Goal: Task Accomplishment & Management: Complete application form

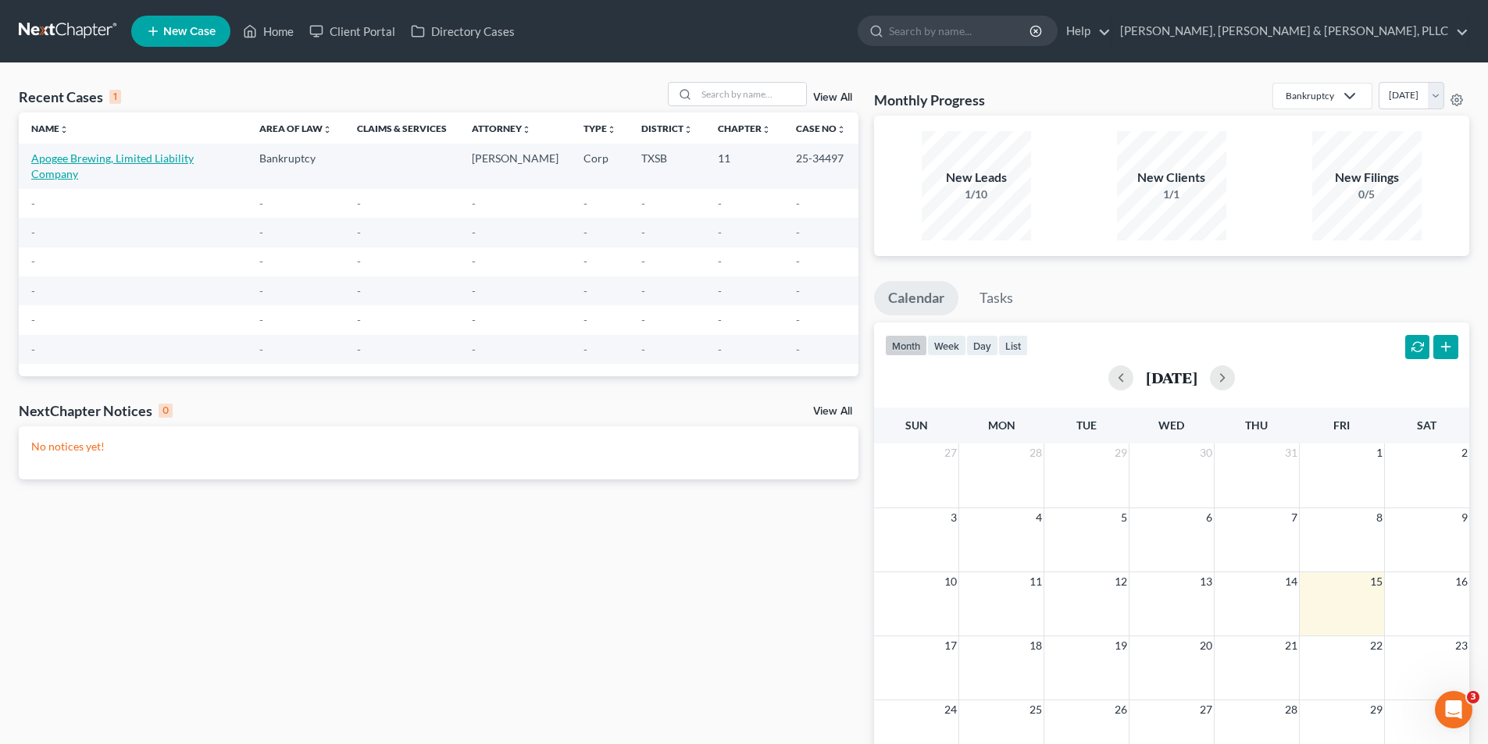
click at [71, 160] on link "Apogee Brewing, Limited Liability Company" at bounding box center [112, 166] width 162 height 29
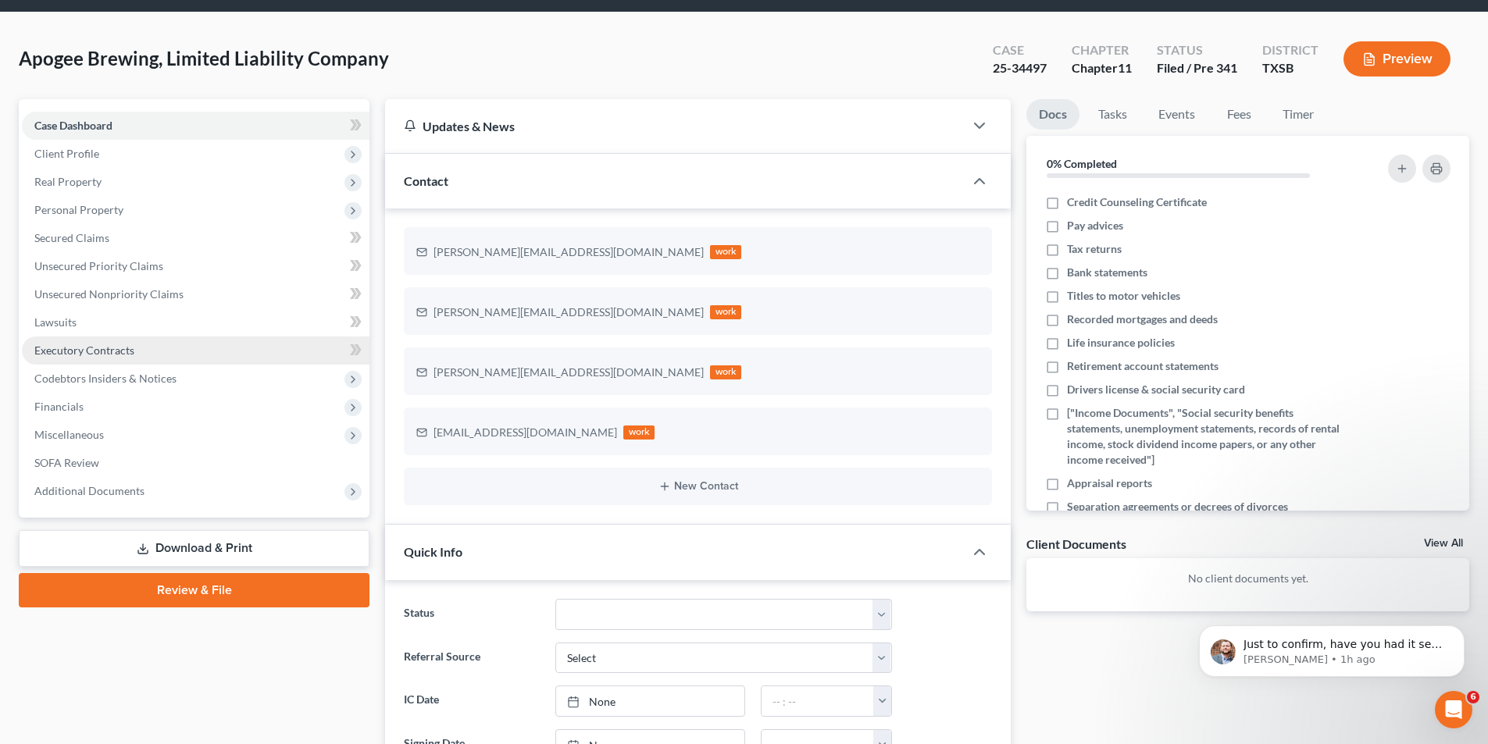
scroll to position [78, 0]
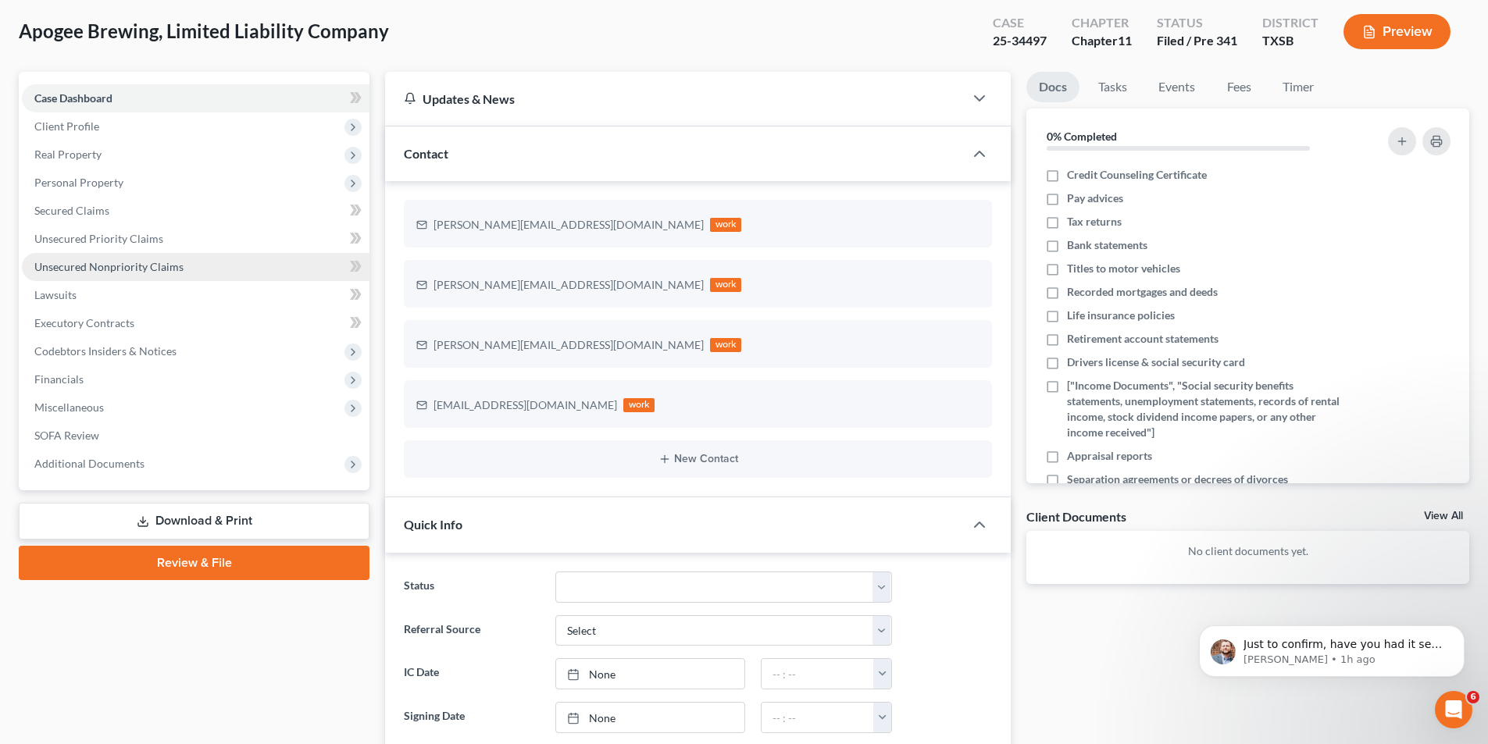
click at [91, 267] on span "Unsecured Nonpriority Claims" at bounding box center [108, 266] width 149 height 13
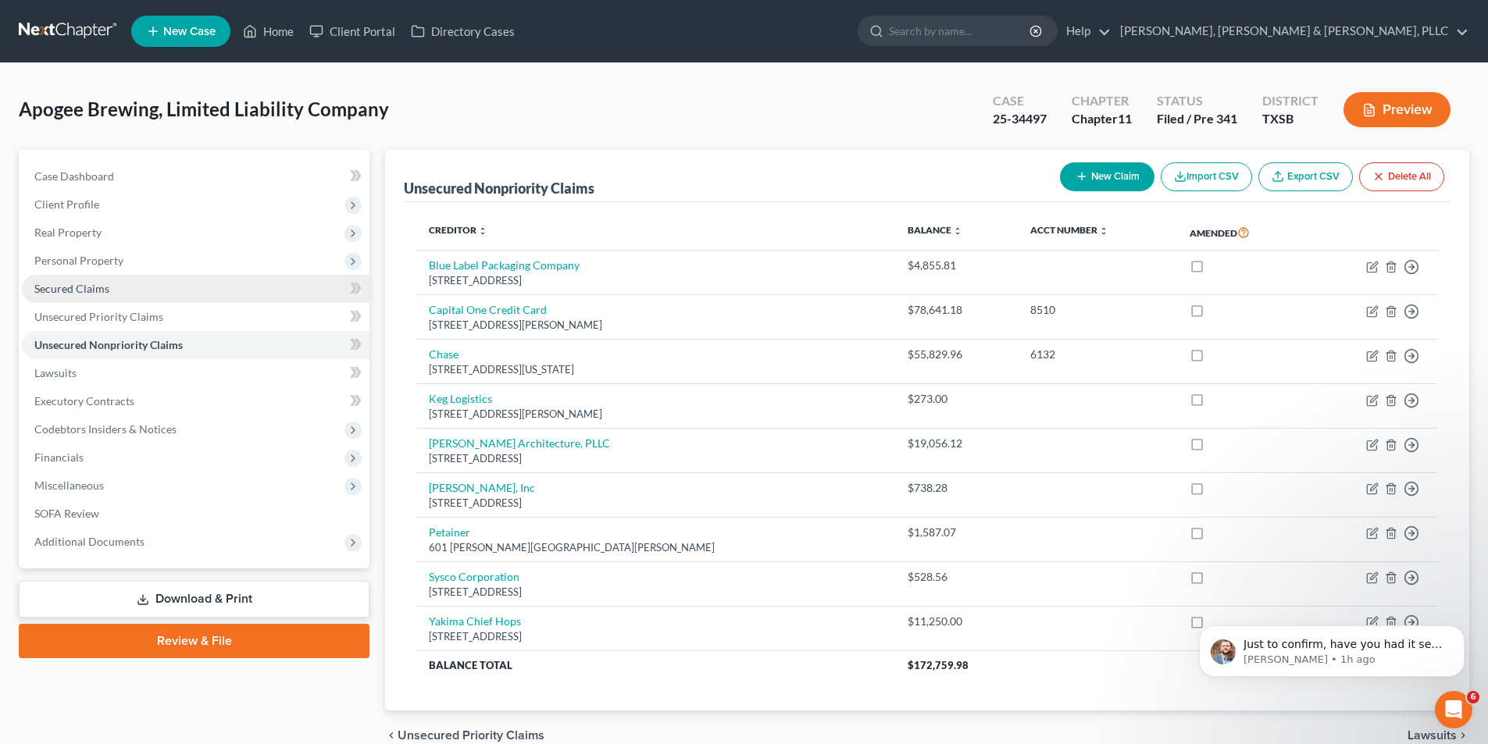
click at [132, 298] on link "Secured Claims" at bounding box center [196, 289] width 348 height 28
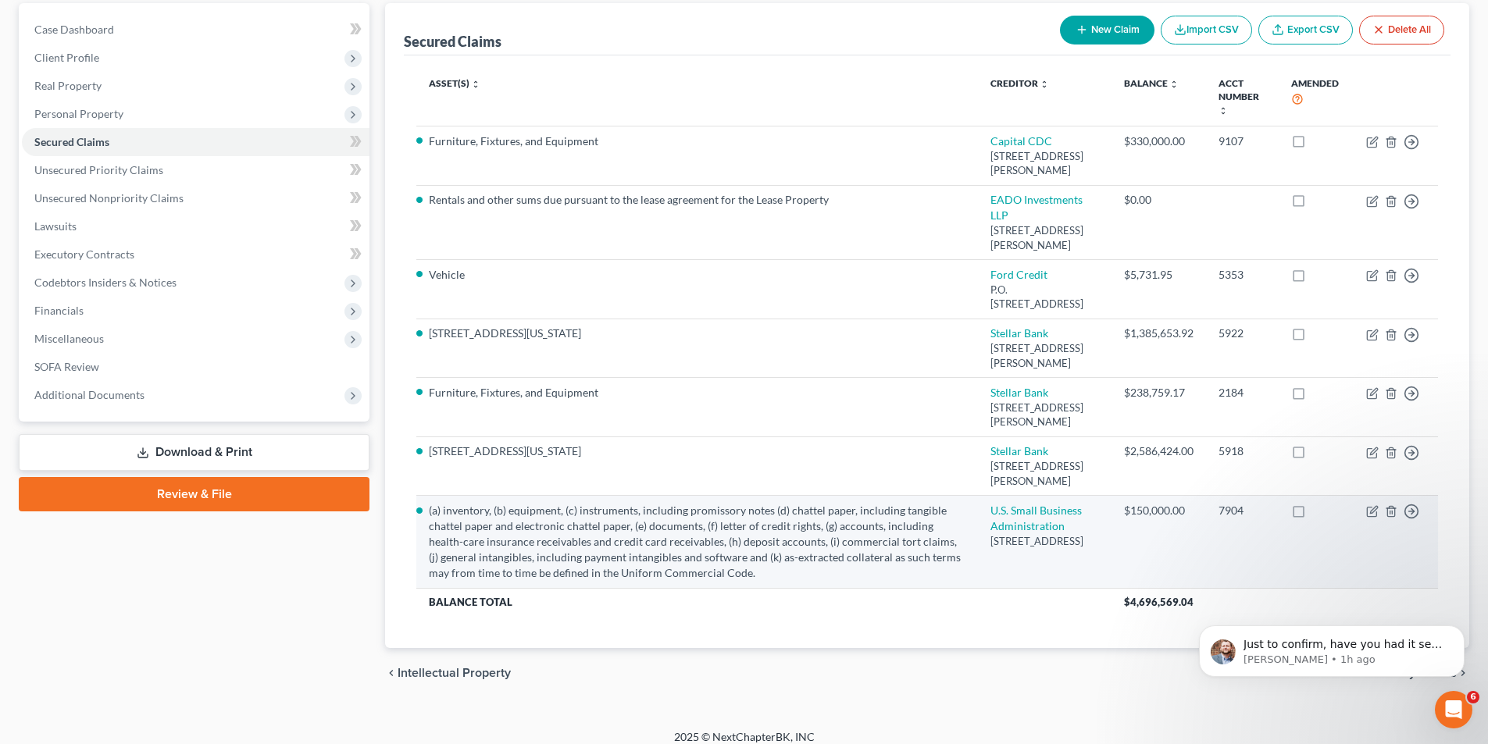
scroll to position [156, 0]
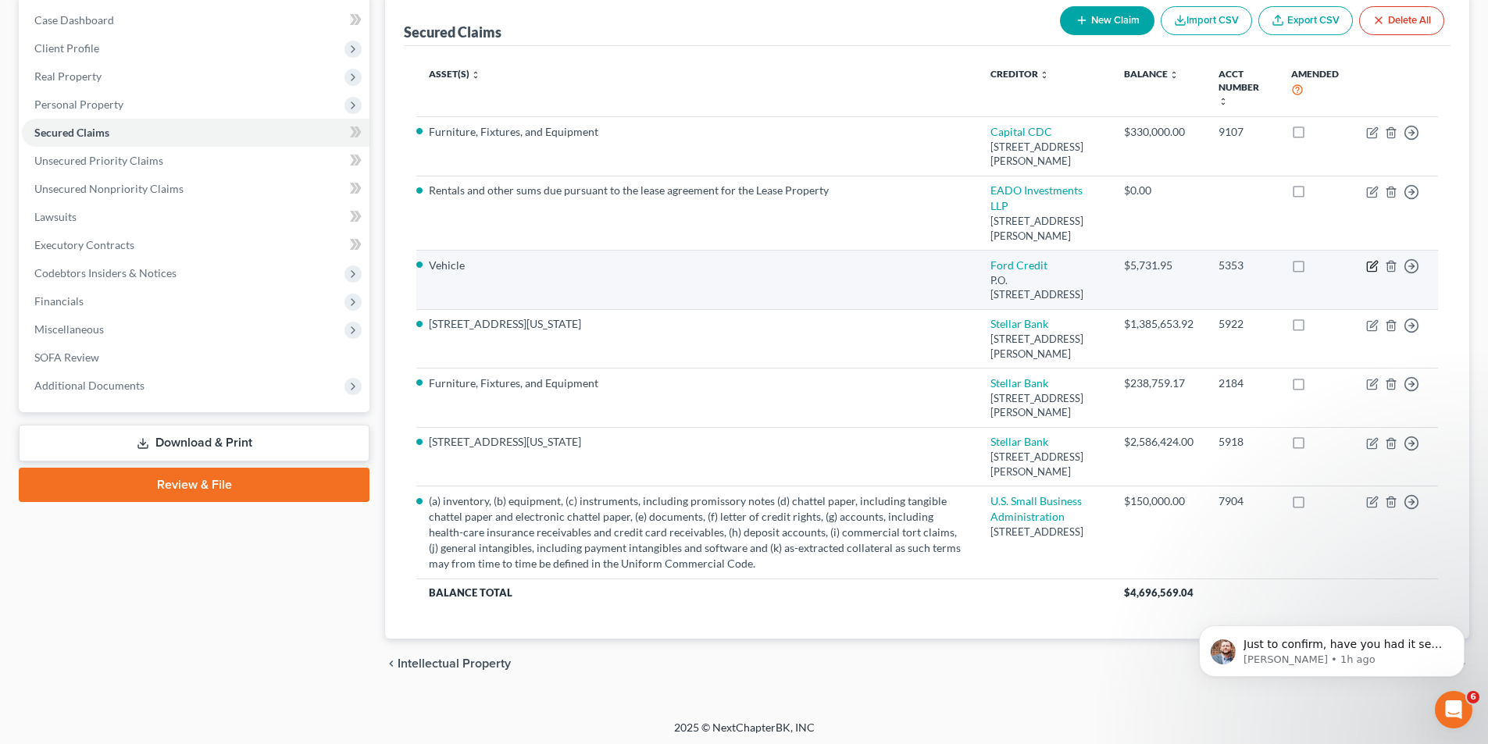
click at [1366, 264] on icon "button" at bounding box center [1372, 266] width 12 height 12
select select "45"
select select "0"
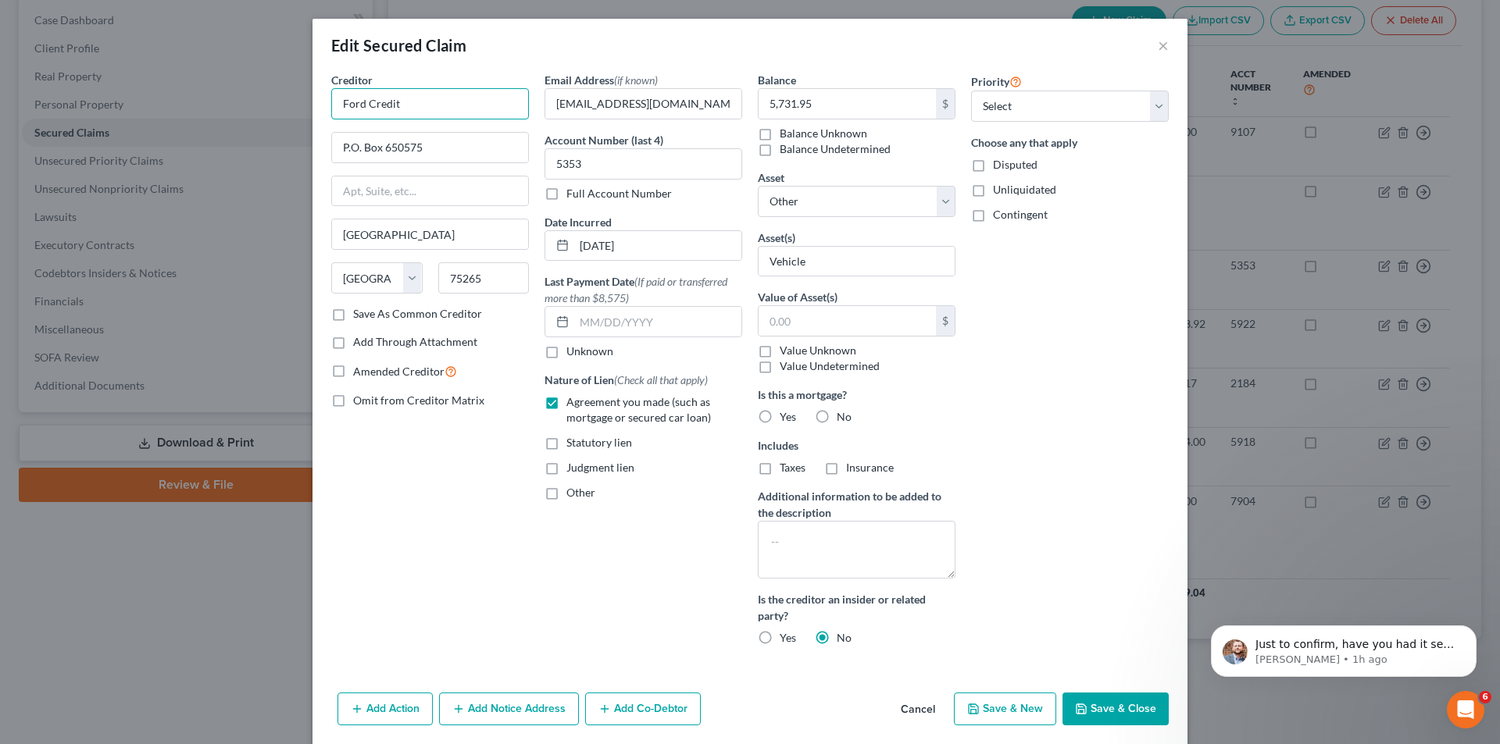
click at [469, 99] on input "Ford Credit" at bounding box center [430, 103] width 198 height 31
paste input "Motor Credit Company LLC"
type input "Ford Motor Credit Company LLC"
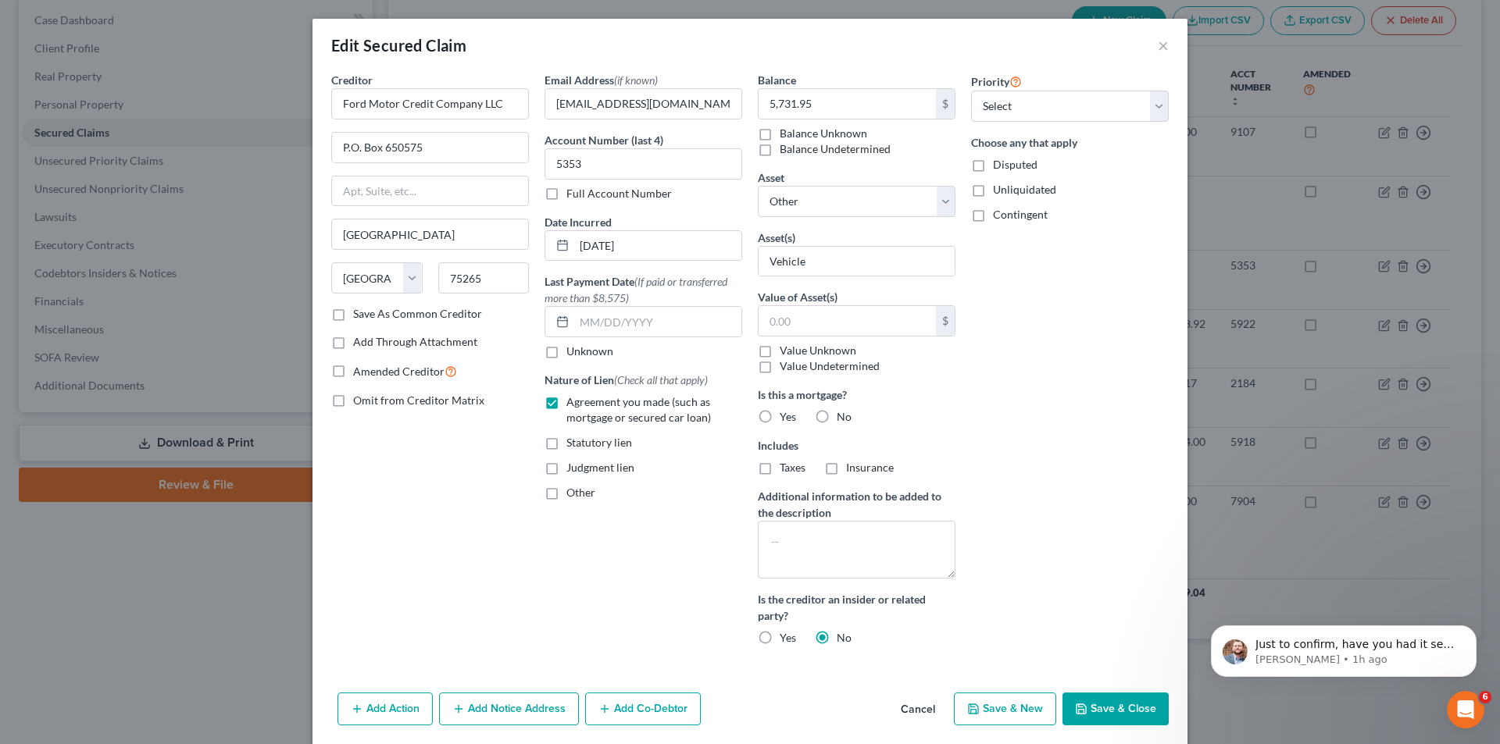
click at [1087, 716] on button "Save & Close" at bounding box center [1115, 709] width 106 height 33
select select
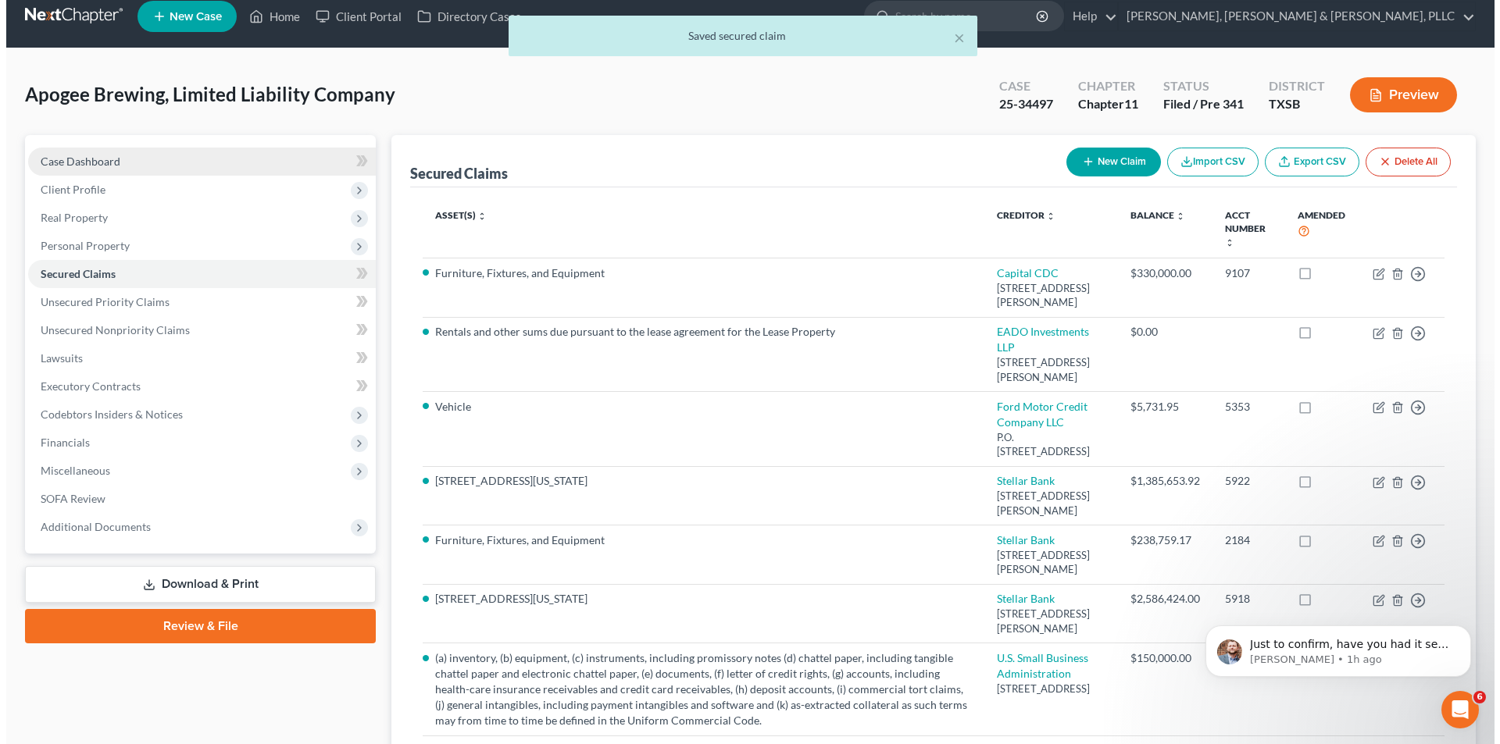
scroll to position [0, 0]
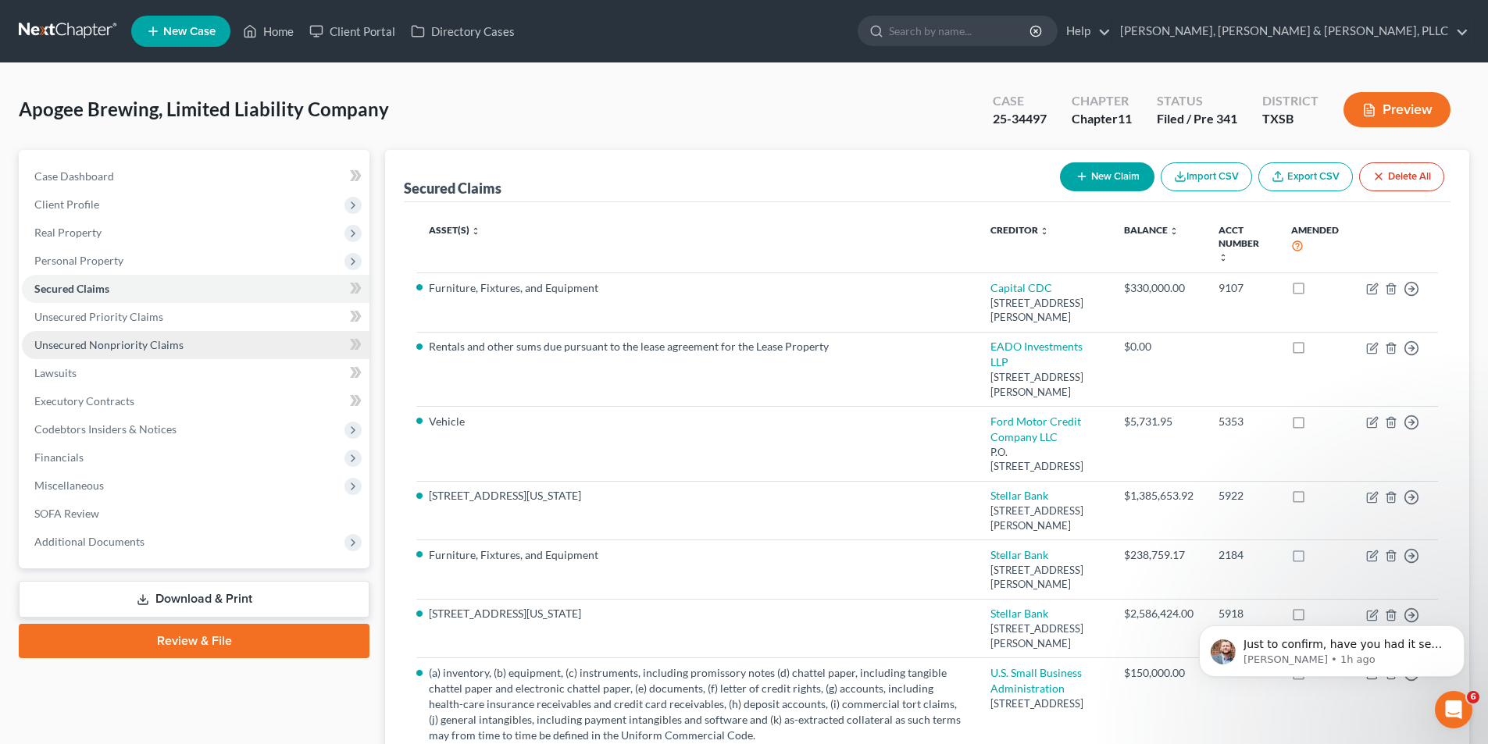
click at [164, 341] on span "Unsecured Nonpriority Claims" at bounding box center [108, 344] width 149 height 13
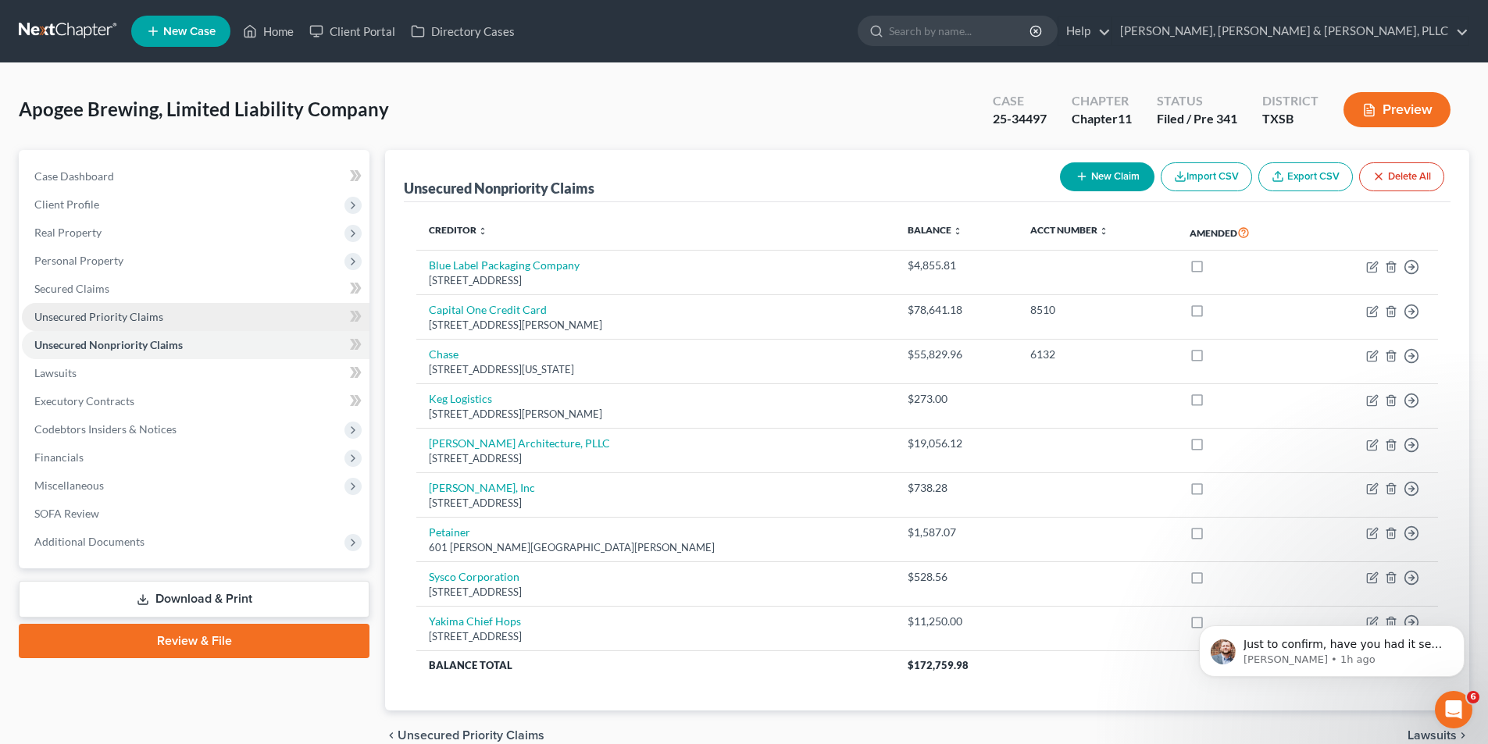
click at [170, 327] on link "Unsecured Priority Claims" at bounding box center [196, 317] width 348 height 28
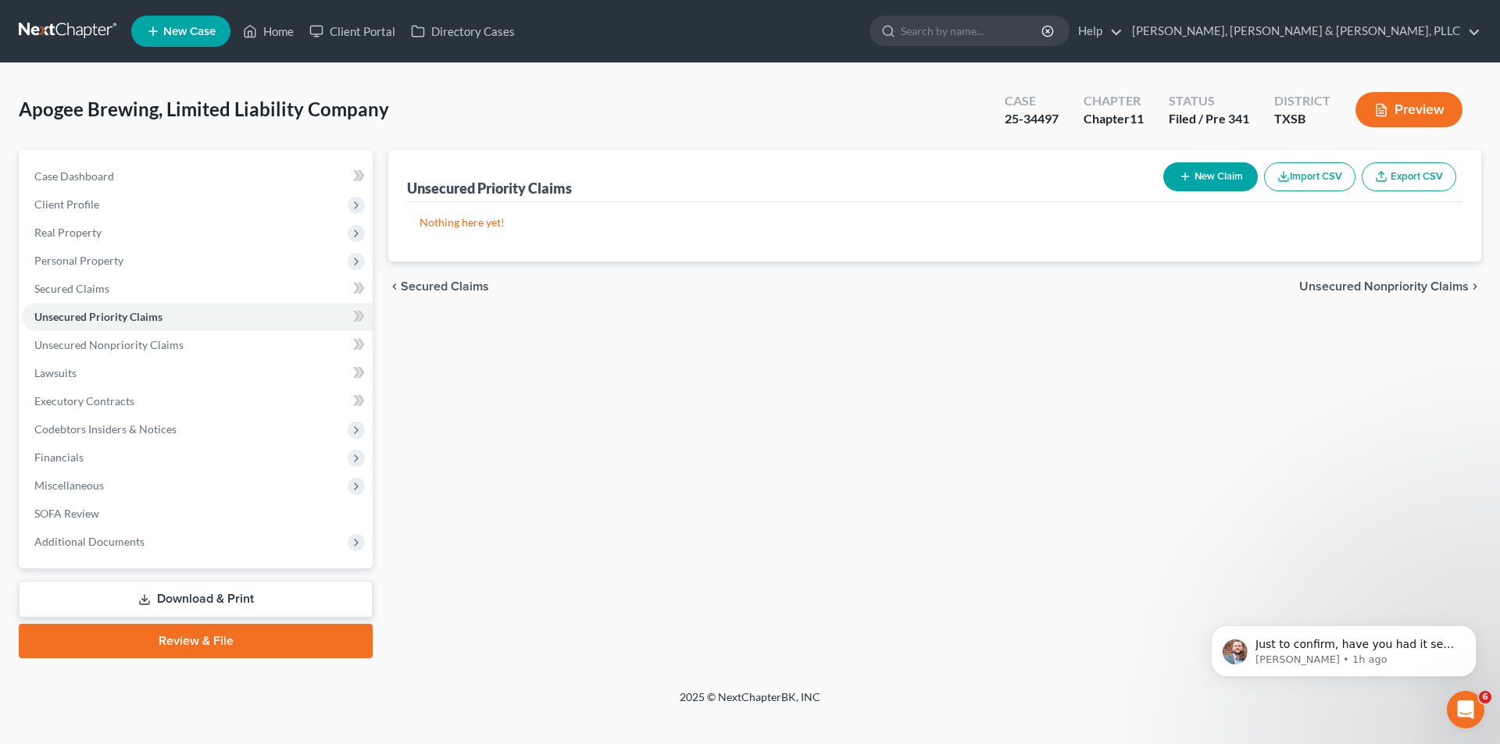
click at [1212, 183] on button "New Claim" at bounding box center [1210, 176] width 95 height 29
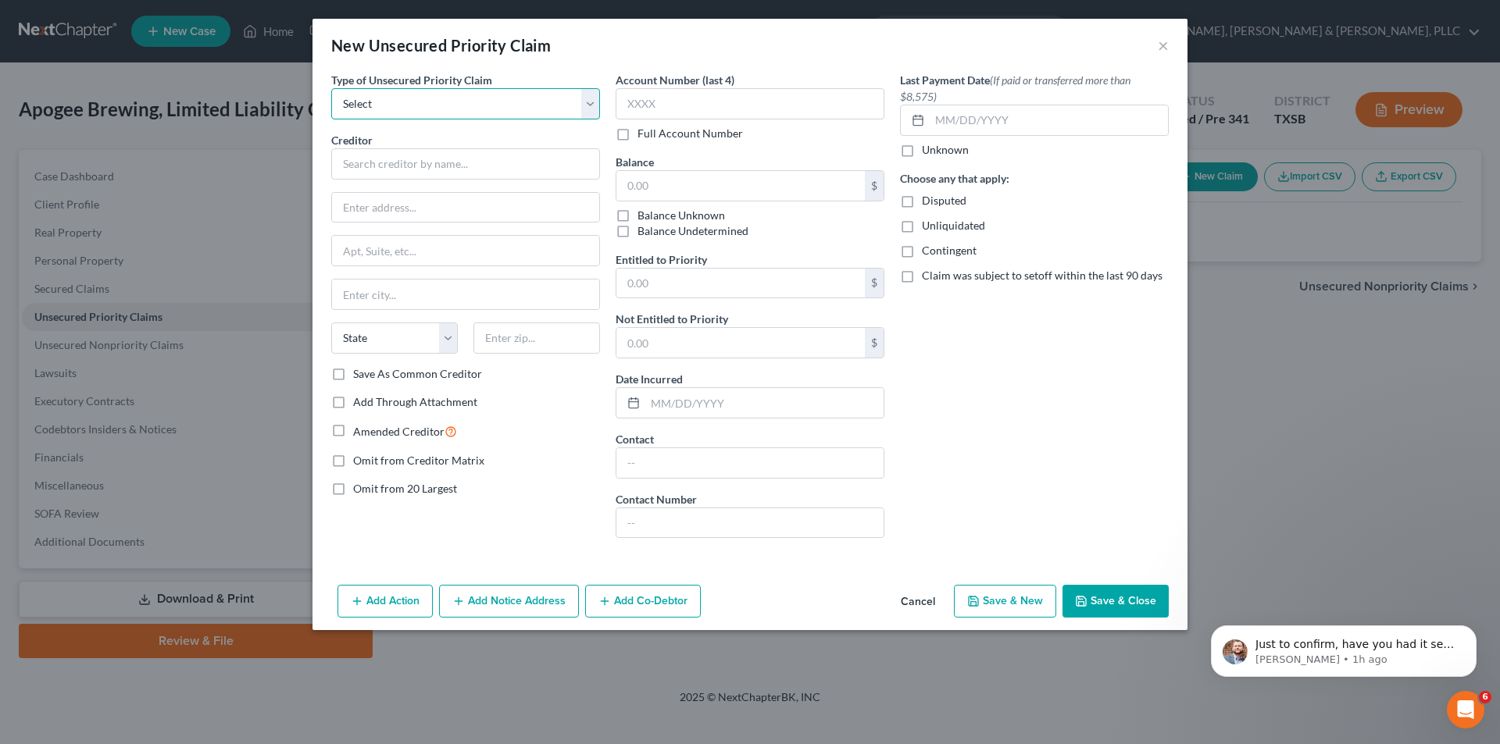
click at [442, 113] on select "Select Taxes & Other Government Units Domestic Support Obligations Extensions o…" at bounding box center [465, 103] width 269 height 31
select select "0"
click at [331, 88] on select "Select Taxes & Other Government Units Domestic Support Obligations Extensions o…" at bounding box center [465, 103] width 269 height 31
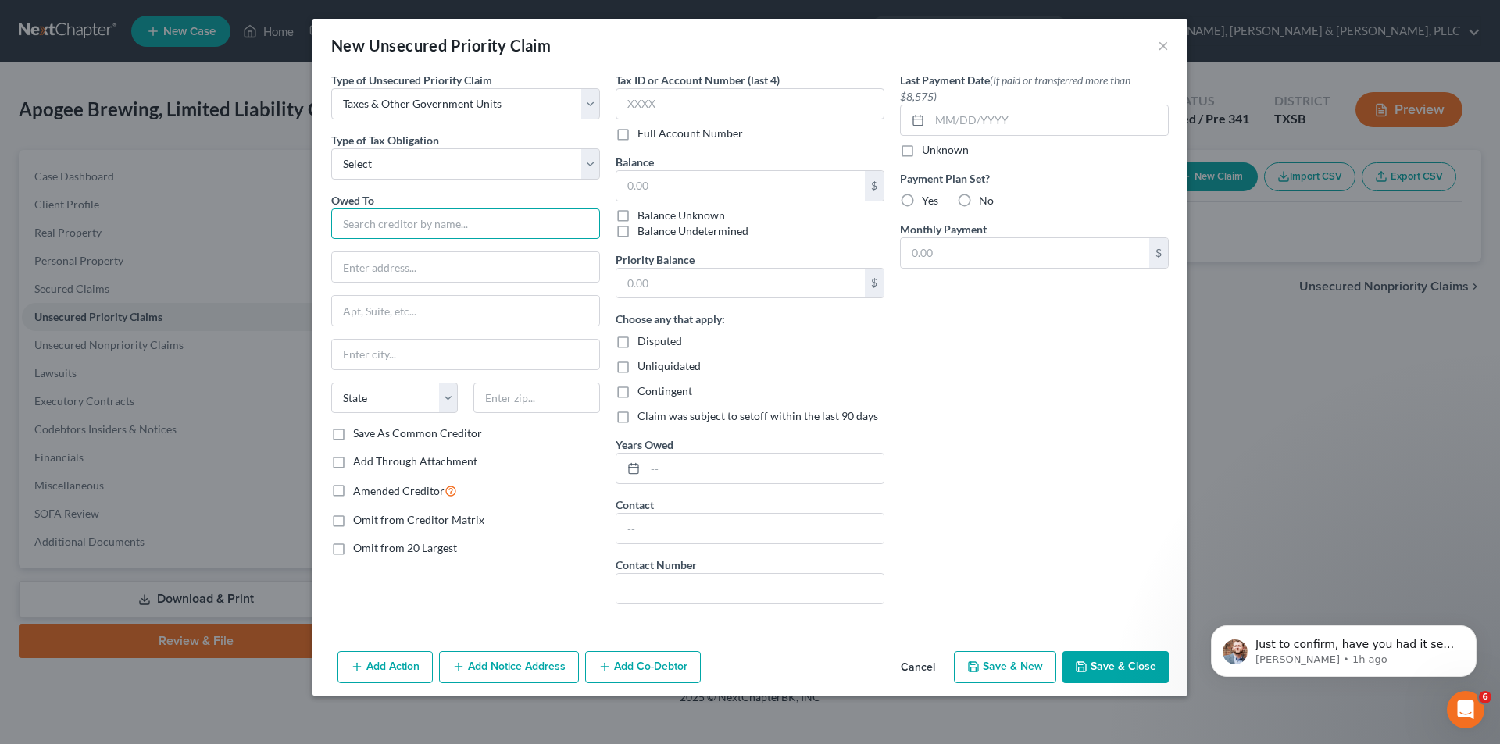
click at [443, 209] on input "text" at bounding box center [465, 224] width 269 height 31
paste input "[GEOGRAPHIC_DATA] ISD, City of [GEOGRAPHIC_DATA] and Houston Community College …"
type input "[GEOGRAPHIC_DATA] ISD, City of [GEOGRAPHIC_DATA] and Houston Community College …"
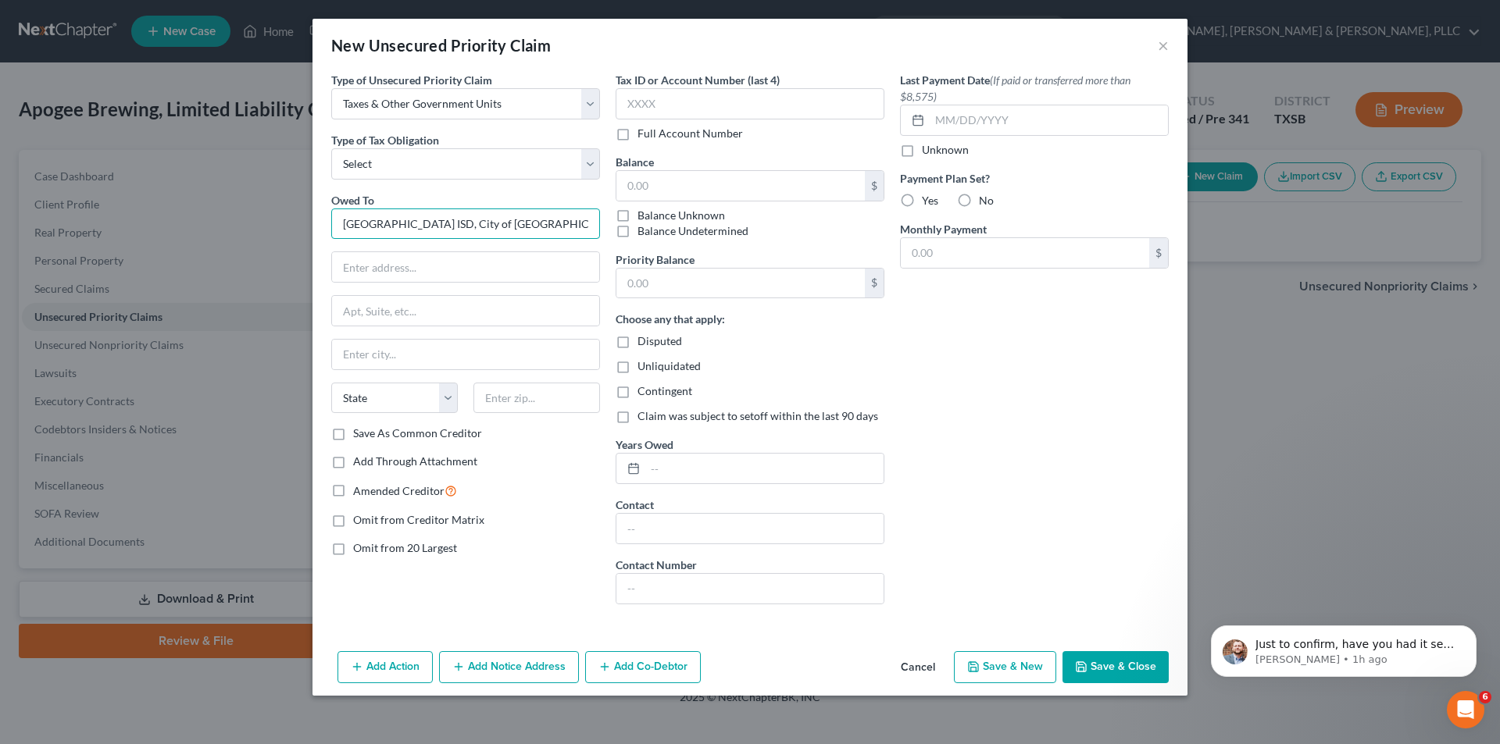
click at [390, 229] on input "[GEOGRAPHIC_DATA] ISD, City of [GEOGRAPHIC_DATA] and Houston Community College …" at bounding box center [465, 224] width 269 height 31
paste input "[GEOGRAPHIC_DATA] ISD, City of [GEOGRAPHIC_DATA] and Houston Community College …"
type input "[GEOGRAPHIC_DATA] ISD, City of [GEOGRAPHIC_DATA] and Houston Community College …"
click at [399, 269] on input "text" at bounding box center [465, 267] width 267 height 30
paste input "PO Box 3064"
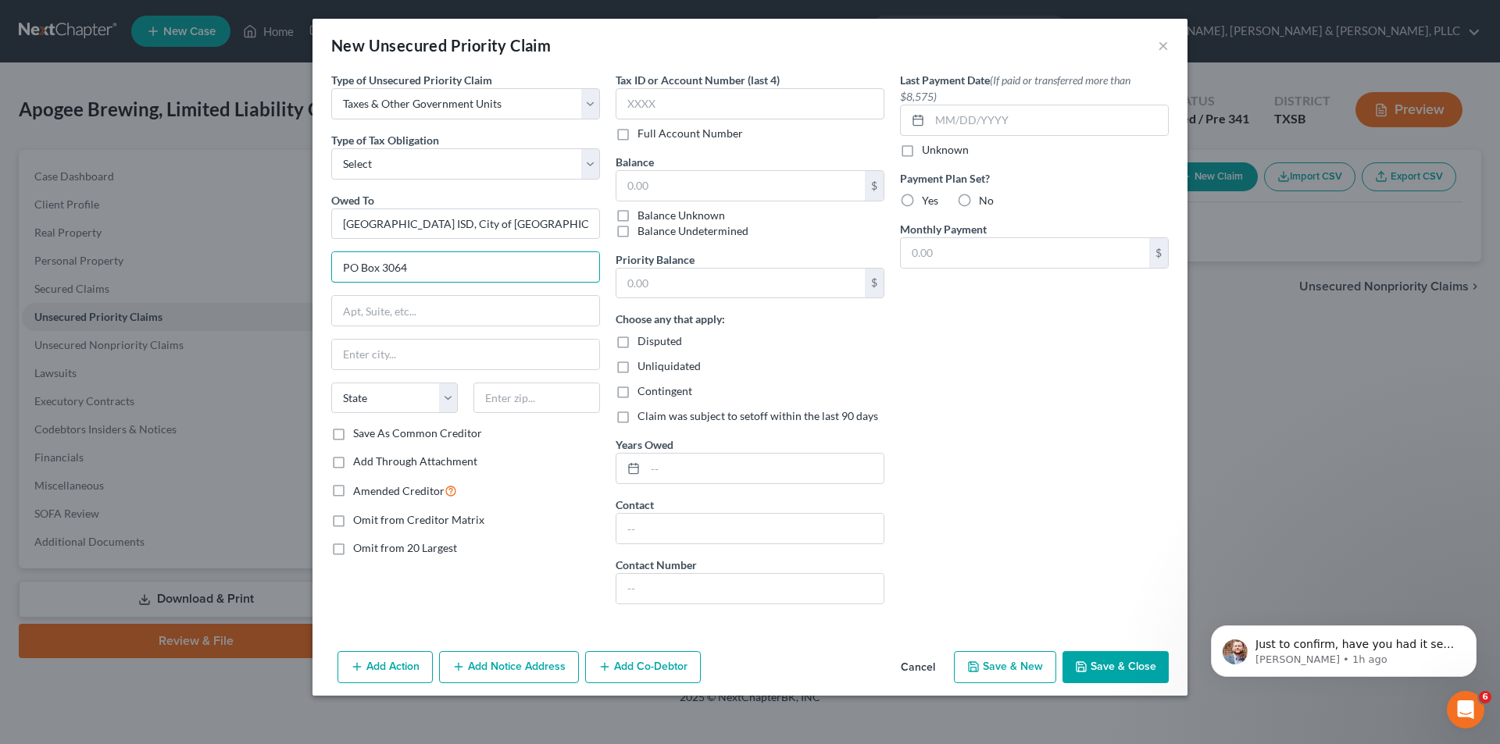
type input "PO Box 3064"
click at [497, 313] on input "text" at bounding box center [465, 311] width 267 height 30
paste input "[GEOGRAPHIC_DATA]"
type input "[GEOGRAPHIC_DATA]"
click at [419, 365] on input "text" at bounding box center [465, 355] width 267 height 30
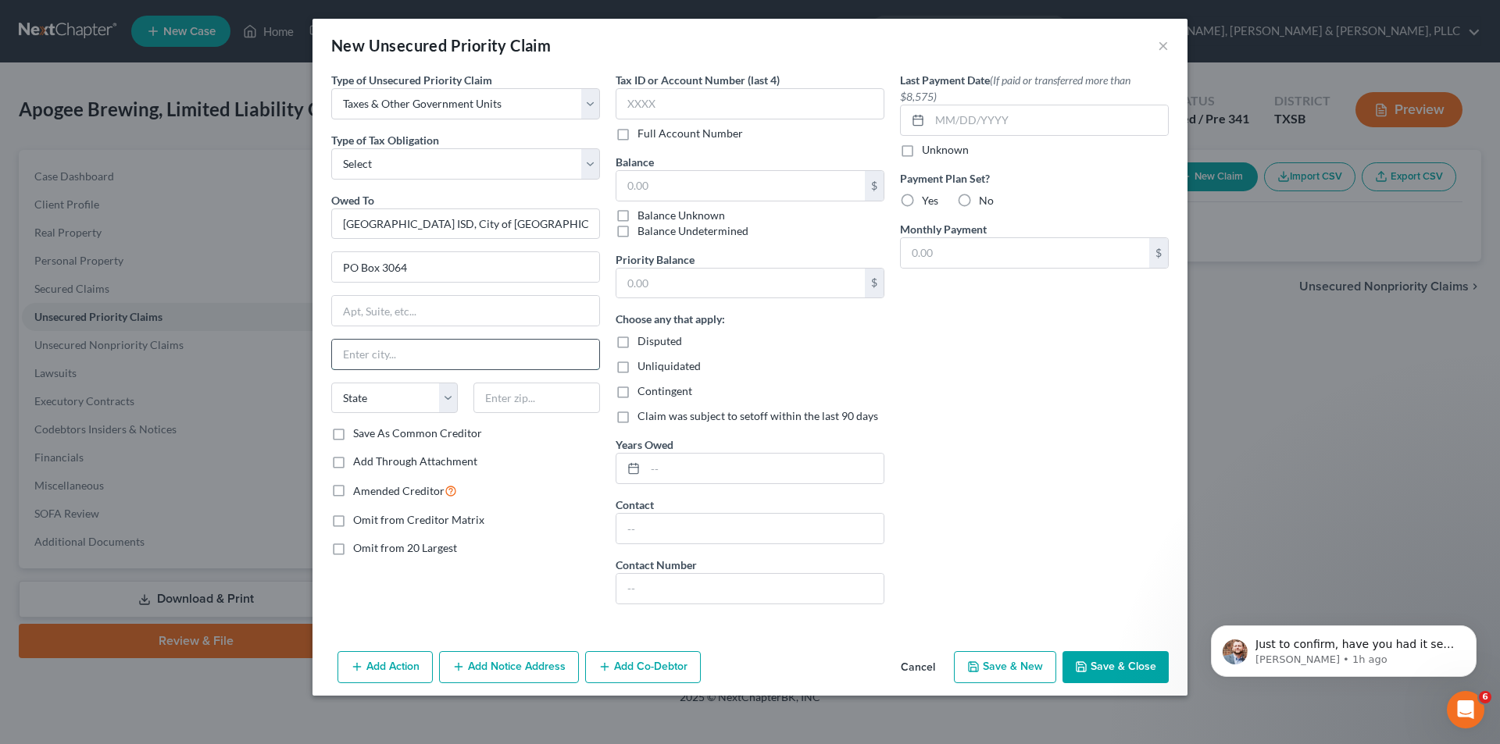
paste input "[GEOGRAPHIC_DATA]"
type input "[GEOGRAPHIC_DATA]"
select select "45"
type input "77253"
type input "[GEOGRAPHIC_DATA]"
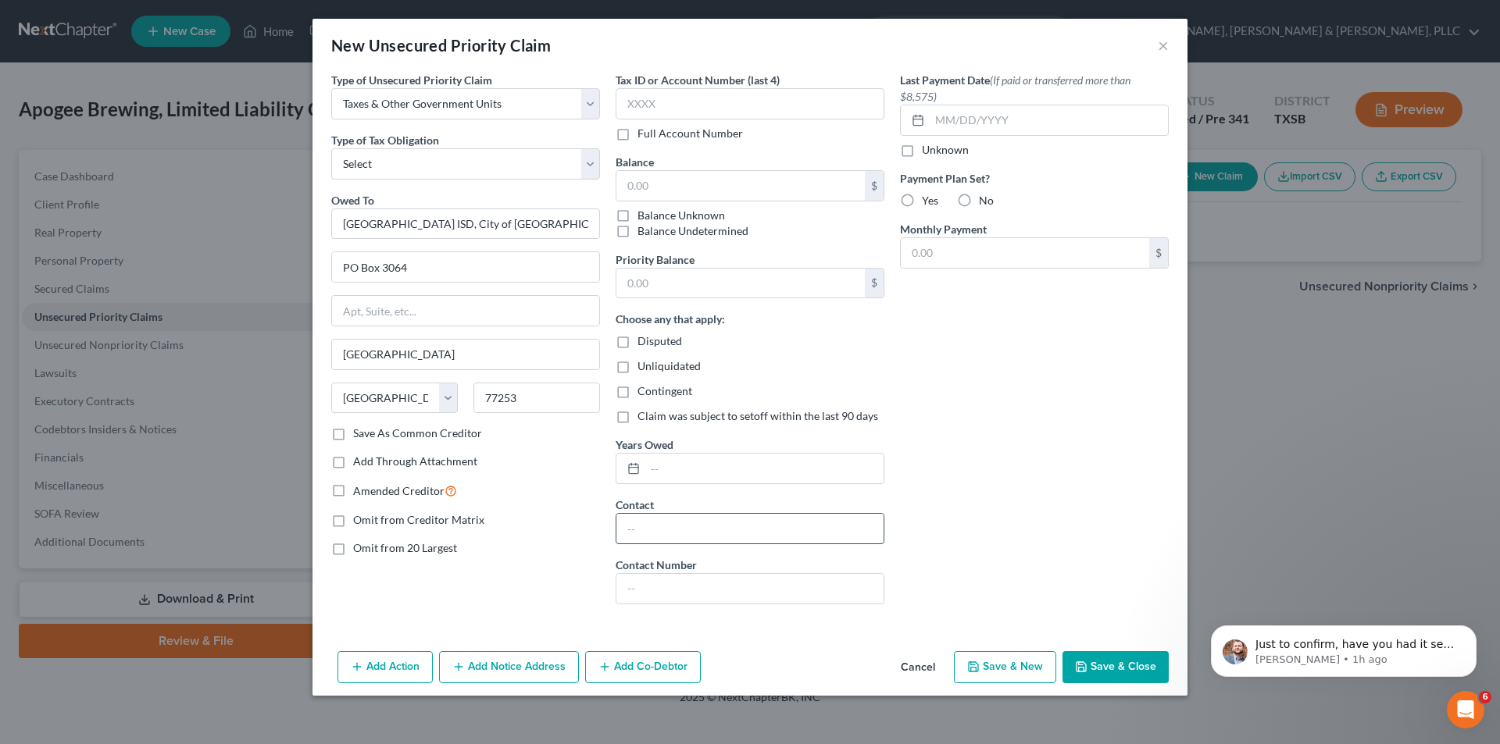
click at [676, 526] on input "text" at bounding box center [749, 529] width 267 height 30
click at [411, 666] on button "Add Action" at bounding box center [384, 667] width 95 height 33
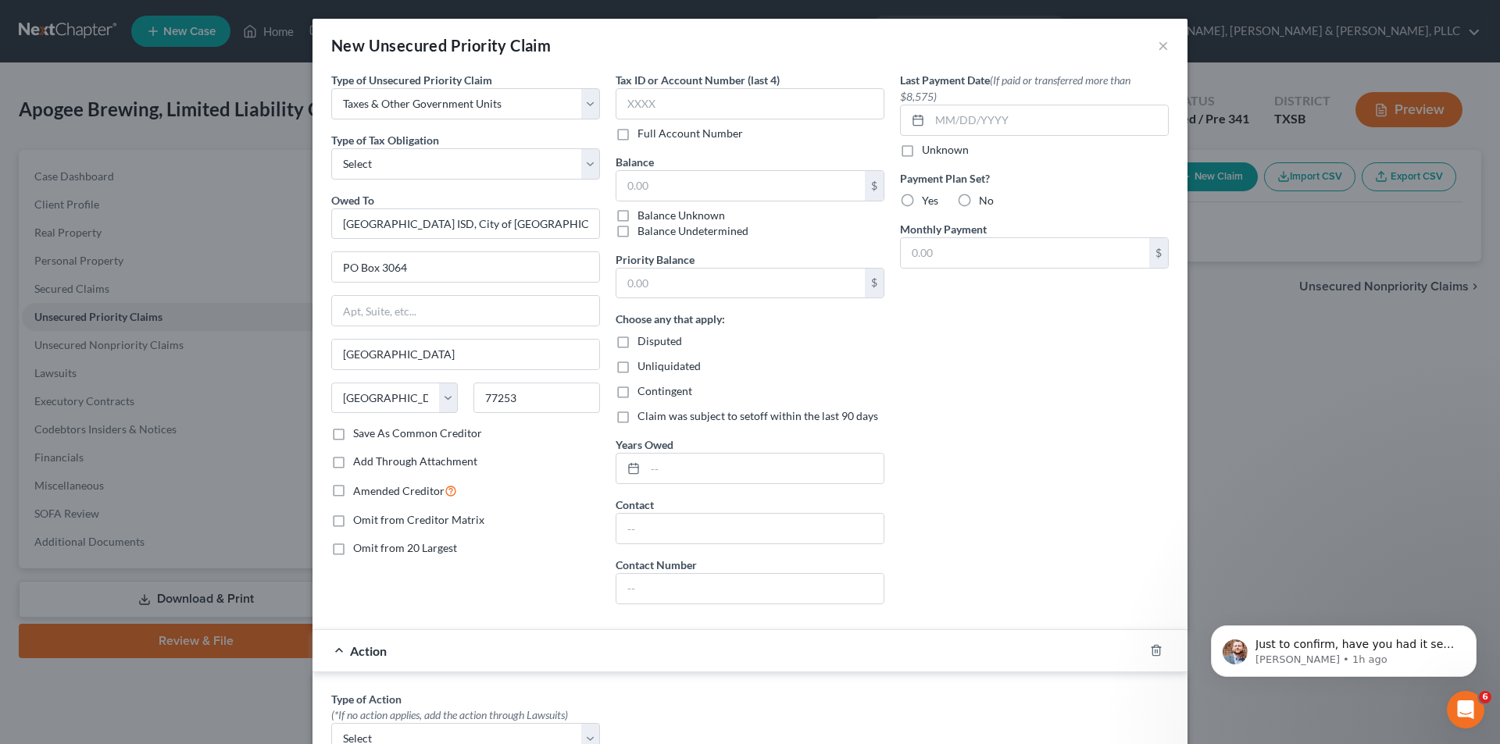
scroll to position [437, 0]
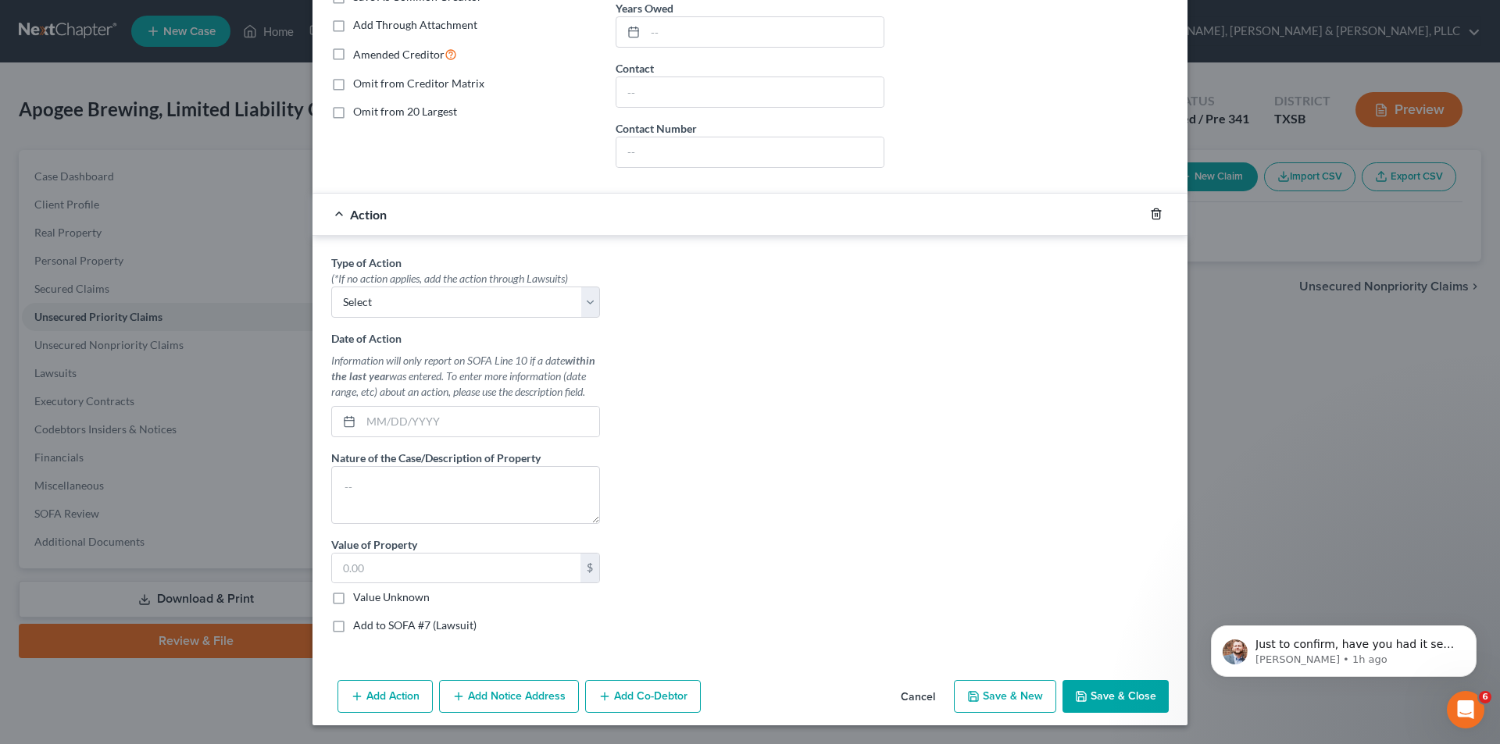
click at [1154, 213] on icon "button" at bounding box center [1155, 214] width 7 height 10
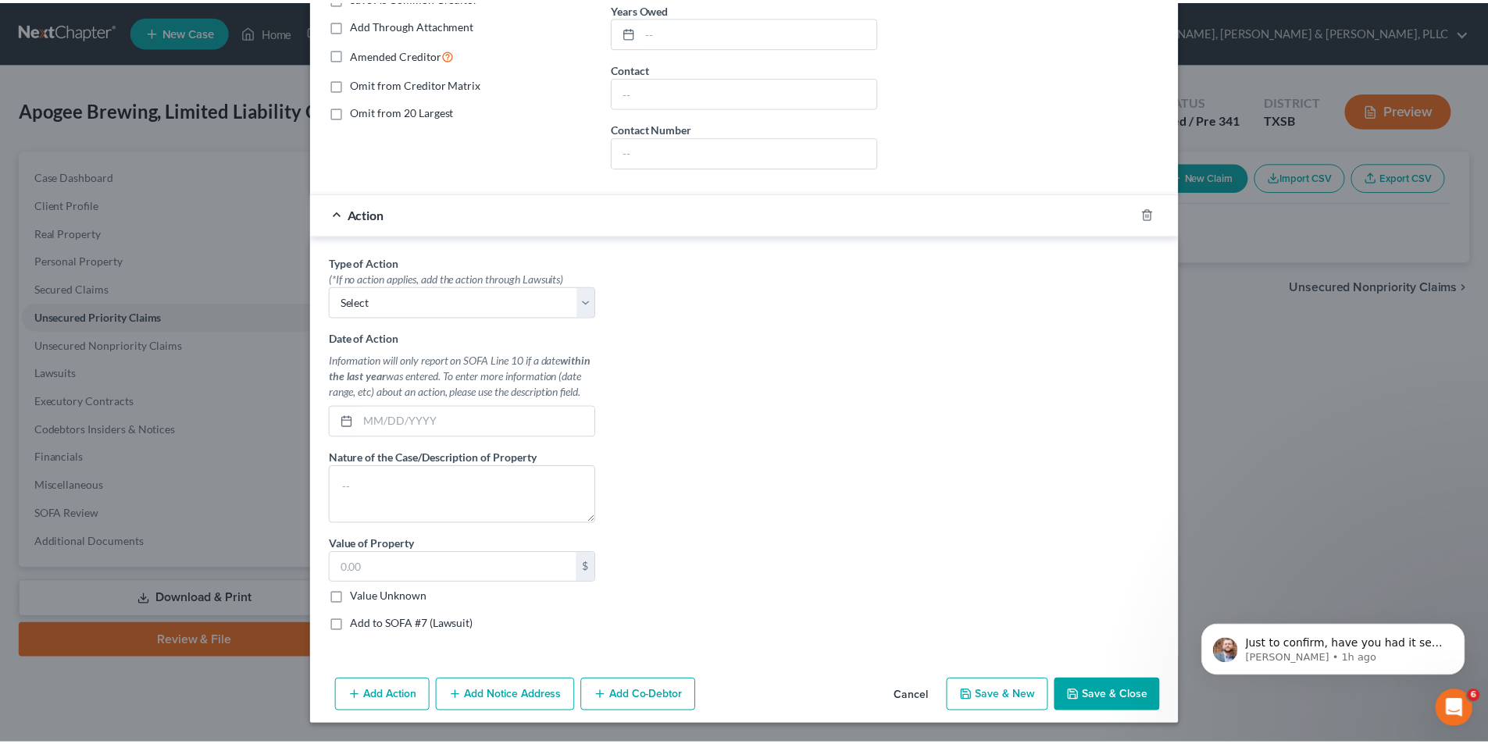
scroll to position [0, 0]
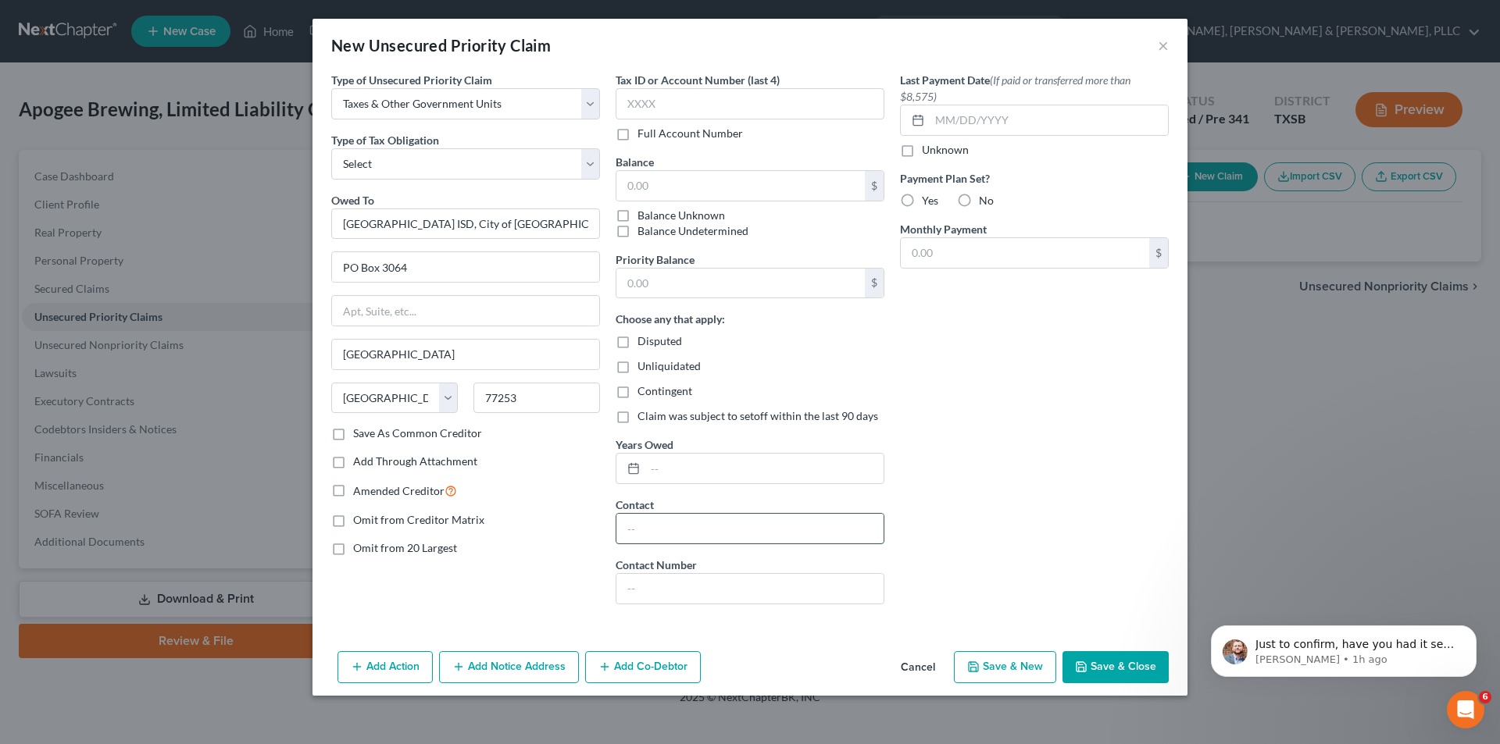
click at [675, 534] on input "text" at bounding box center [749, 529] width 267 height 30
click at [734, 524] on input "text" at bounding box center [749, 529] width 267 height 30
click at [1074, 663] on button "Save & Close" at bounding box center [1115, 667] width 106 height 33
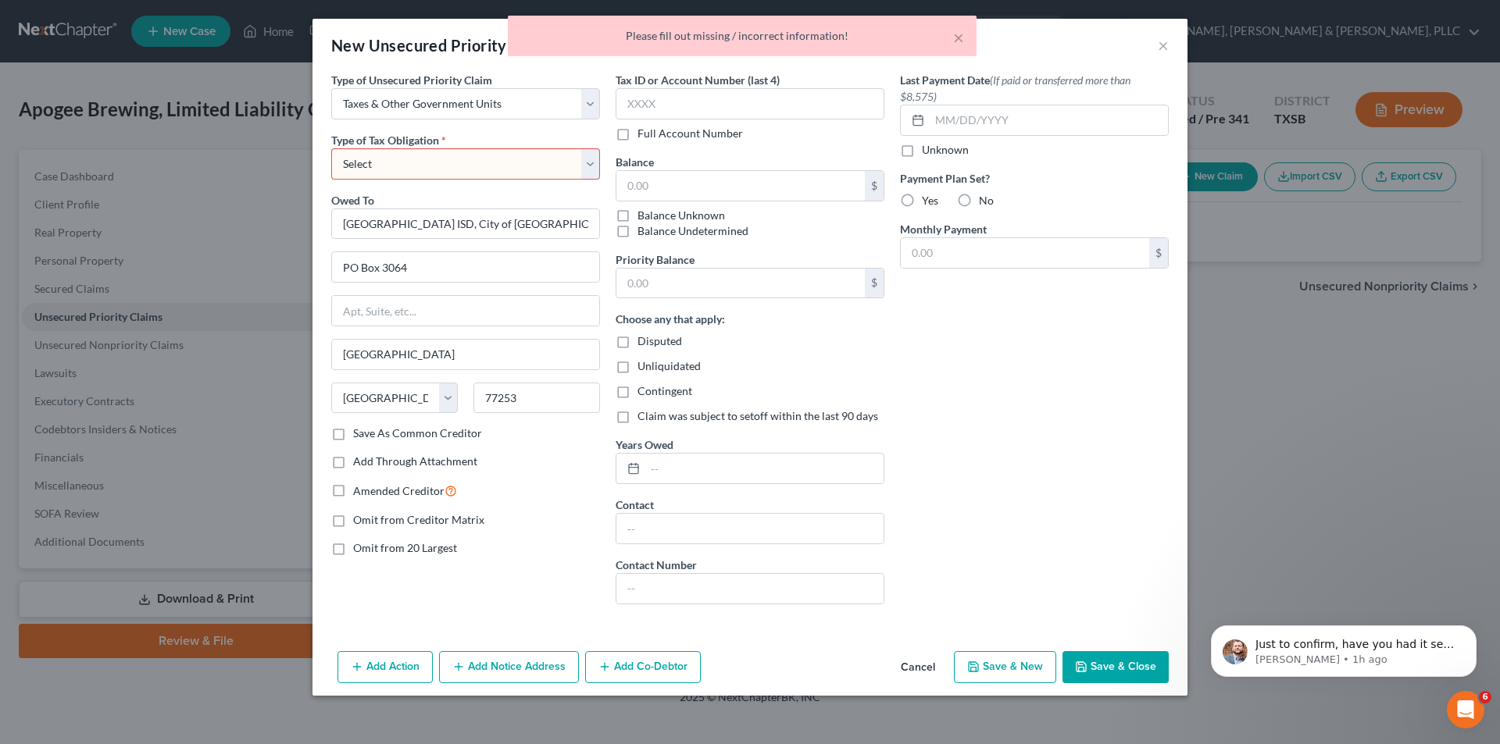
click at [497, 164] on select "Select Federal City State Franchise Tax Board Other" at bounding box center [465, 163] width 269 height 31
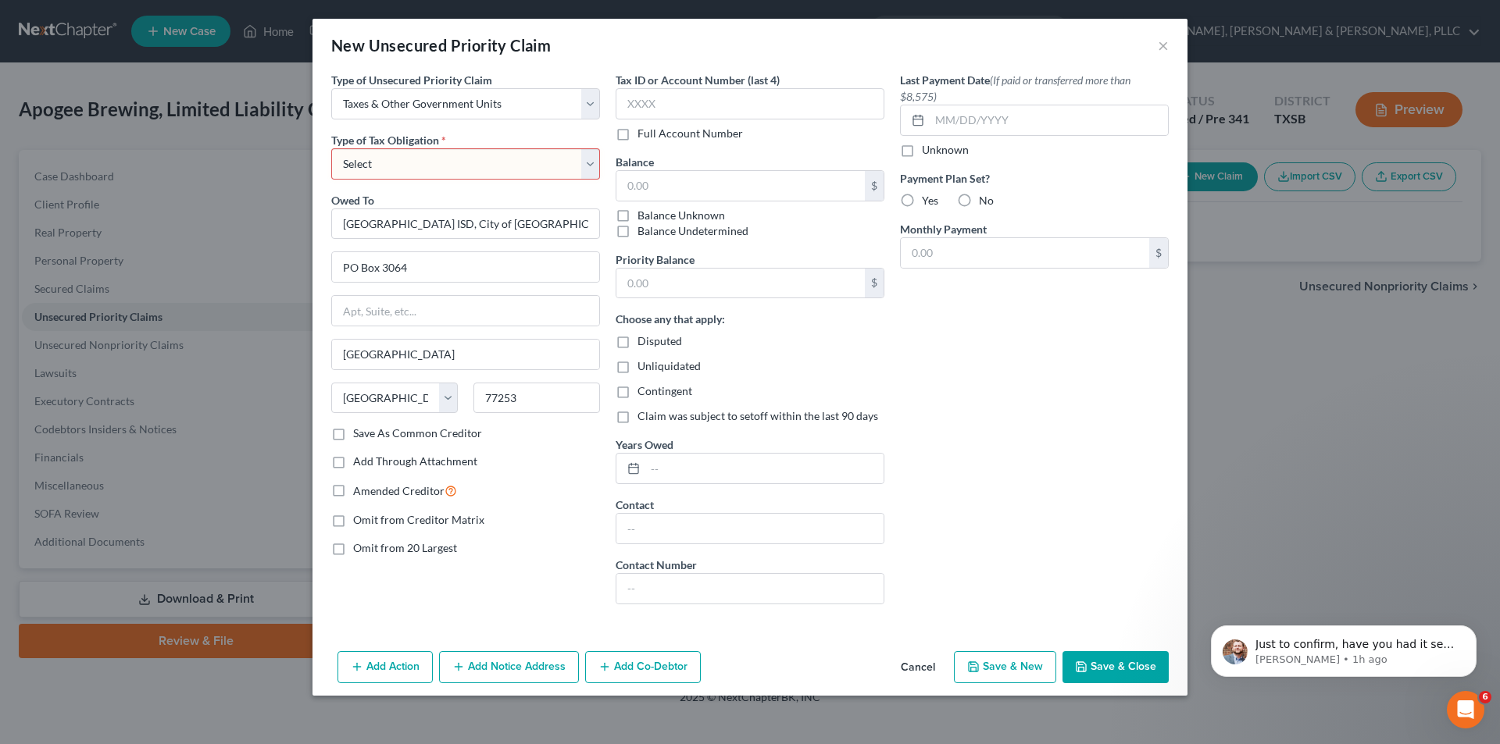
select select "1"
click at [331, 148] on select "Select Federal City State Franchise Tax Board Other" at bounding box center [465, 163] width 269 height 31
click at [1101, 664] on button "Save & Close" at bounding box center [1115, 667] width 106 height 33
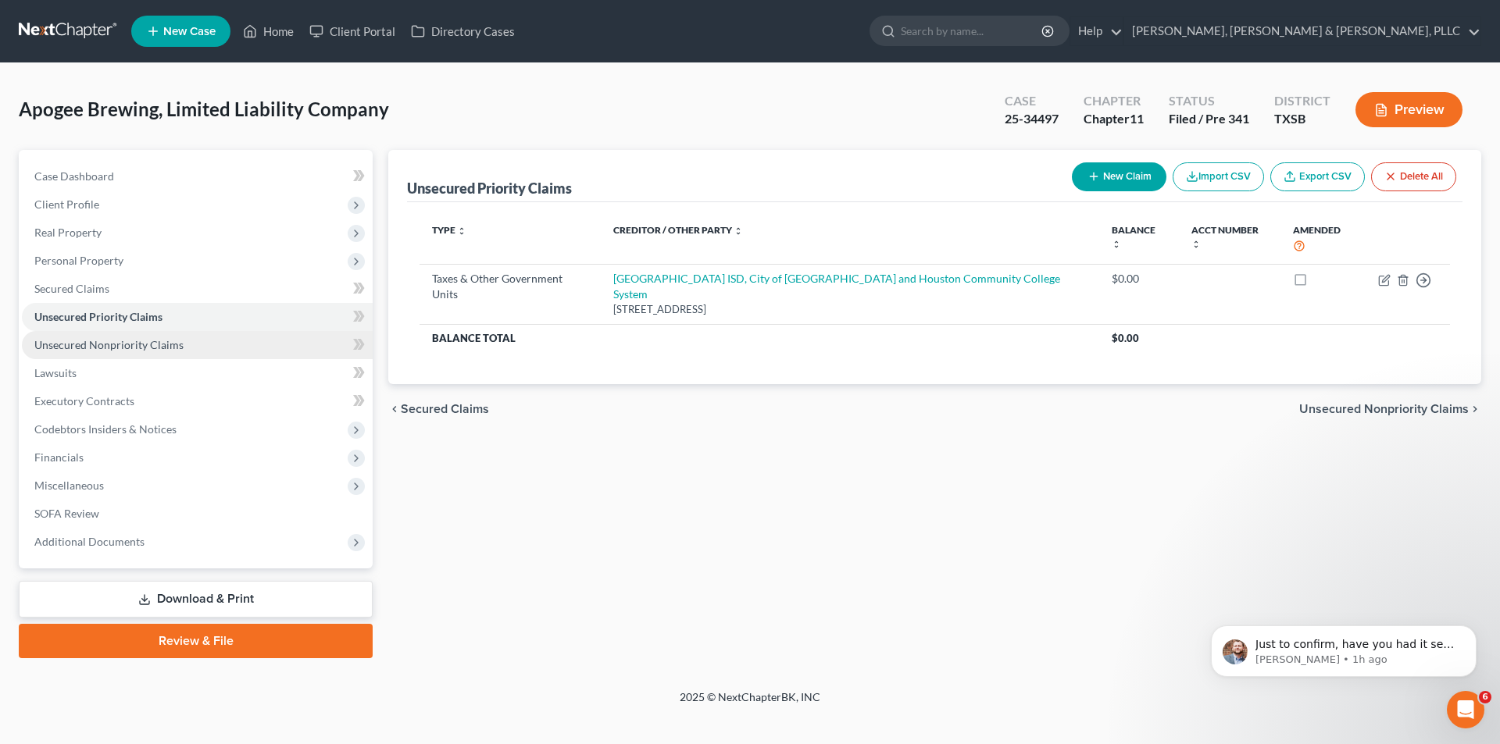
click at [154, 345] on span "Unsecured Nonpriority Claims" at bounding box center [108, 344] width 149 height 13
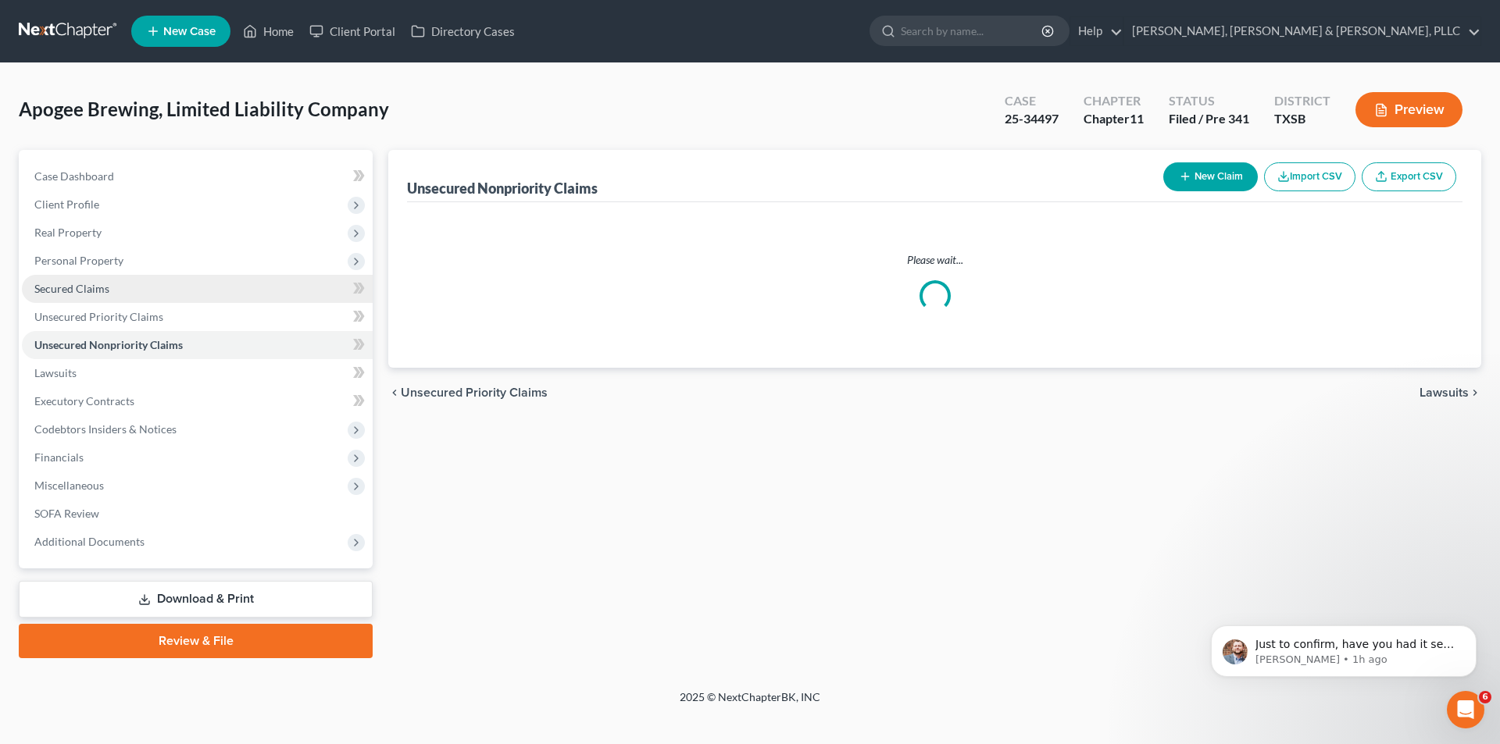
click at [140, 287] on link "Secured Claims" at bounding box center [197, 289] width 351 height 28
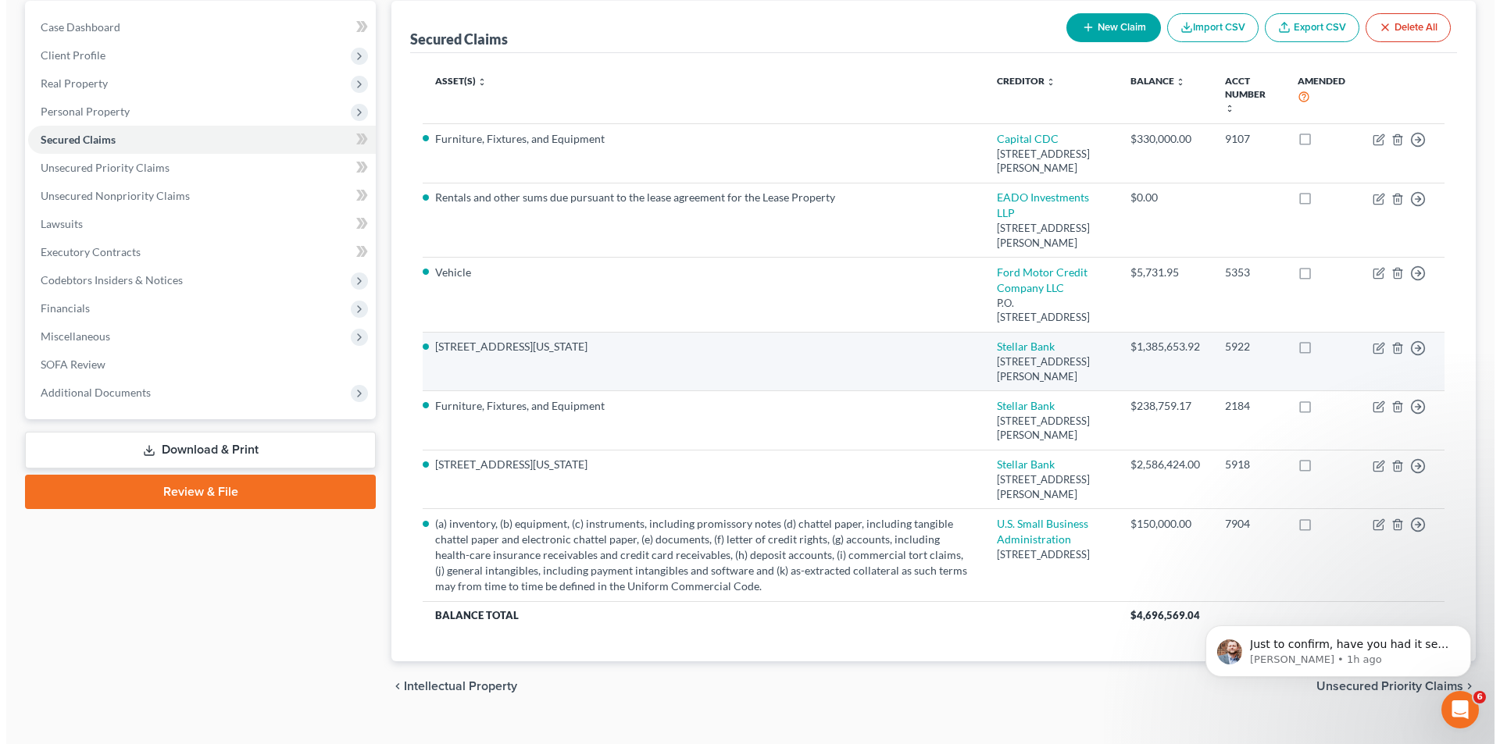
scroll to position [156, 0]
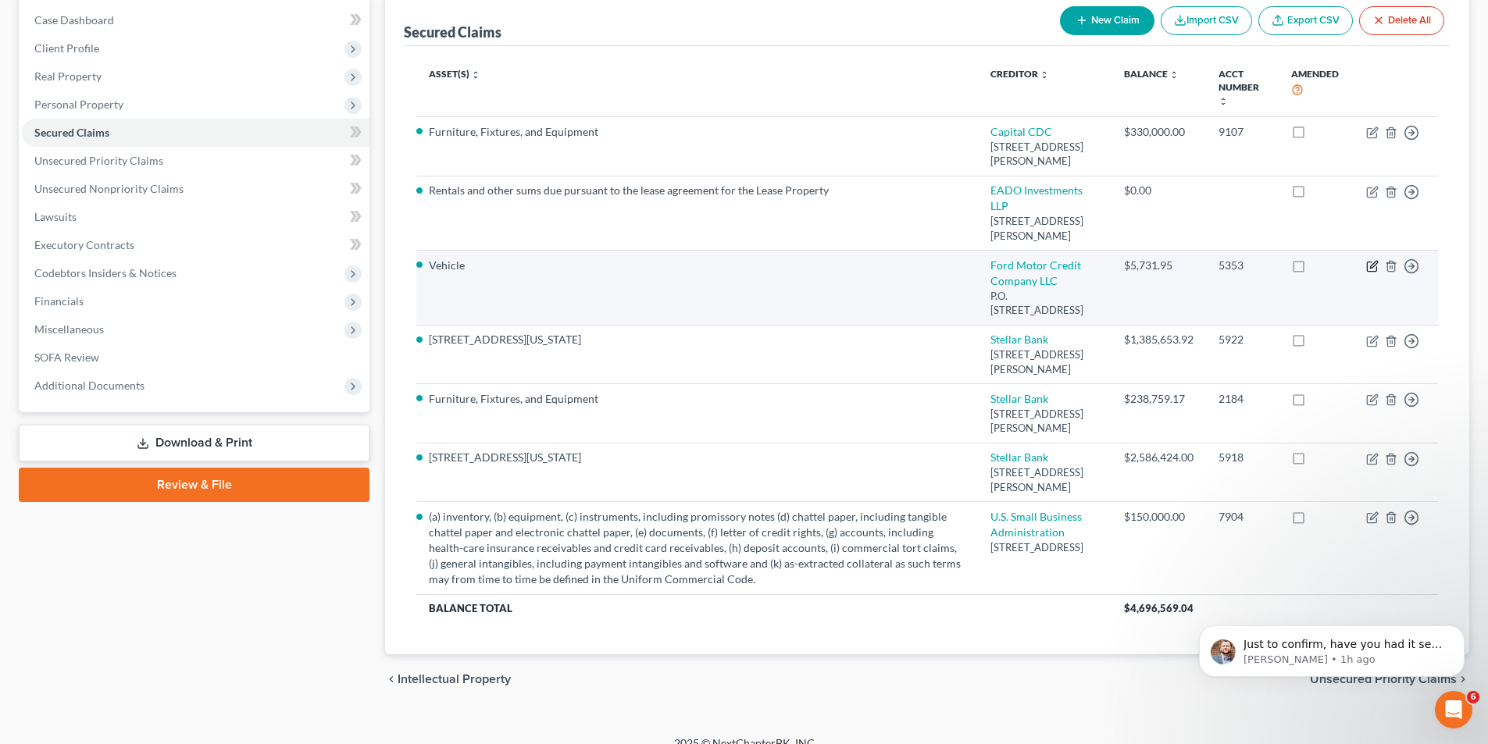
click at [1373, 264] on icon "button" at bounding box center [1372, 266] width 12 height 12
select select "45"
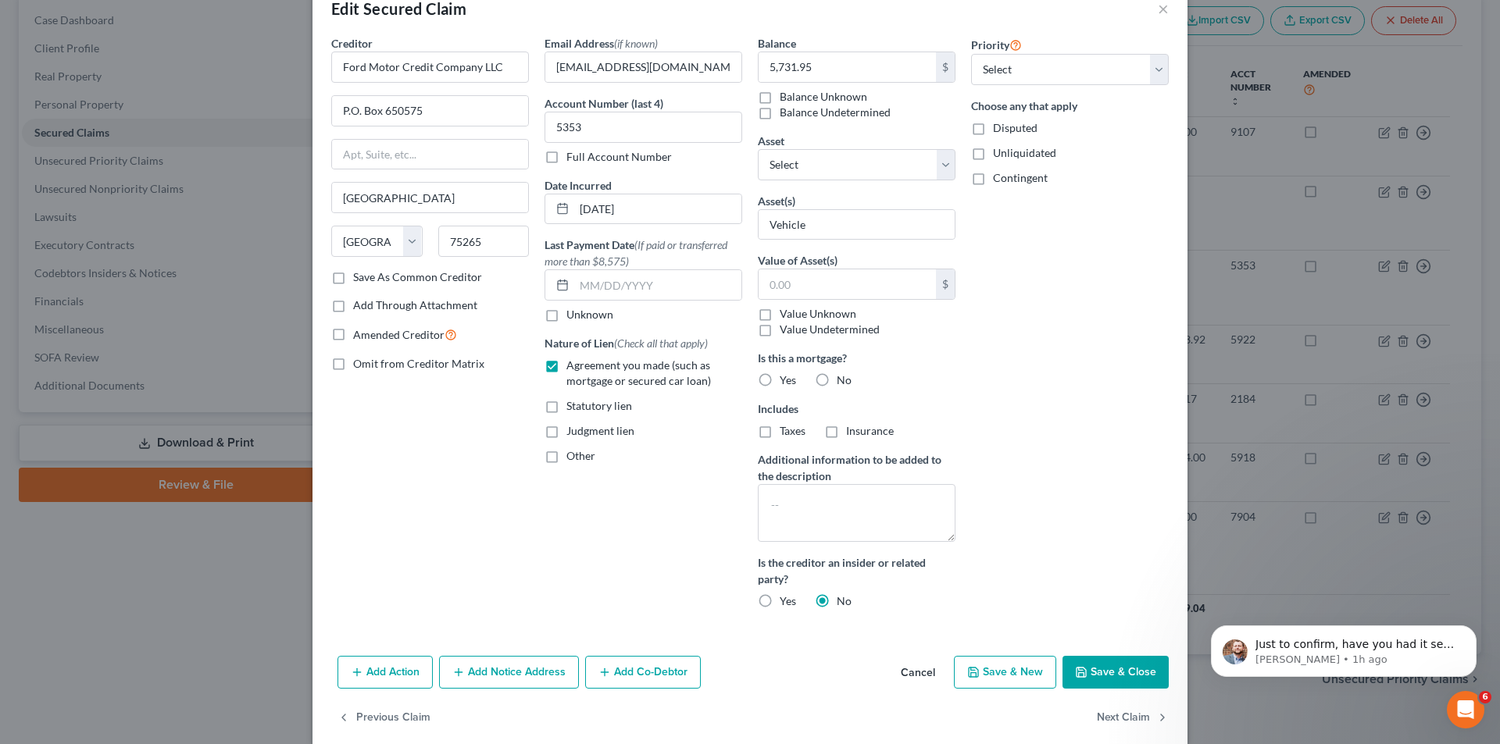
scroll to position [57, 0]
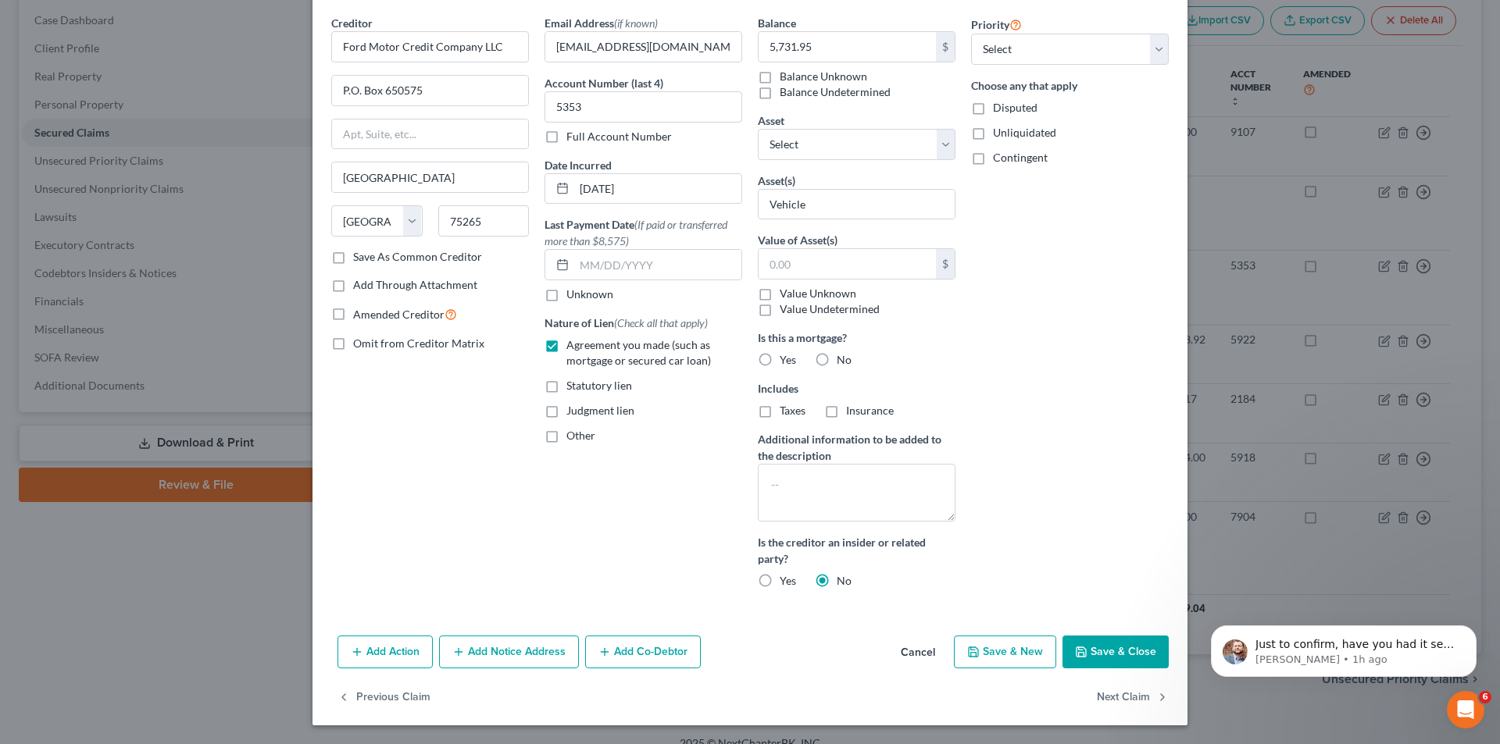
click at [480, 654] on button "Add Notice Address" at bounding box center [509, 652] width 140 height 33
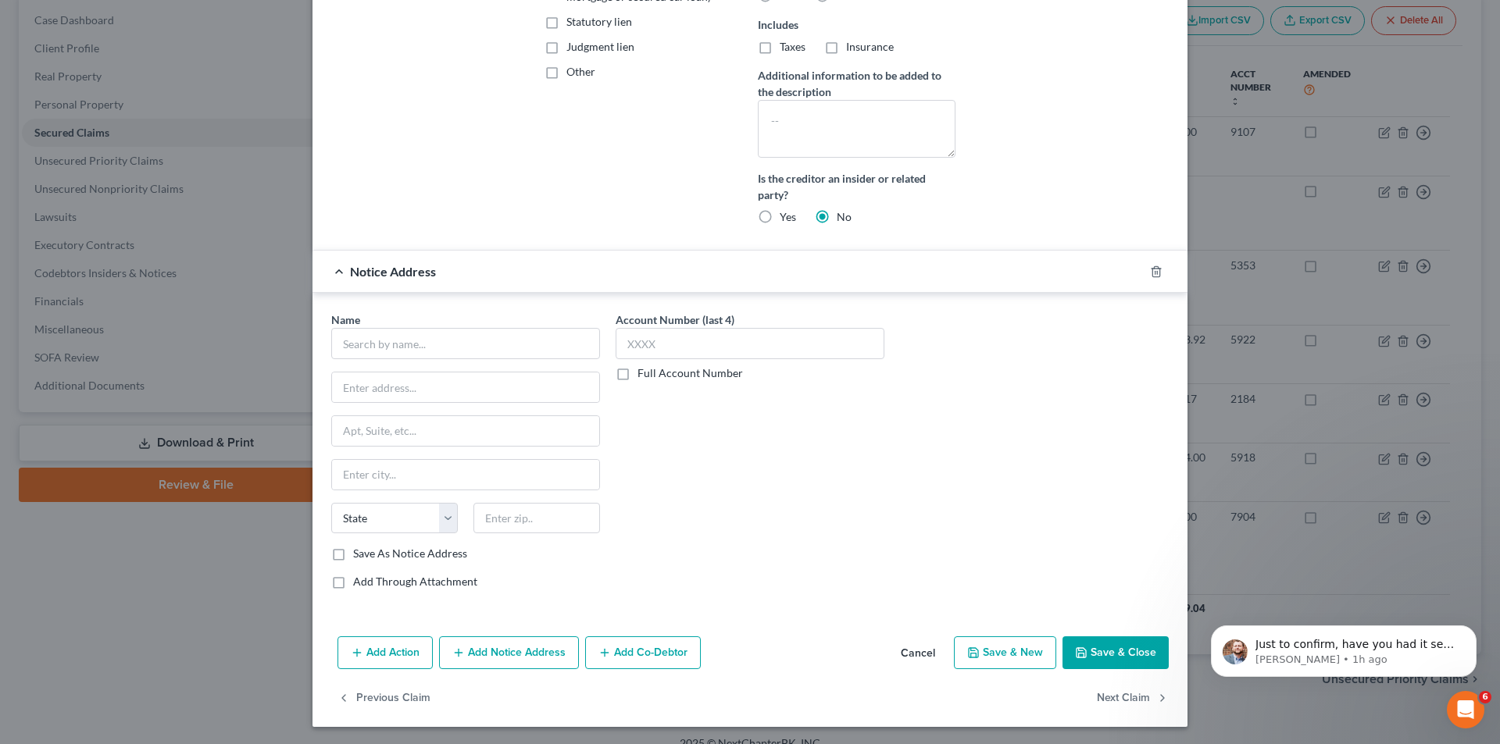
scroll to position [423, 0]
click at [393, 350] on input "text" at bounding box center [465, 342] width 269 height 31
paste input "AIS Portfolio Services, LLC"
type input "AIS Portfolio Services, LLC"
click at [437, 400] on input "text" at bounding box center [465, 386] width 267 height 30
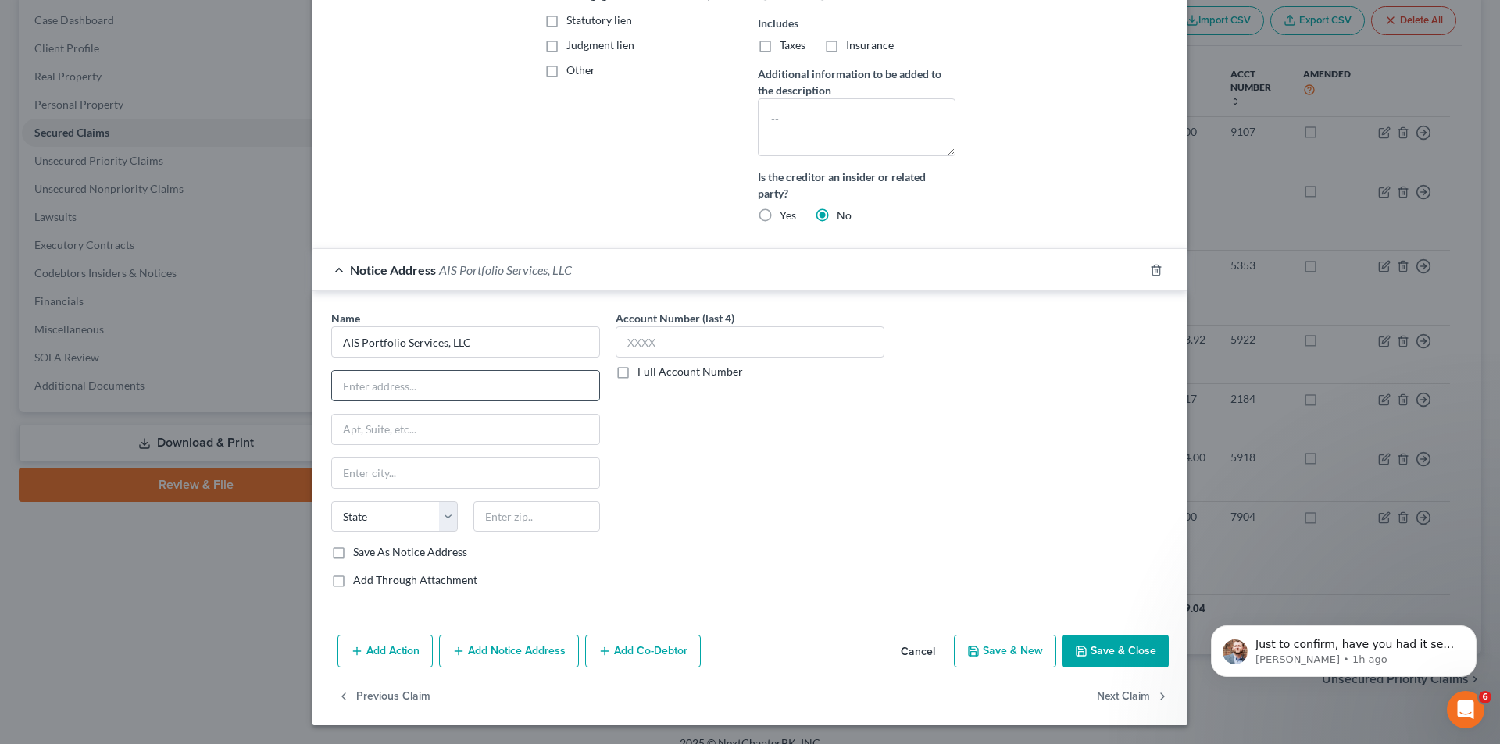
paste input "[STREET_ADDRESS] Dept. APS"
type input "[STREET_ADDRESS] Dept. APS"
click at [393, 484] on input "text" at bounding box center [465, 474] width 267 height 30
paste input "[US_STATE][GEOGRAPHIC_DATA],"
type input "[US_STATE][GEOGRAPHIC_DATA]"
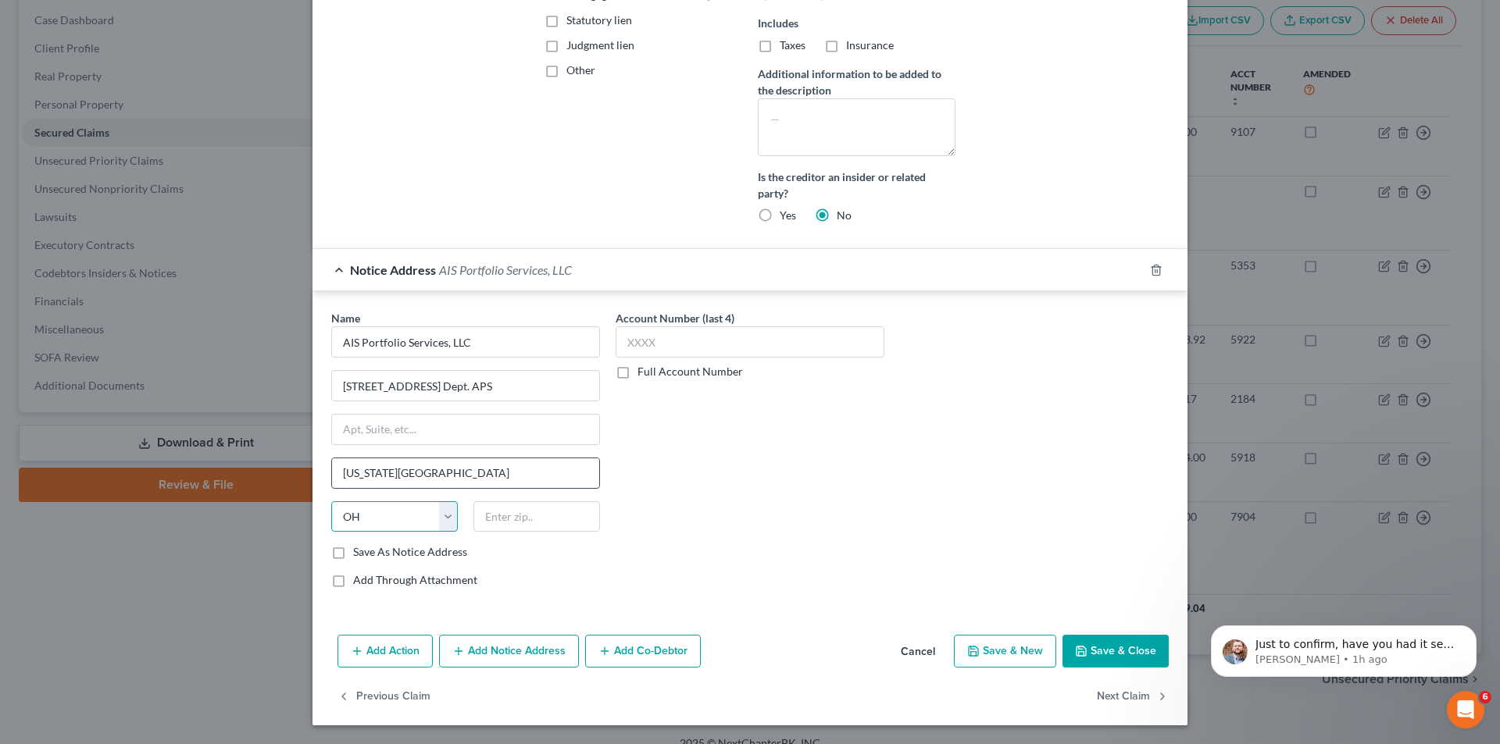
select select "37"
type input "73118"
click at [765, 458] on div "Account Number (last 4) Full Account Number" at bounding box center [750, 455] width 284 height 291
click at [1093, 647] on button "Save & Close" at bounding box center [1115, 651] width 106 height 33
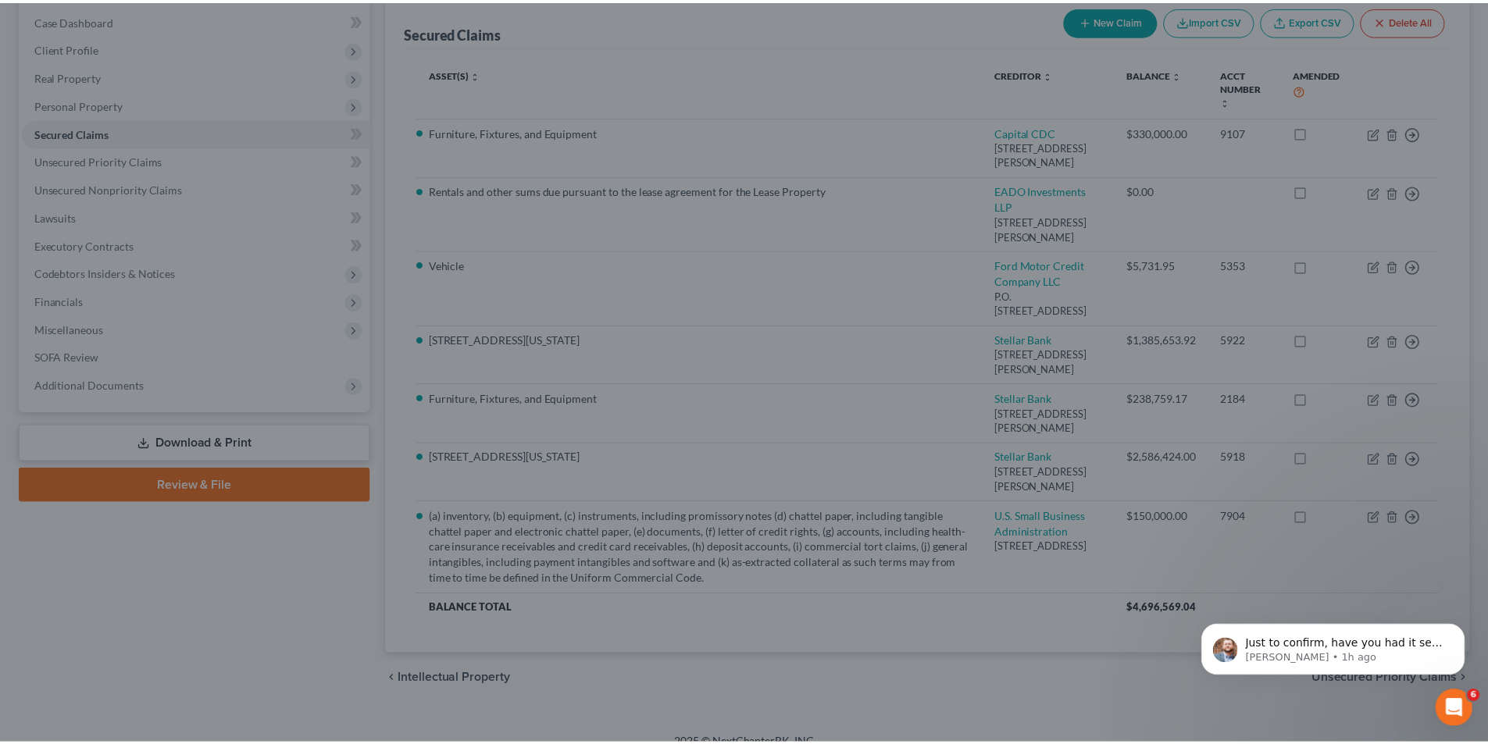
scroll to position [277, 0]
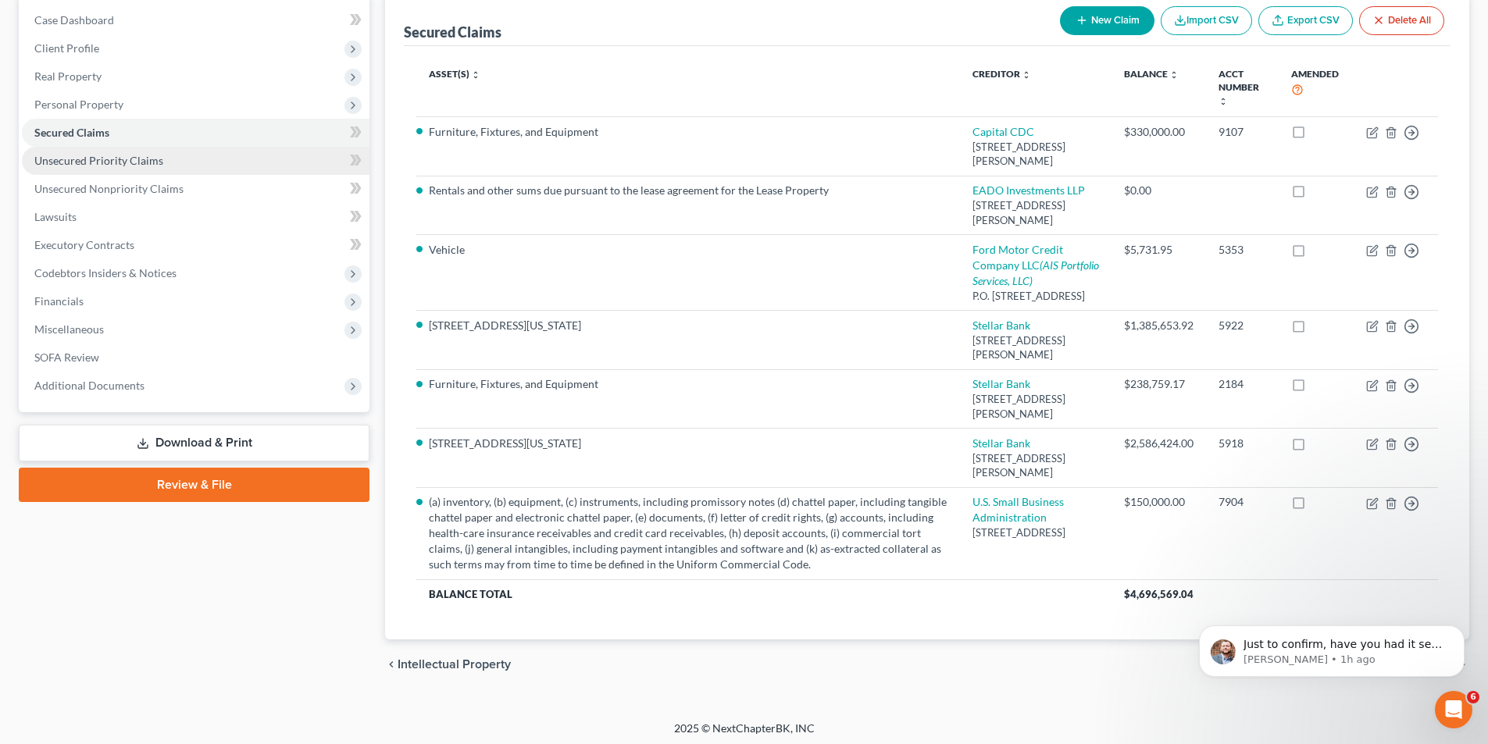
click at [127, 169] on link "Unsecured Priority Claims" at bounding box center [196, 161] width 348 height 28
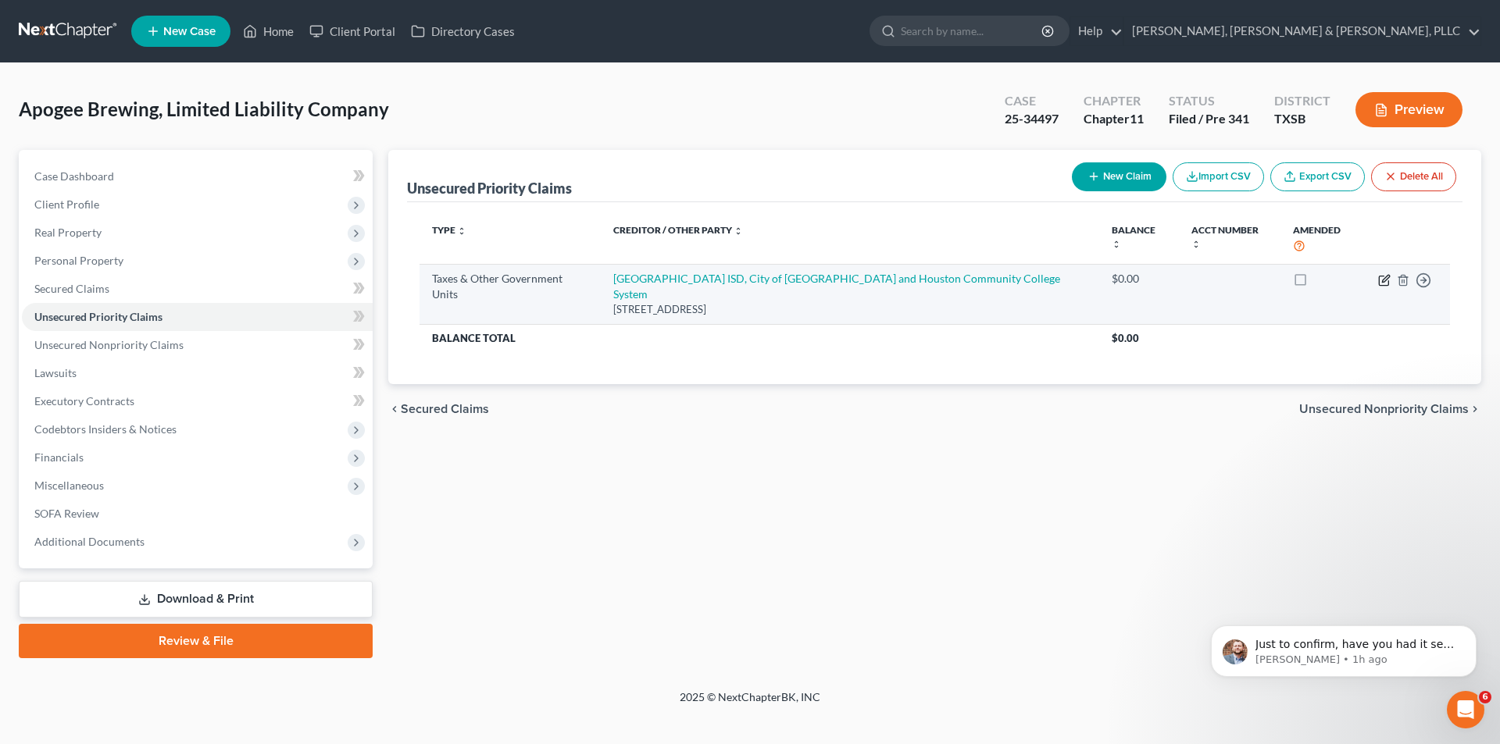
click at [1383, 276] on icon "button" at bounding box center [1383, 280] width 9 height 9
select select "1"
select select "45"
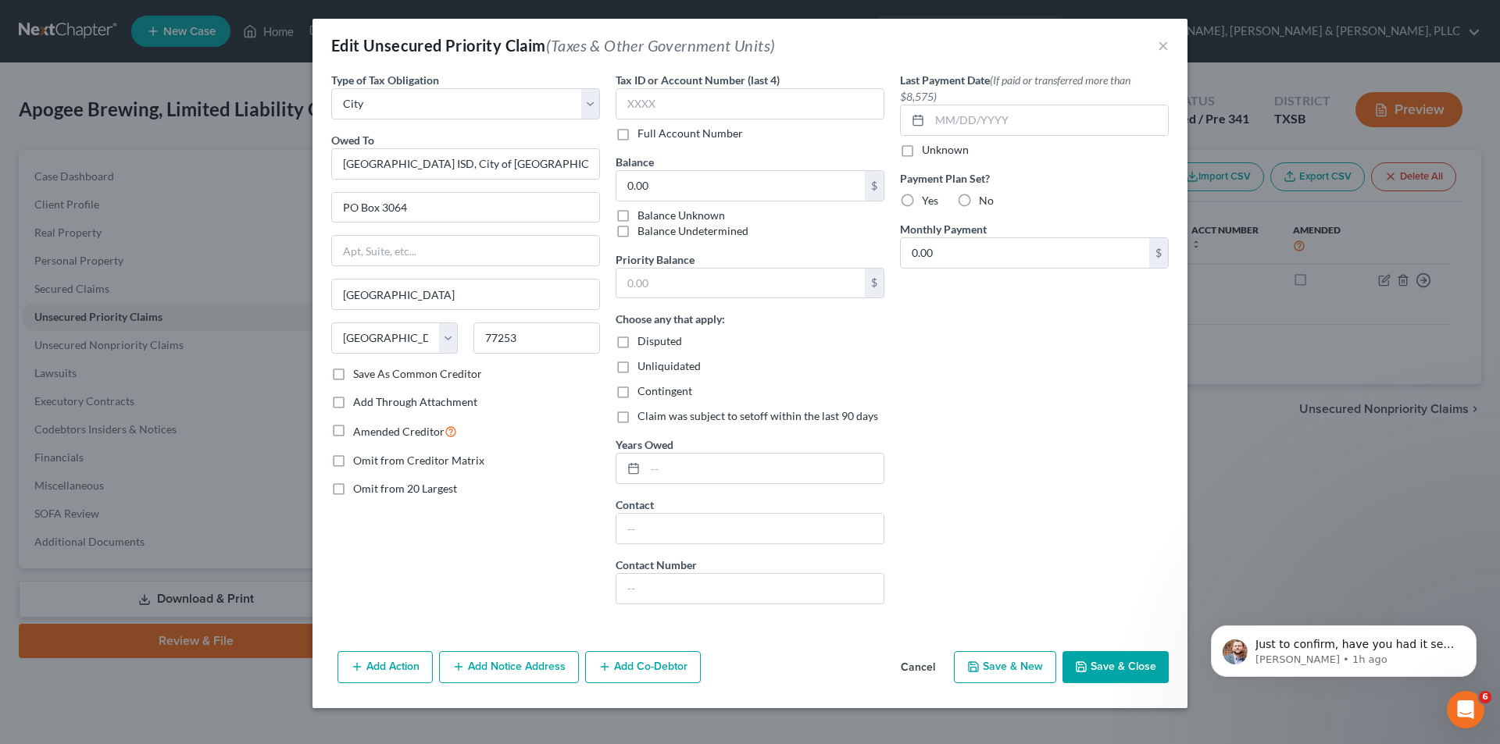
click at [517, 665] on button "Add Notice Address" at bounding box center [509, 667] width 140 height 33
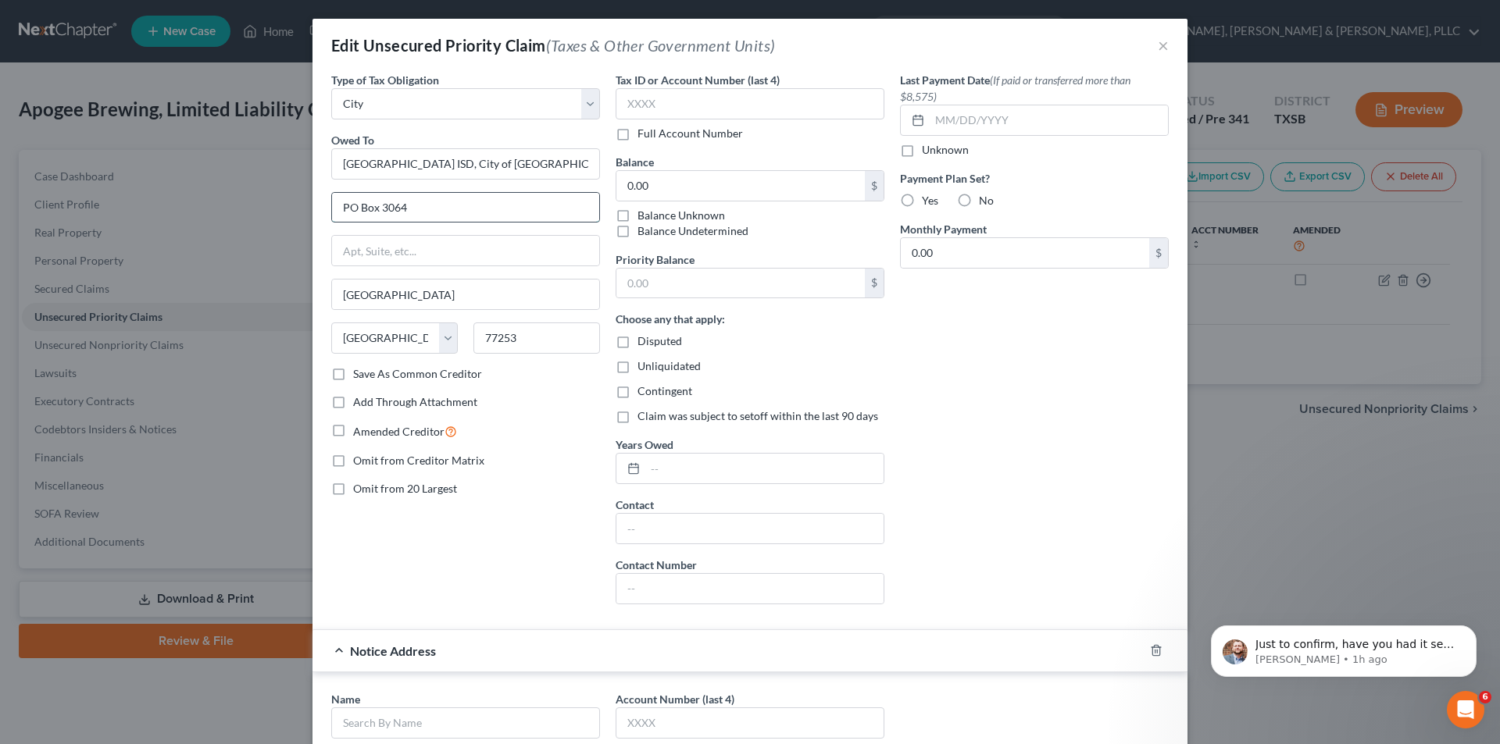
click at [409, 215] on input "PO Box 3064" at bounding box center [465, 208] width 267 height 30
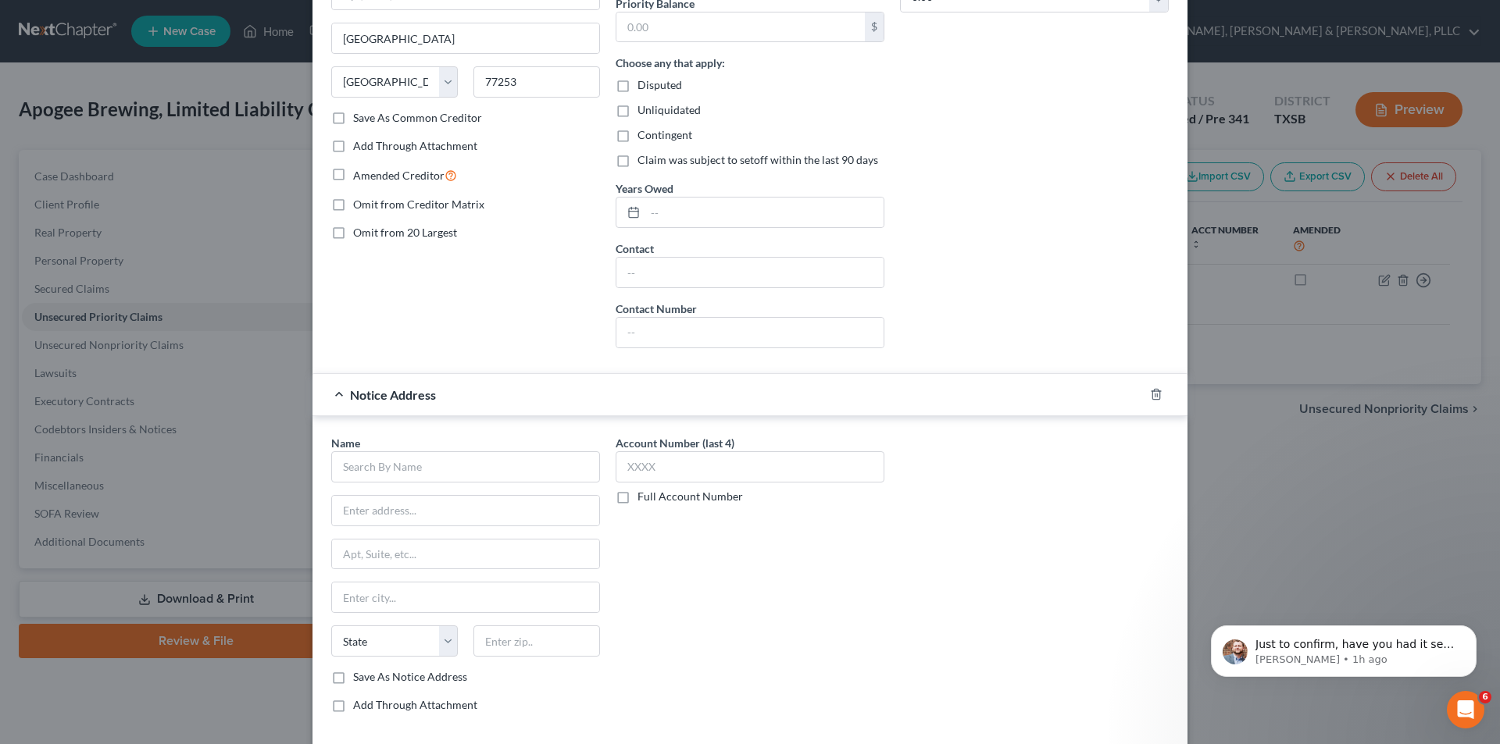
scroll to position [312, 0]
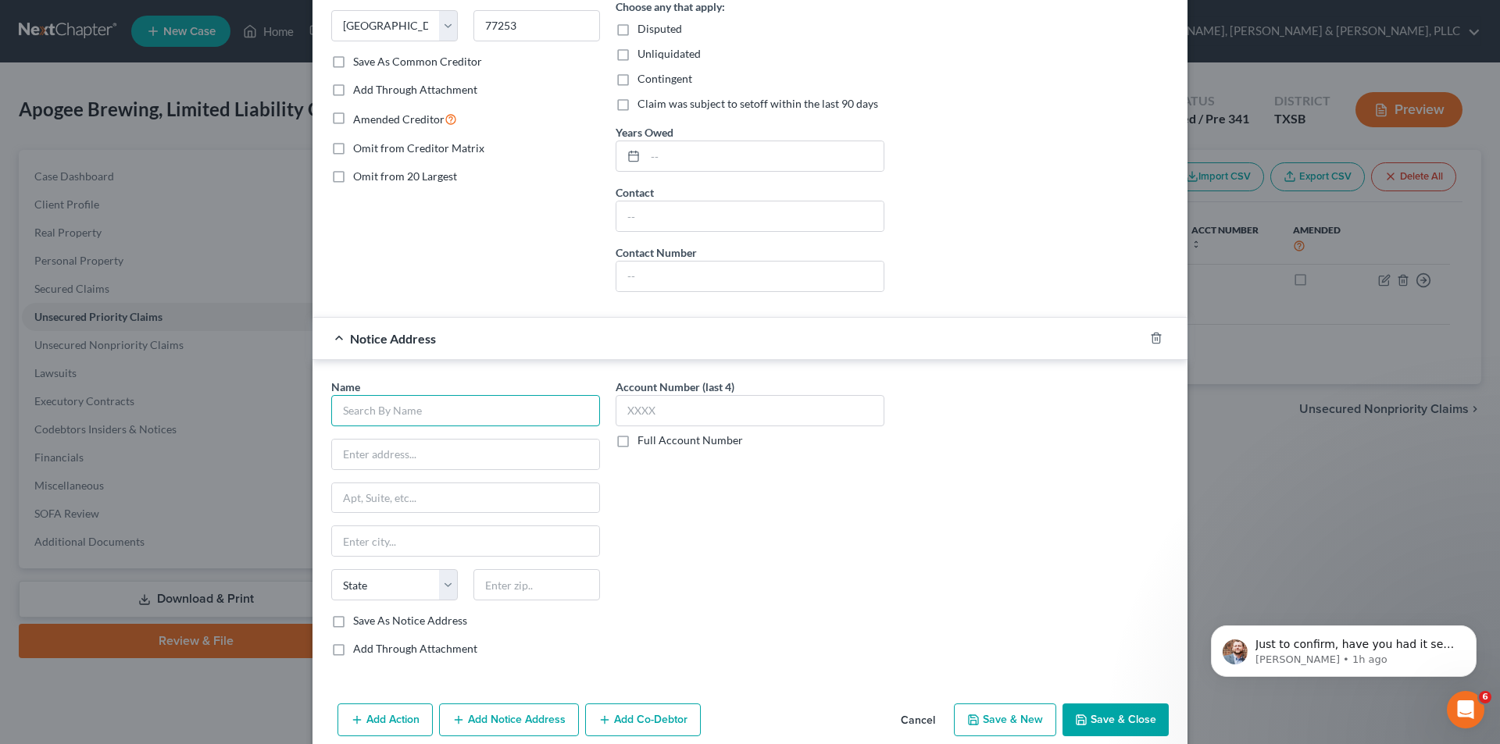
click at [407, 412] on input "text" at bounding box center [465, 410] width 269 height 31
paste input "PO Box 3064"
type input "PO Box 3064"
click at [383, 462] on input "text" at bounding box center [465, 455] width 267 height 30
paste input "PO Box 3064"
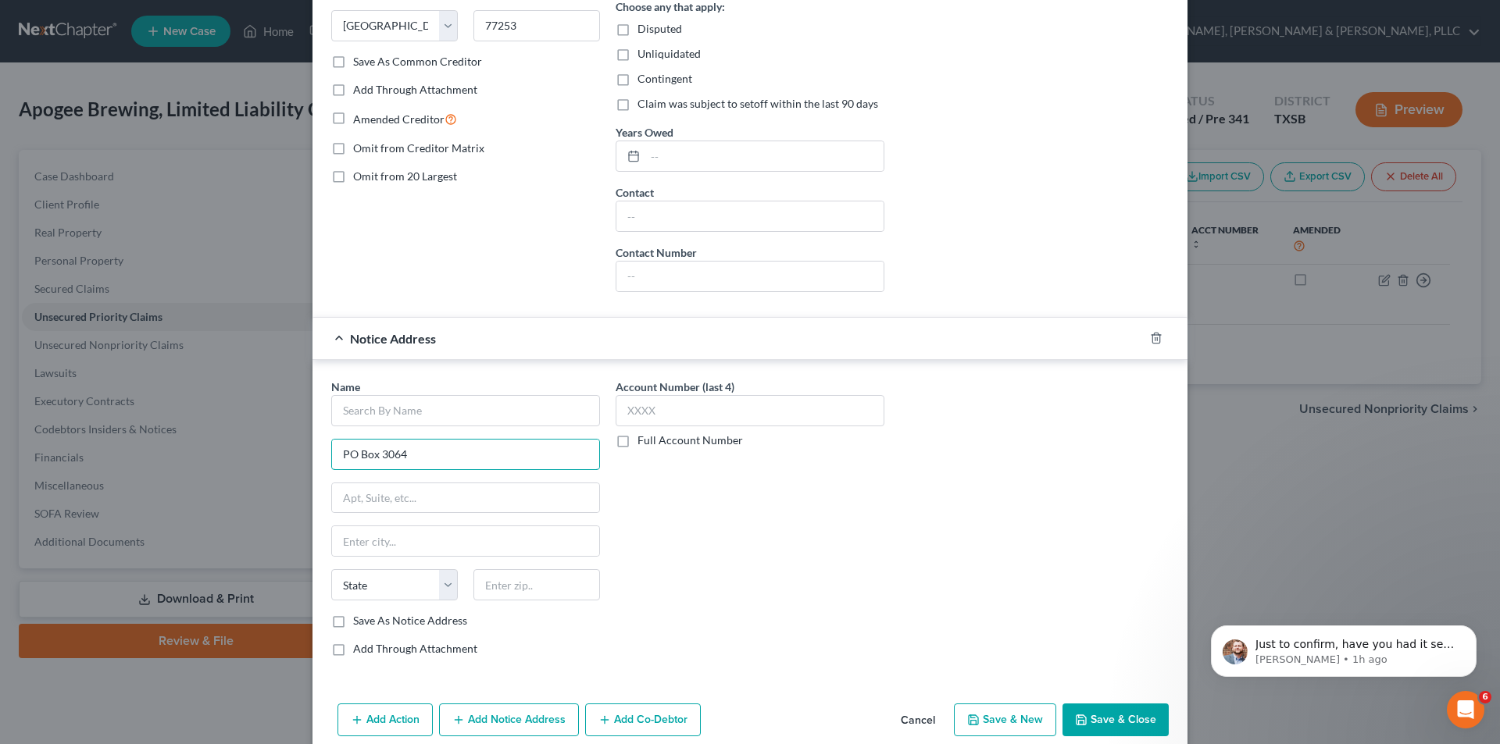
scroll to position [78, 0]
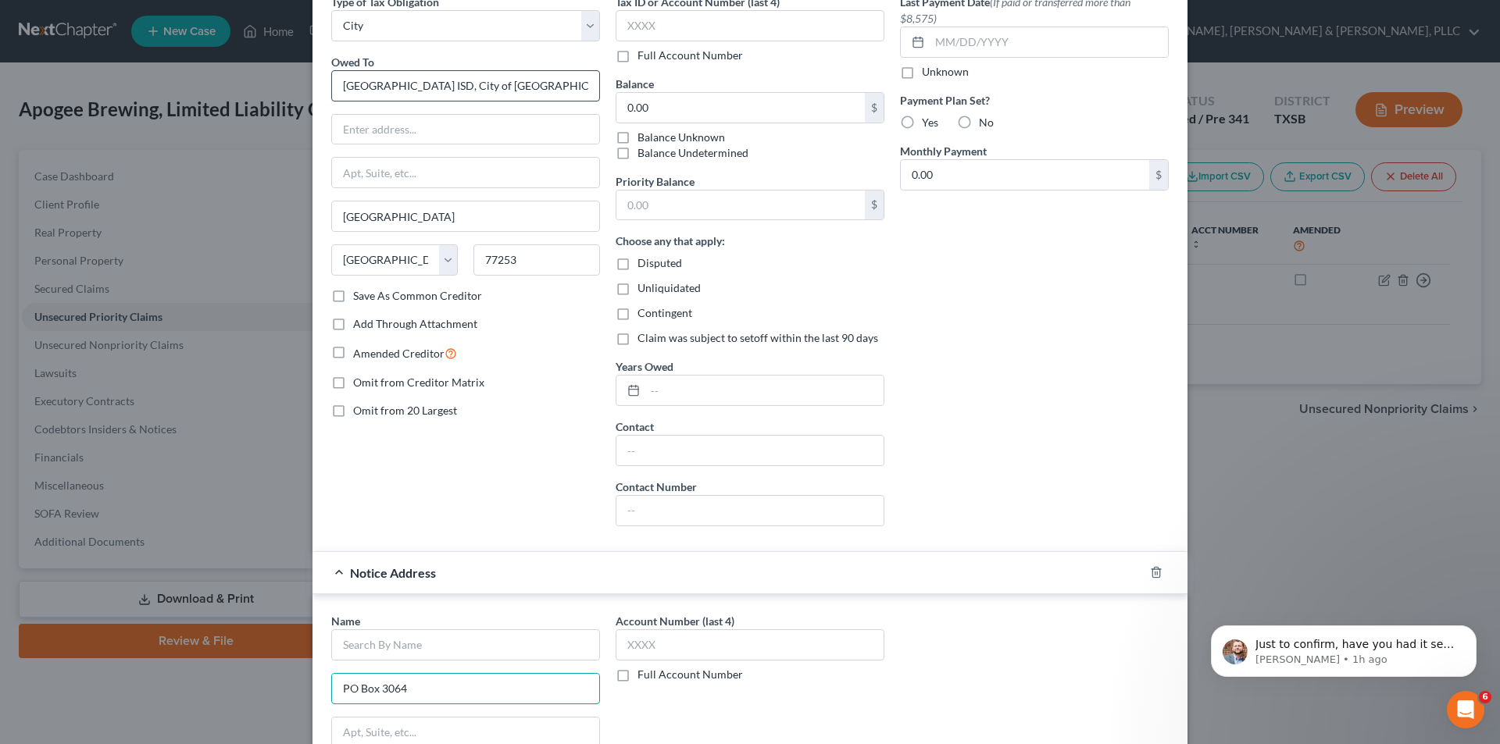
type input "PO Box 3064"
click at [396, 100] on input "[GEOGRAPHIC_DATA] ISD, City of [GEOGRAPHIC_DATA] and Houston Community College …" at bounding box center [465, 85] width 269 height 31
click at [392, 92] on input "[GEOGRAPHIC_DATA] ISD, City of [GEOGRAPHIC_DATA] and Houston Community College …" at bounding box center [465, 85] width 269 height 31
click at [392, 91] on input "[GEOGRAPHIC_DATA] ISD, City of [GEOGRAPHIC_DATA] and Houston Community College …" at bounding box center [465, 85] width 269 height 31
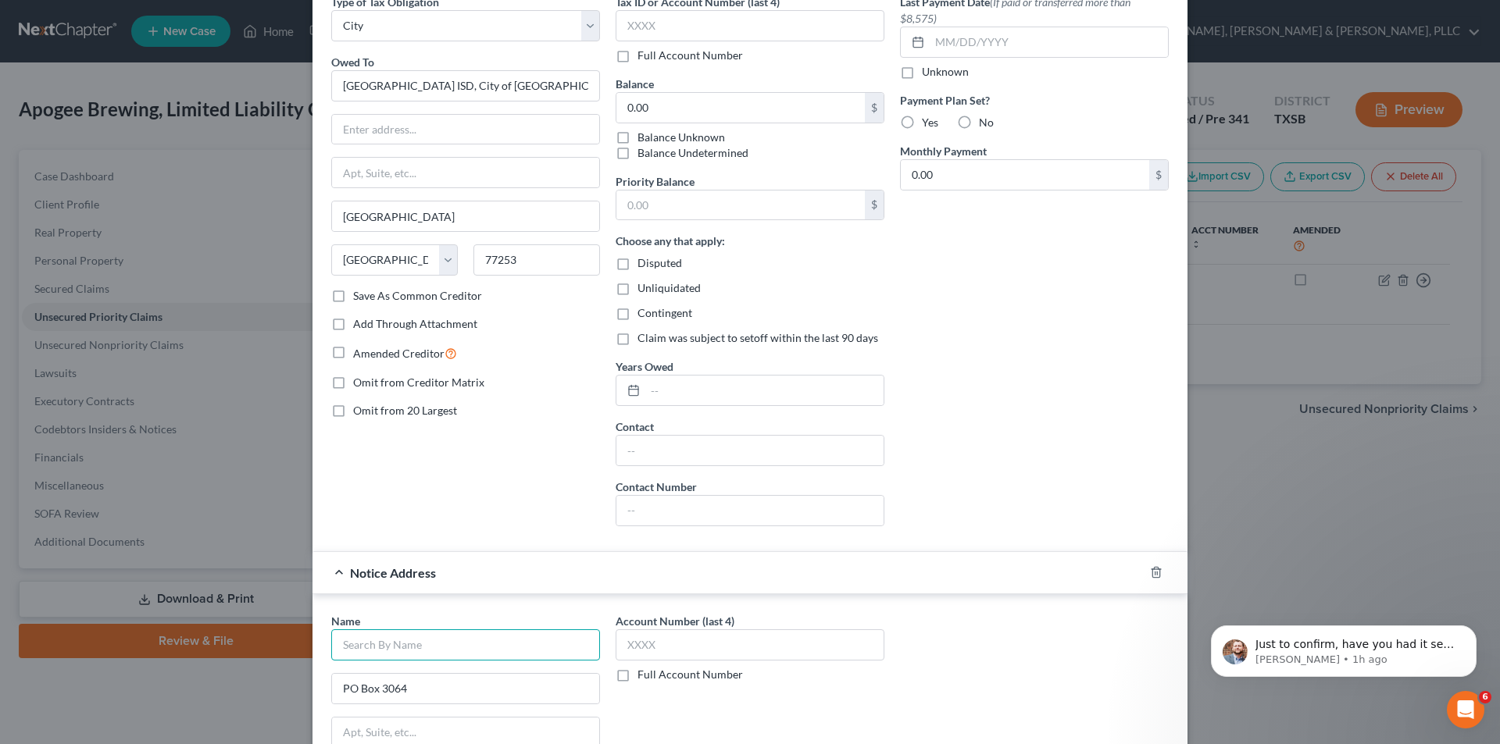
click at [406, 658] on input "text" at bounding box center [465, 645] width 269 height 31
paste input "[PERSON_NAME] [PERSON_NAME] & [PERSON_NAME], LLP"
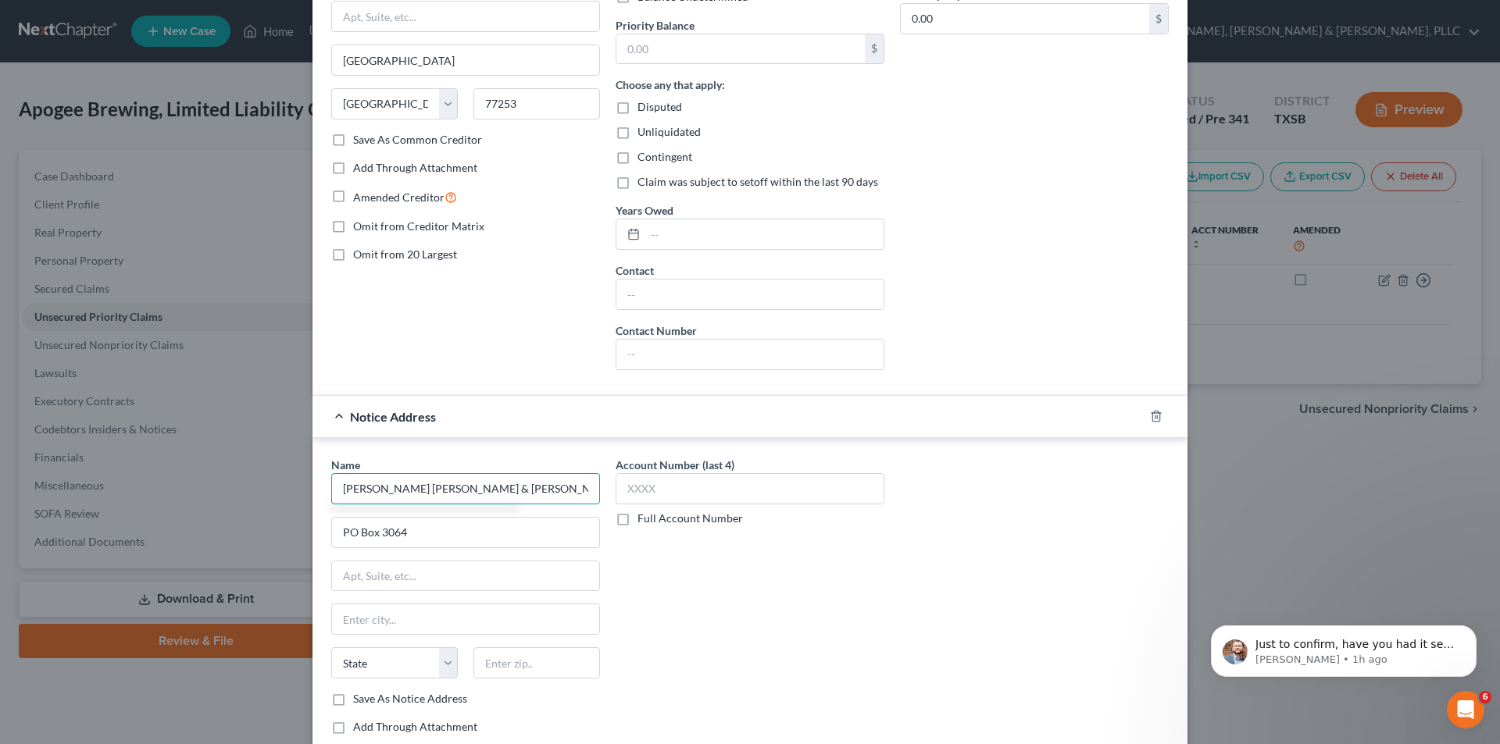
type input "[PERSON_NAME] [PERSON_NAME] & [PERSON_NAME], LLP"
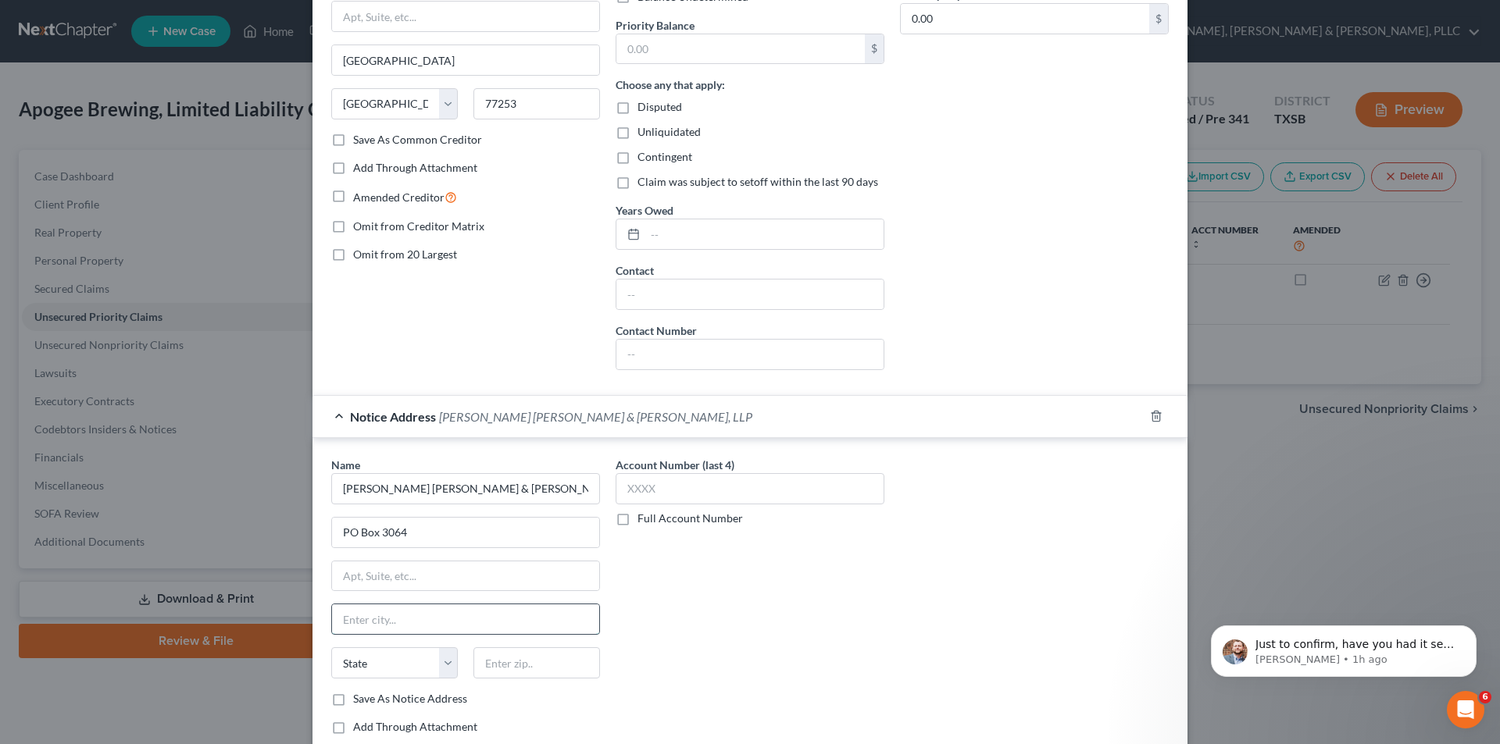
click at [366, 623] on input "text" at bounding box center [465, 620] width 267 height 30
paste input "[GEOGRAPHIC_DATA]"
type input "[GEOGRAPHIC_DATA]"
click at [437, 666] on select "State [US_STATE] AK AR AZ CA CO CT DE DC [GEOGRAPHIC_DATA] [GEOGRAPHIC_DATA] GU…" at bounding box center [394, 663] width 127 height 31
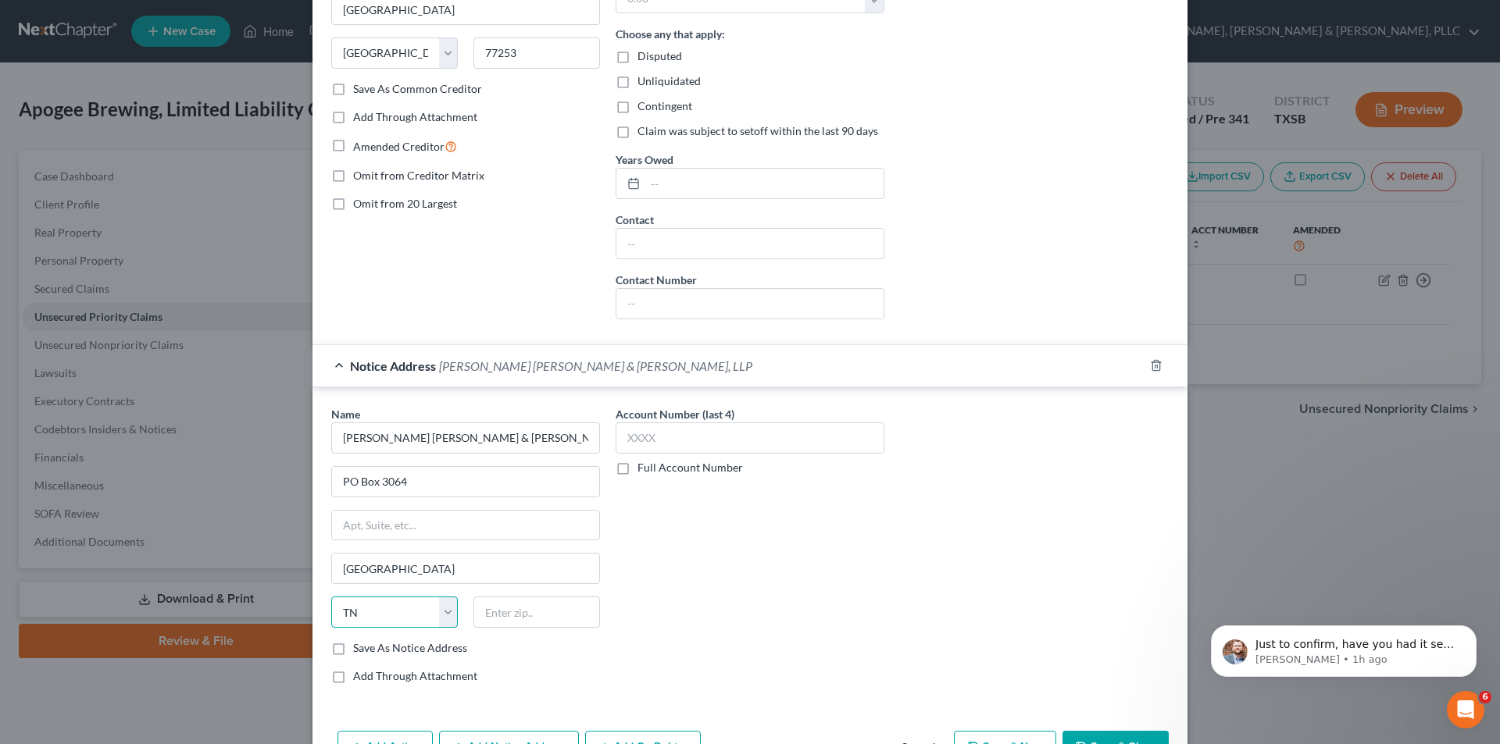
scroll to position [312, 0]
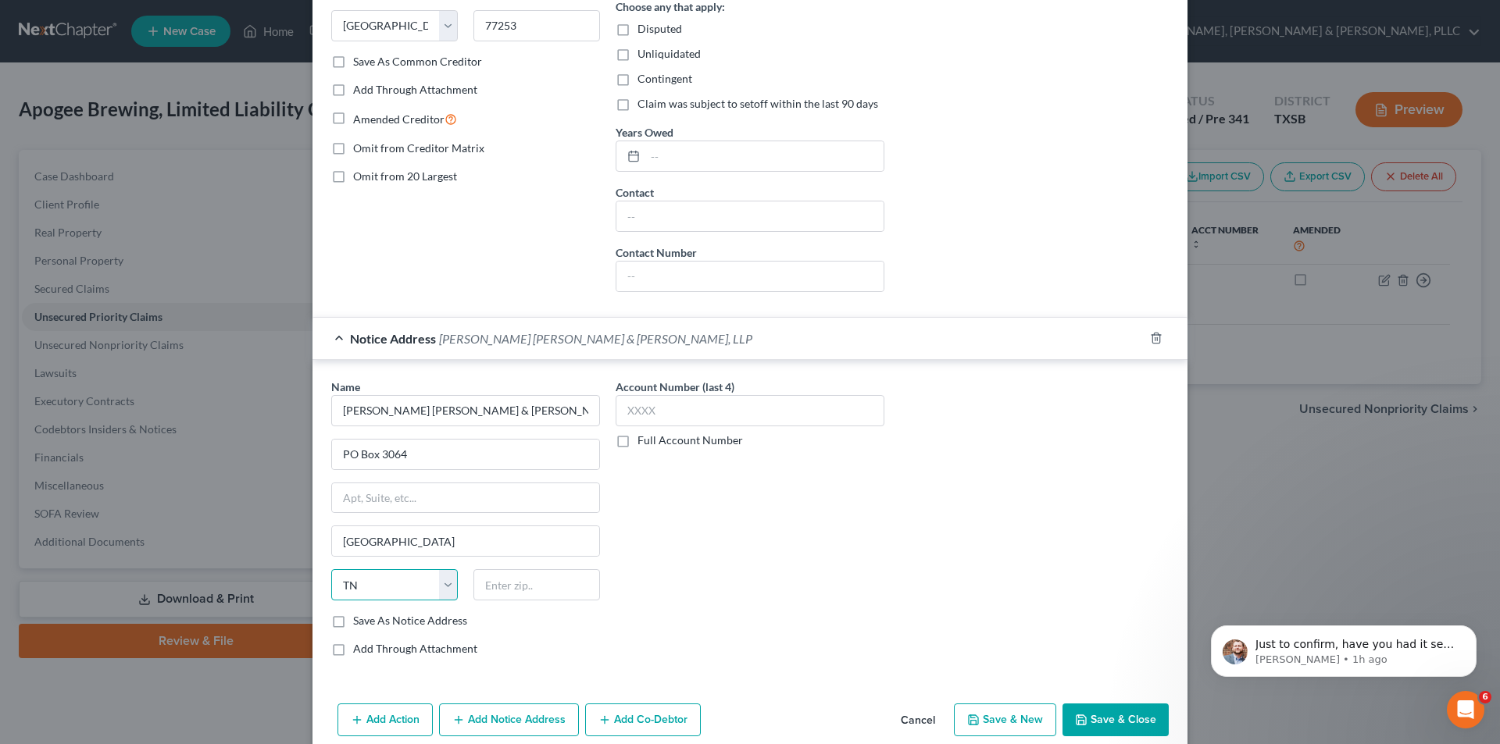
drag, startPoint x: 364, startPoint y: 596, endPoint x: 362, endPoint y: 588, distance: 8.0
click at [364, 596] on select "State [US_STATE] AK AR AZ CA CO CT DE DC [GEOGRAPHIC_DATA] [GEOGRAPHIC_DATA] GU…" at bounding box center [394, 584] width 127 height 31
select select "45"
click at [331, 569] on select "State [US_STATE] AK AR AZ CA CO CT DE DC [GEOGRAPHIC_DATA] [GEOGRAPHIC_DATA] GU…" at bounding box center [394, 584] width 127 height 31
click at [502, 579] on input "text" at bounding box center [536, 584] width 127 height 31
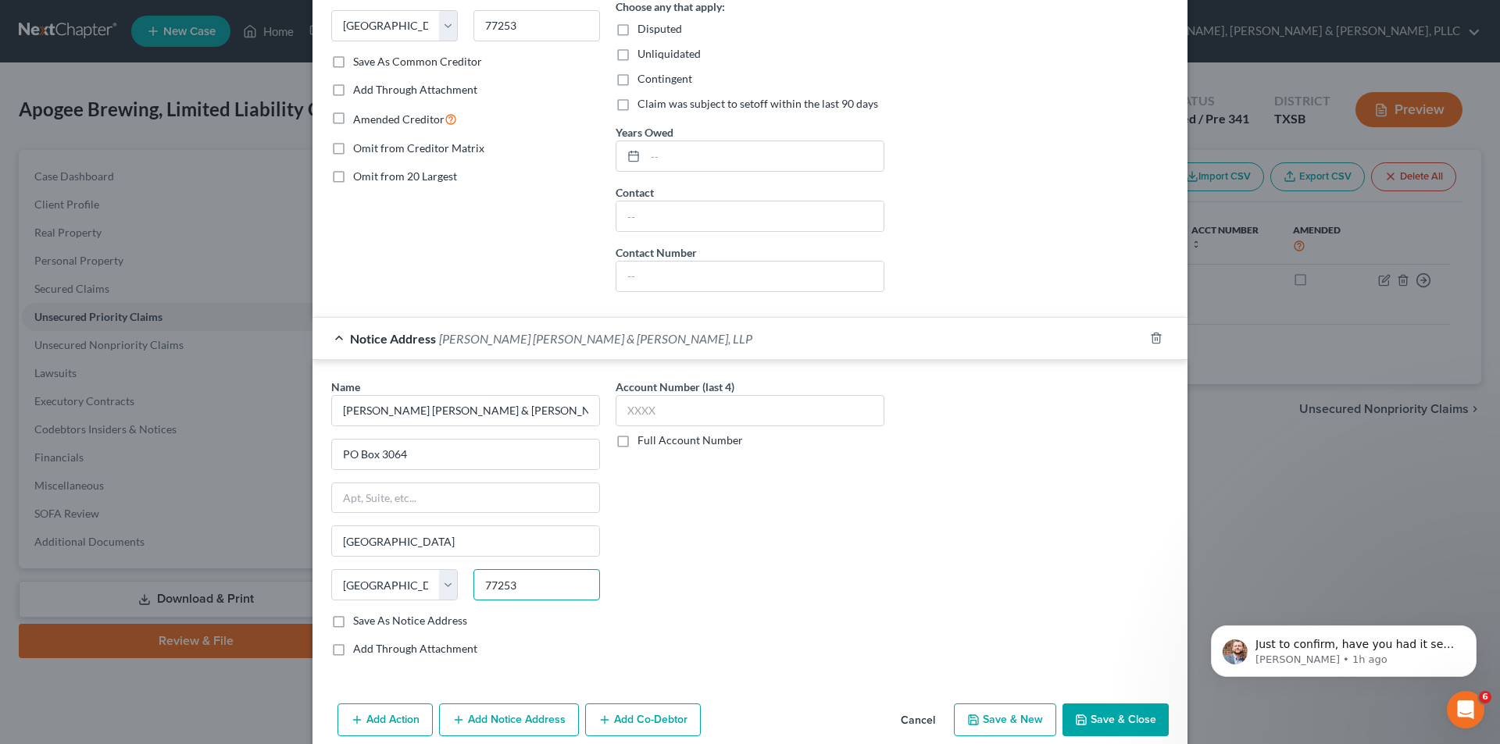
type input "77253"
click at [819, 476] on div "Account Number (last 4) Full Account Number" at bounding box center [750, 524] width 284 height 291
type input "[GEOGRAPHIC_DATA]"
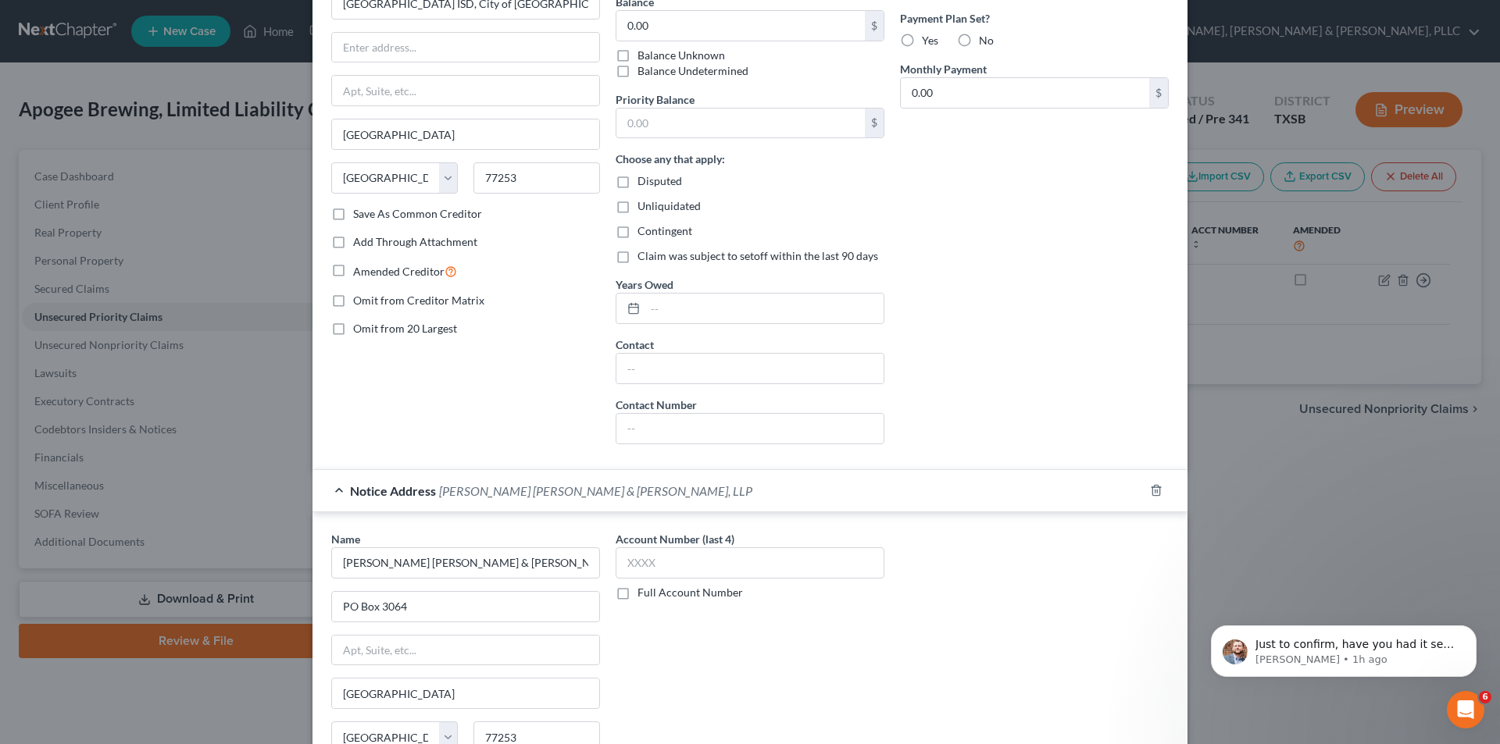
scroll to position [348, 0]
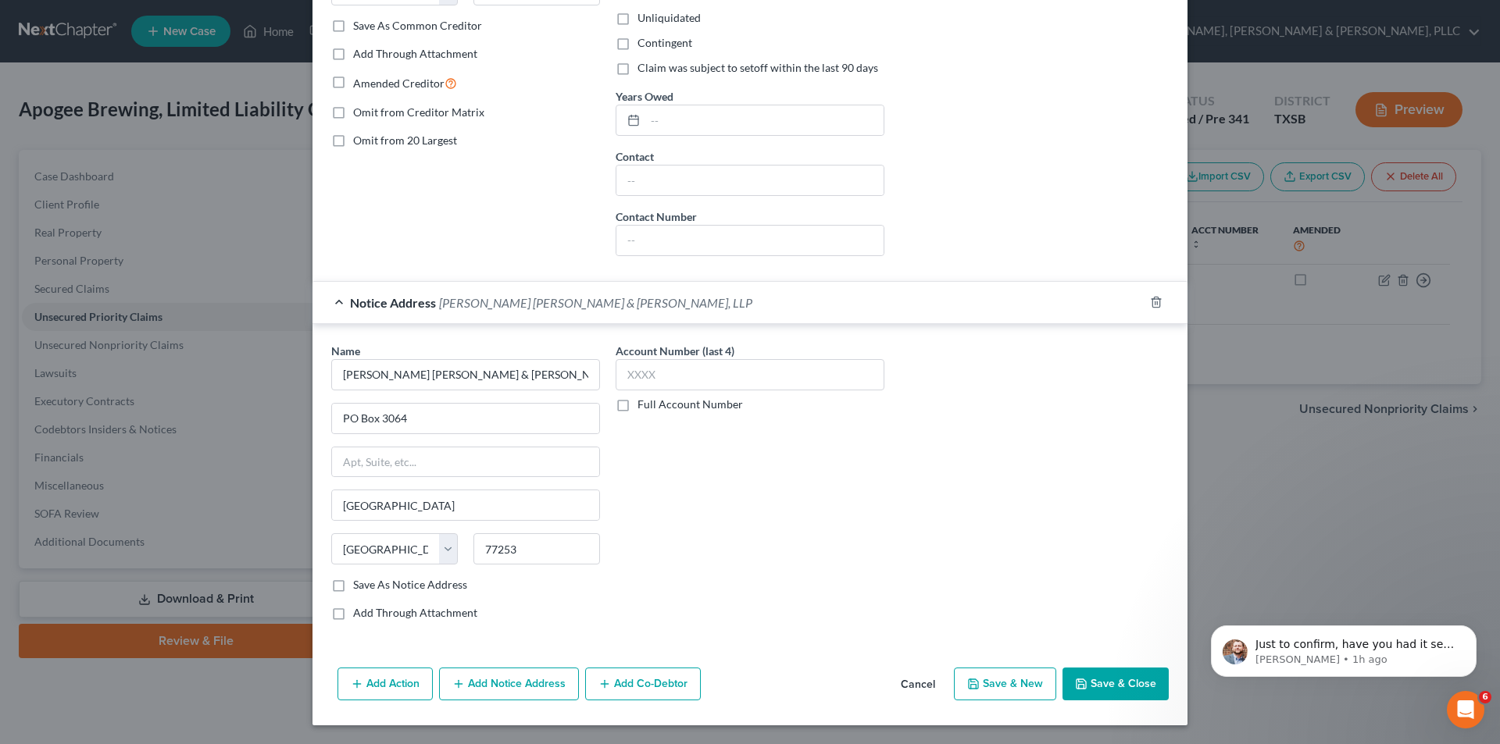
click at [1077, 671] on button "Save & Close" at bounding box center [1115, 684] width 106 height 33
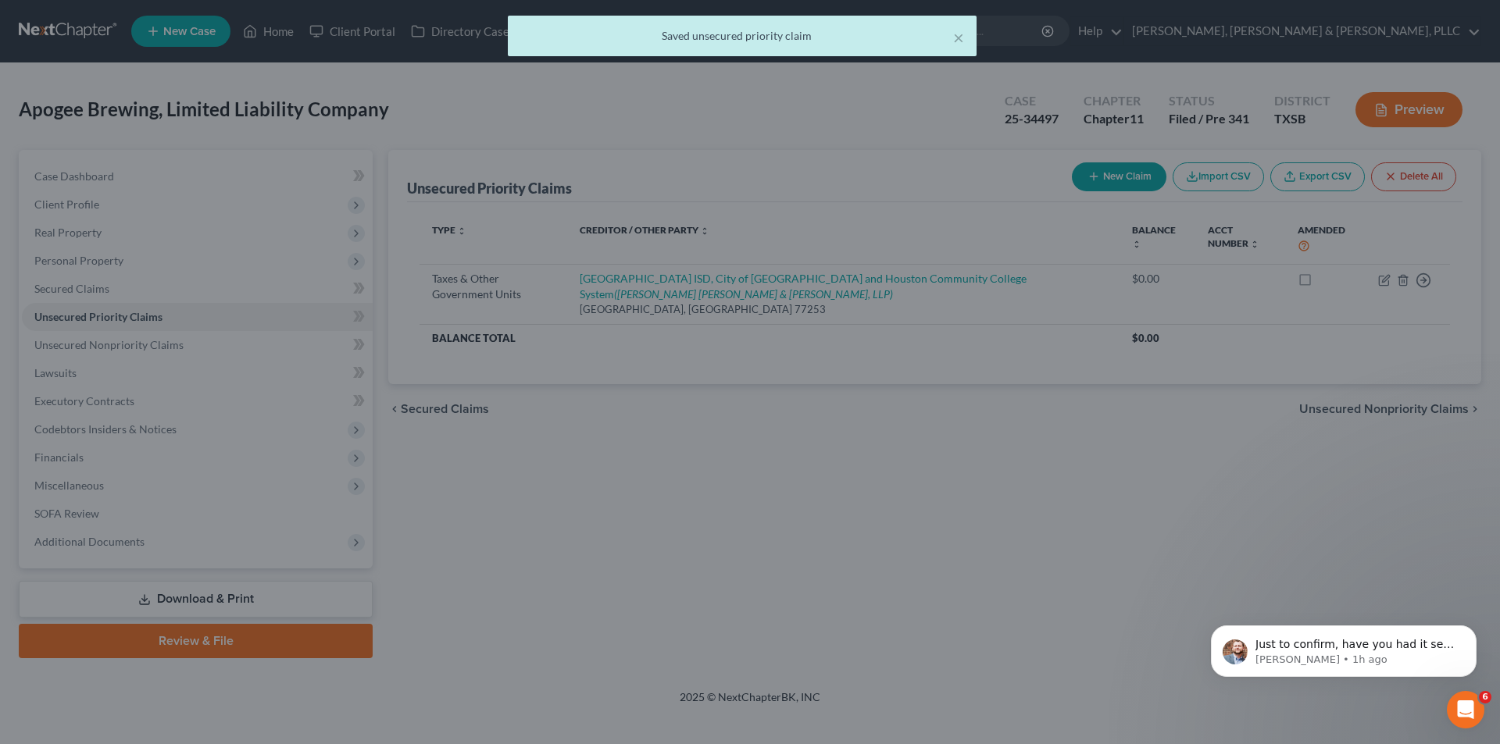
scroll to position [0, 0]
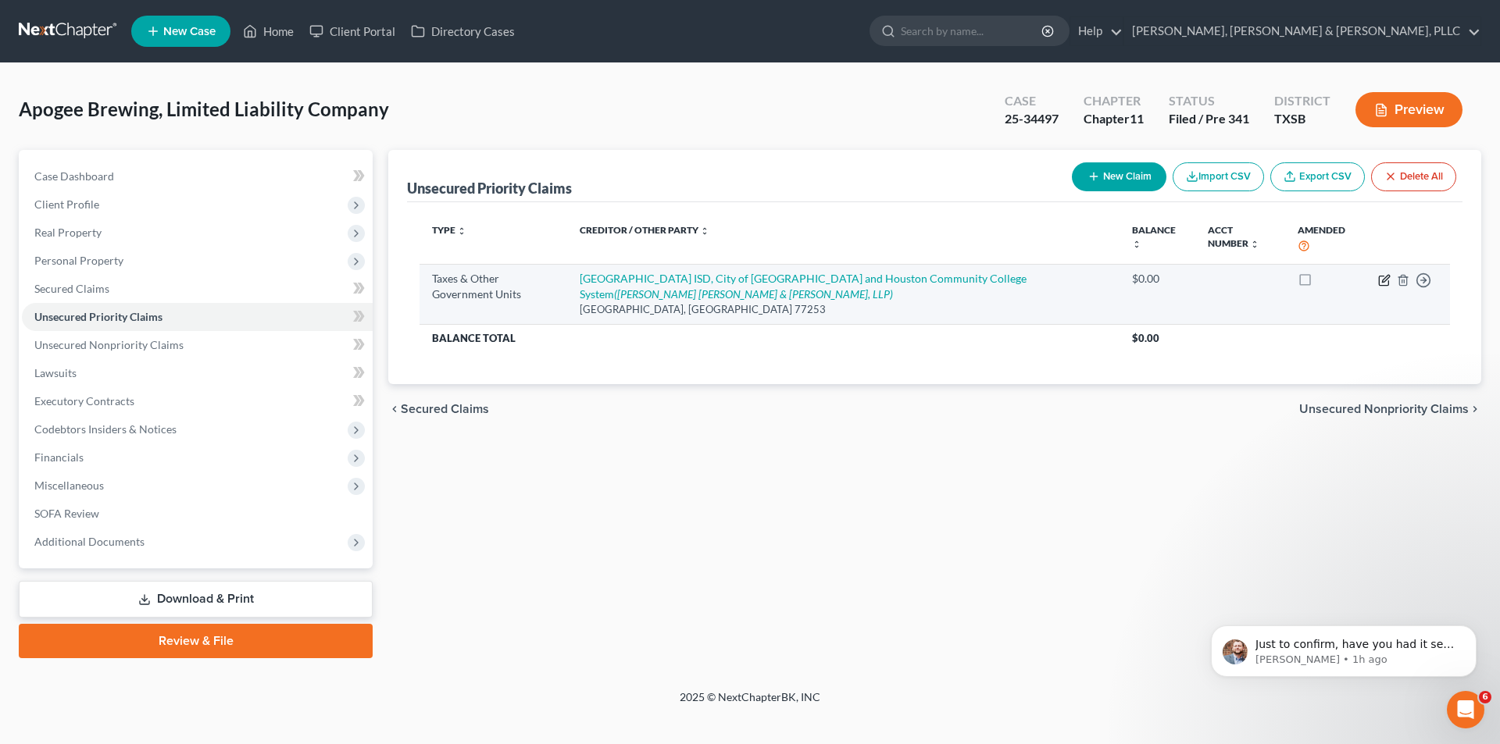
click at [1379, 280] on icon "button" at bounding box center [1383, 280] width 9 height 9
select select "1"
select select "45"
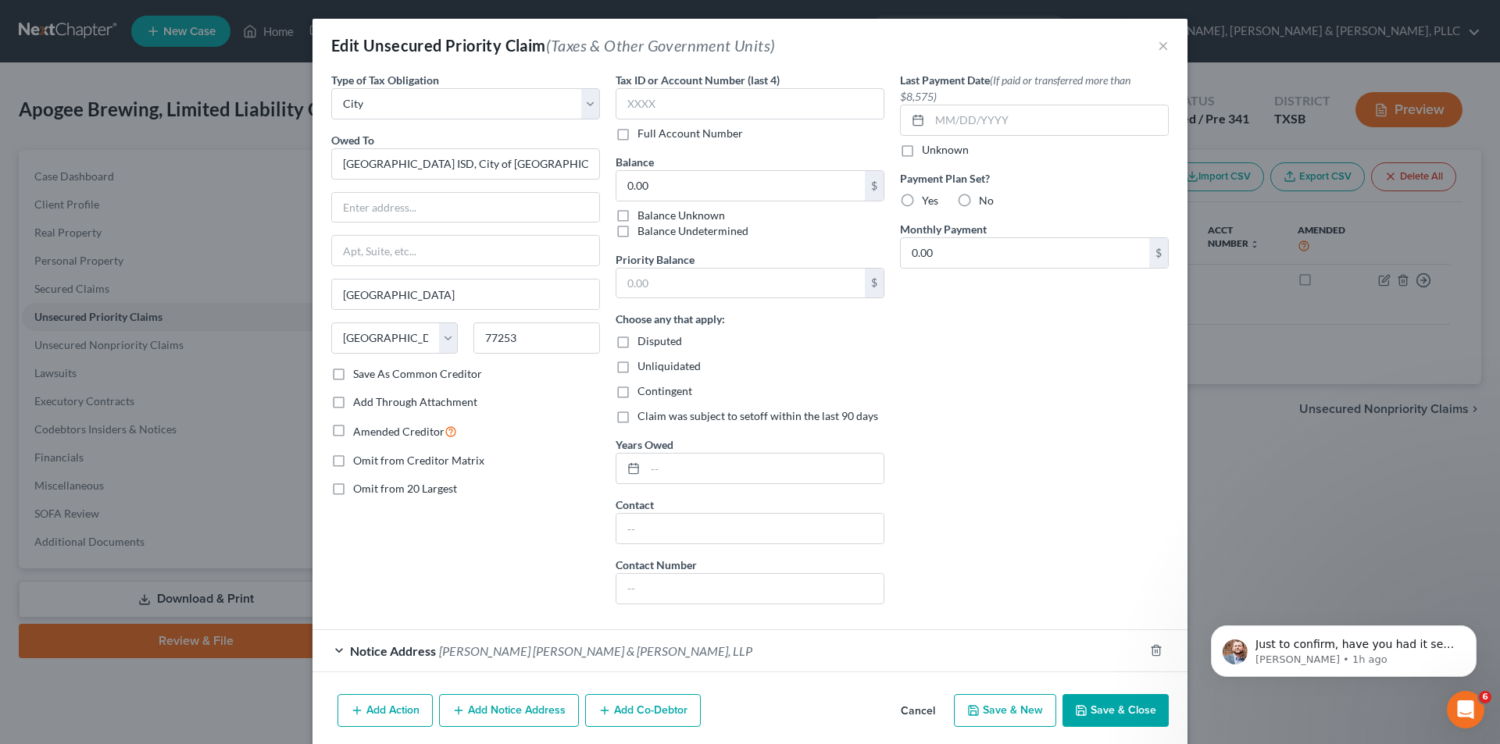
scroll to position [27, 0]
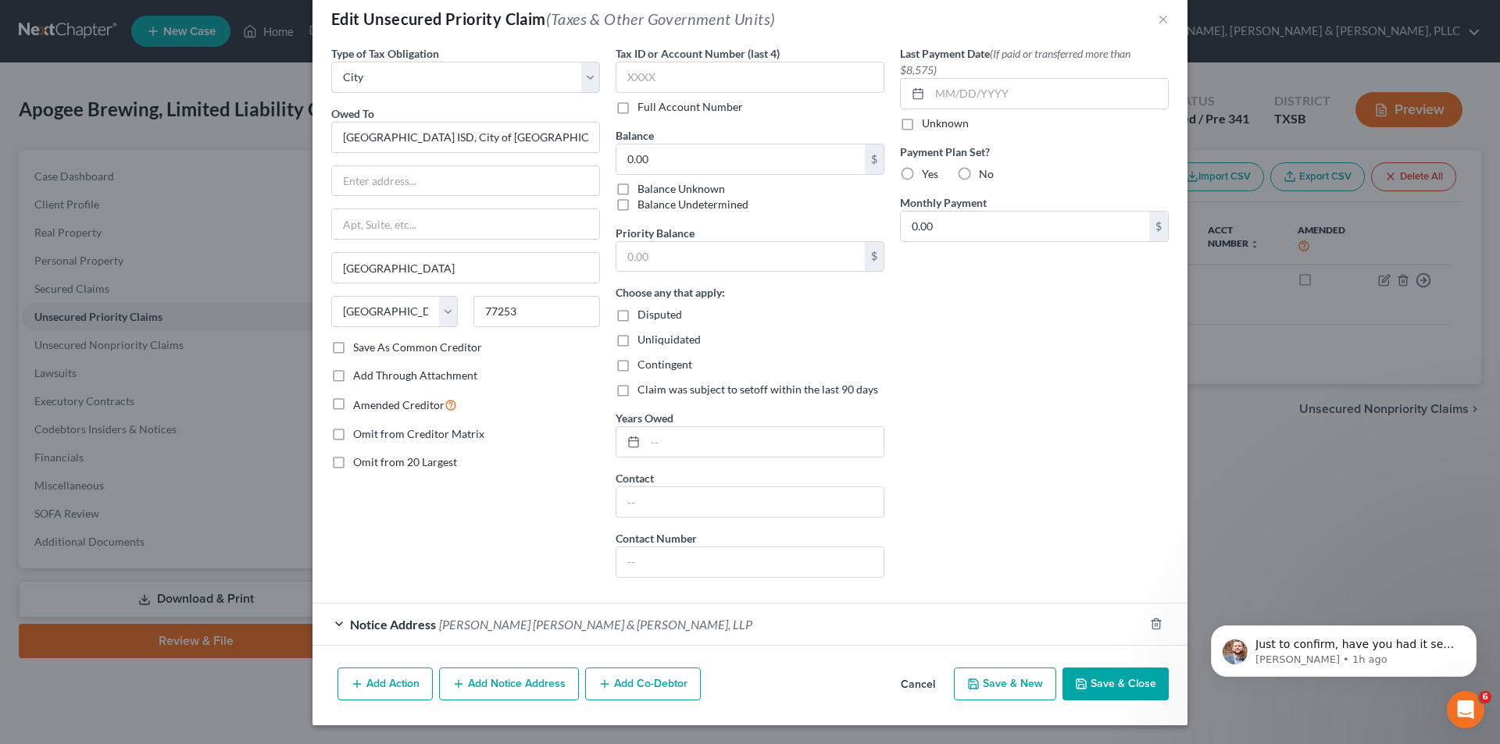
click at [637, 629] on span "[PERSON_NAME] [PERSON_NAME] & [PERSON_NAME], LLP" at bounding box center [595, 624] width 313 height 15
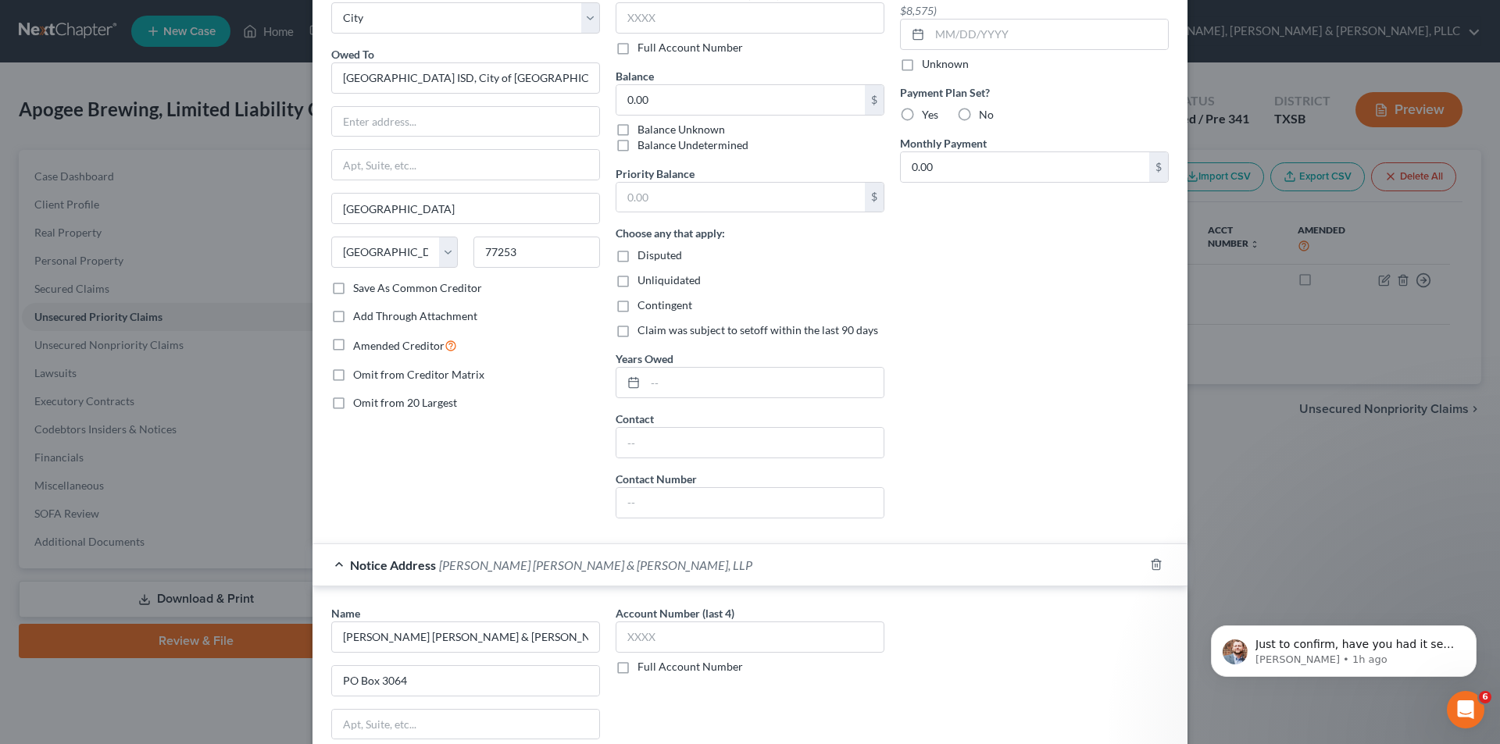
scroll to position [339, 0]
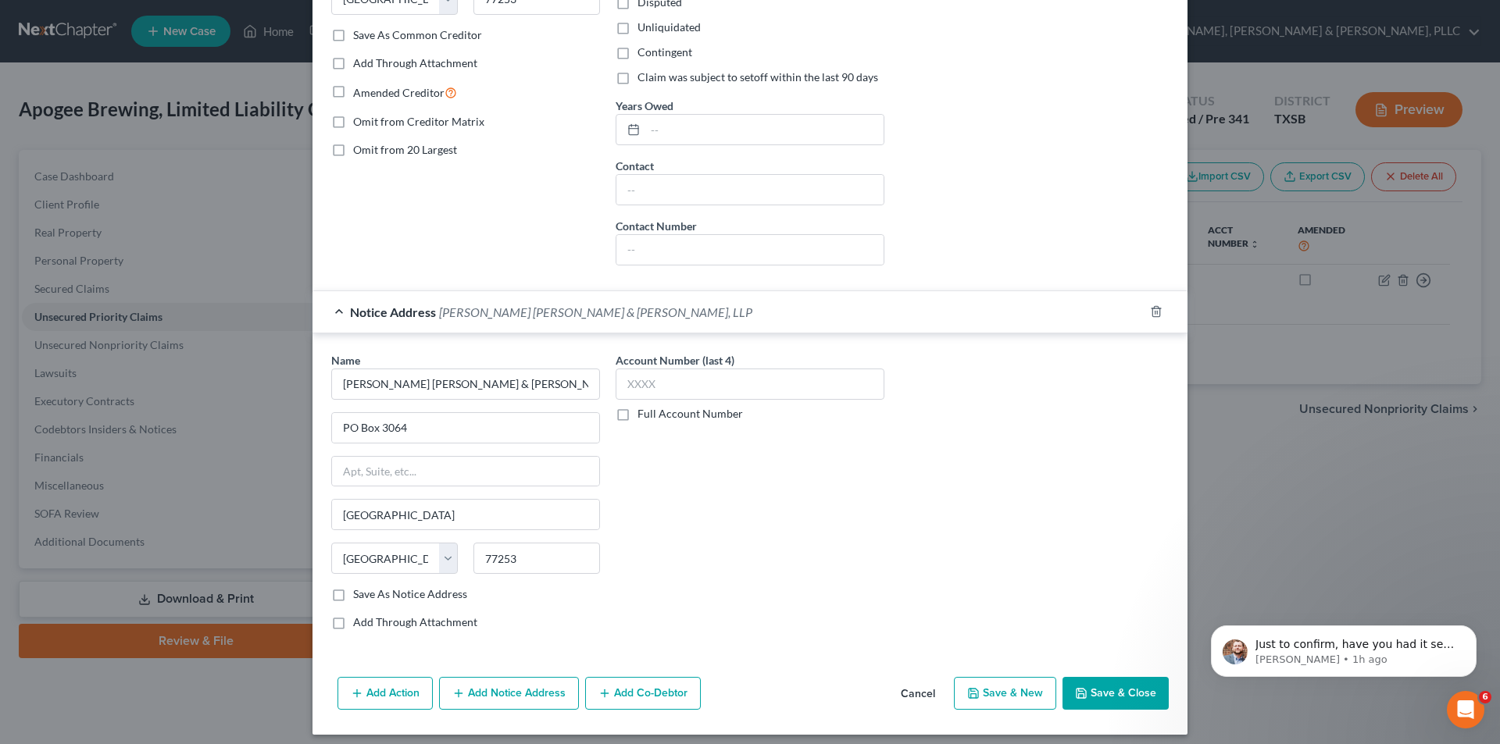
click at [420, 601] on label "Save As Notice Address" at bounding box center [410, 595] width 114 height 16
click at [369, 597] on input "Save As Notice Address" at bounding box center [364, 592] width 10 height 10
click at [1103, 698] on button "Save & Close" at bounding box center [1115, 693] width 106 height 33
checkbox input "false"
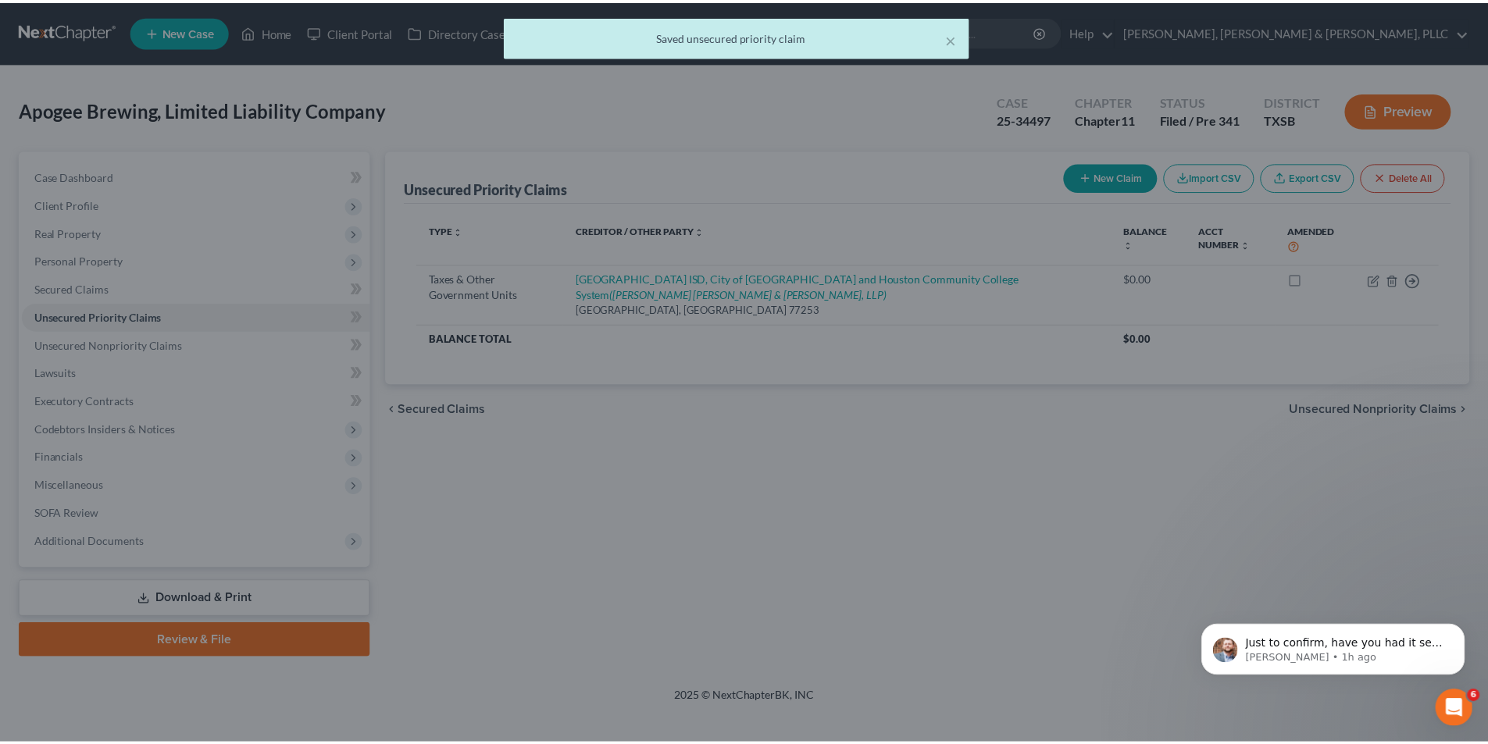
scroll to position [0, 0]
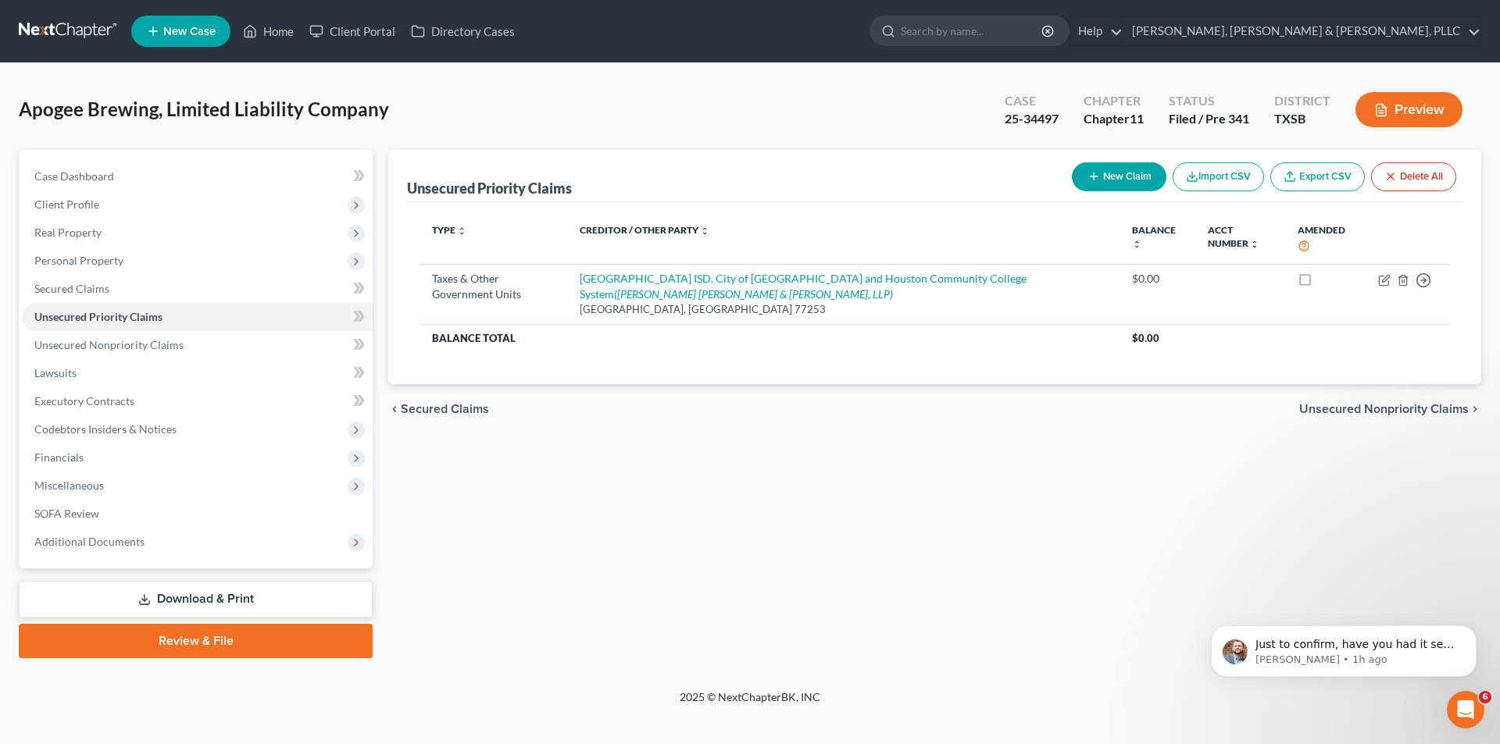
drag, startPoint x: 141, startPoint y: 638, endPoint x: 173, endPoint y: 620, distance: 36.7
click at [141, 638] on link "Review & File" at bounding box center [196, 641] width 354 height 34
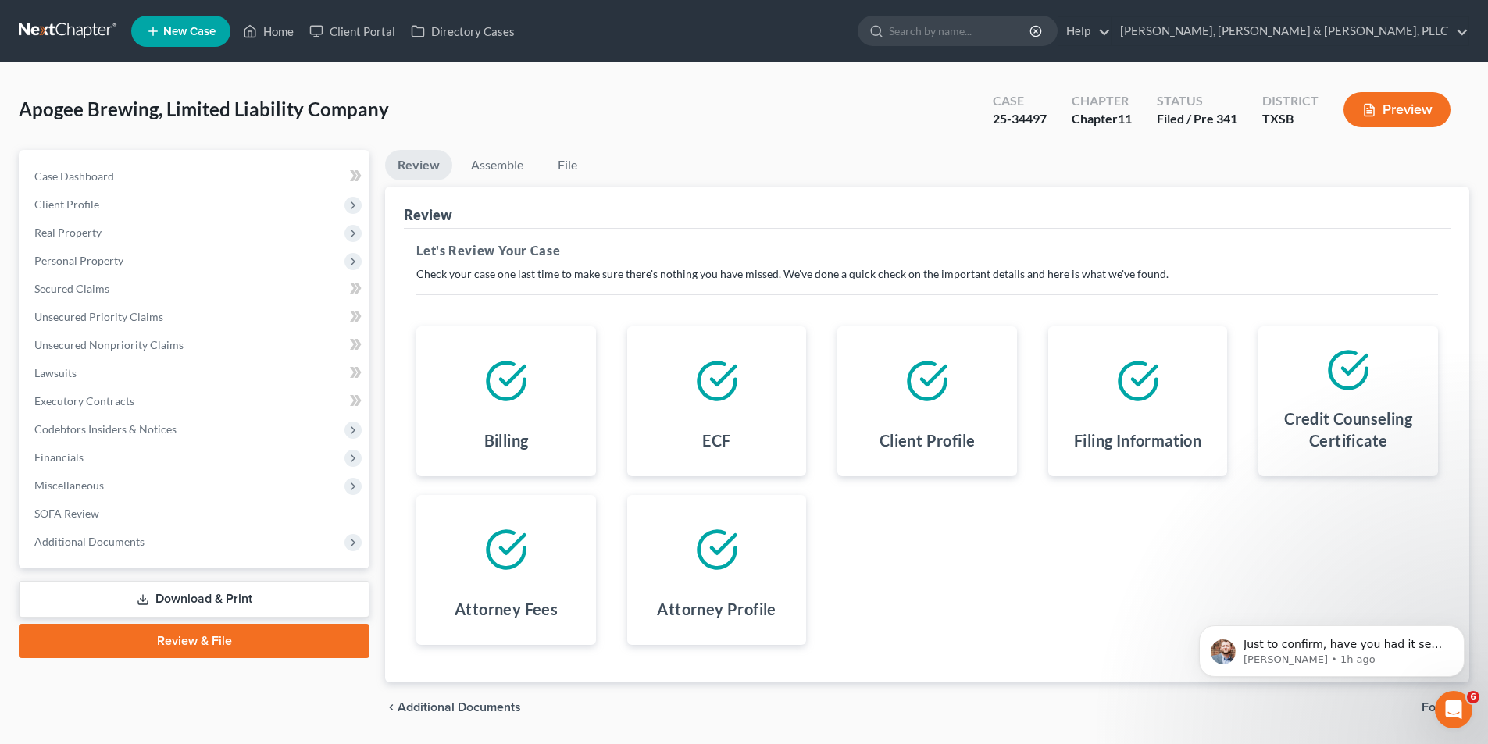
scroll to position [48, 0]
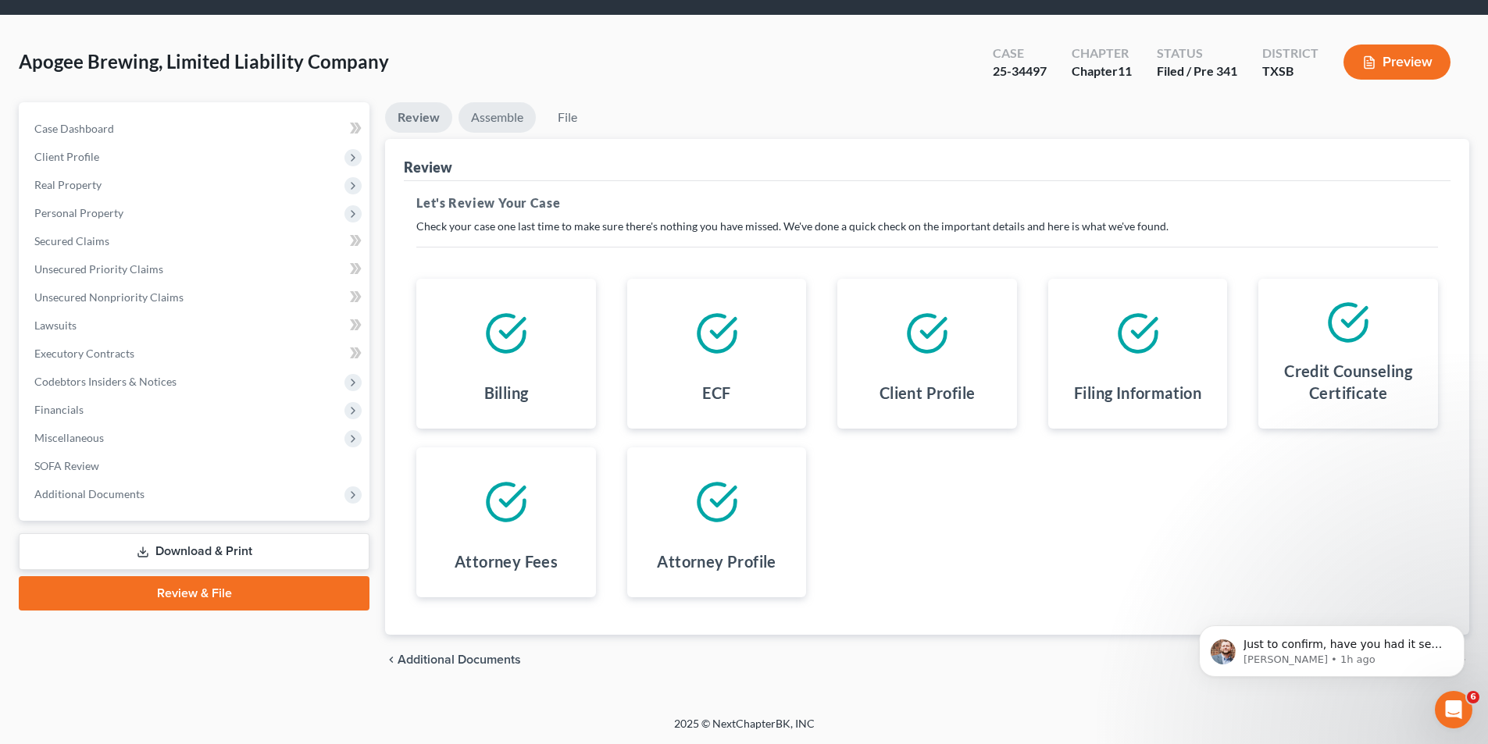
click at [491, 109] on link "Assemble" at bounding box center [497, 117] width 77 height 30
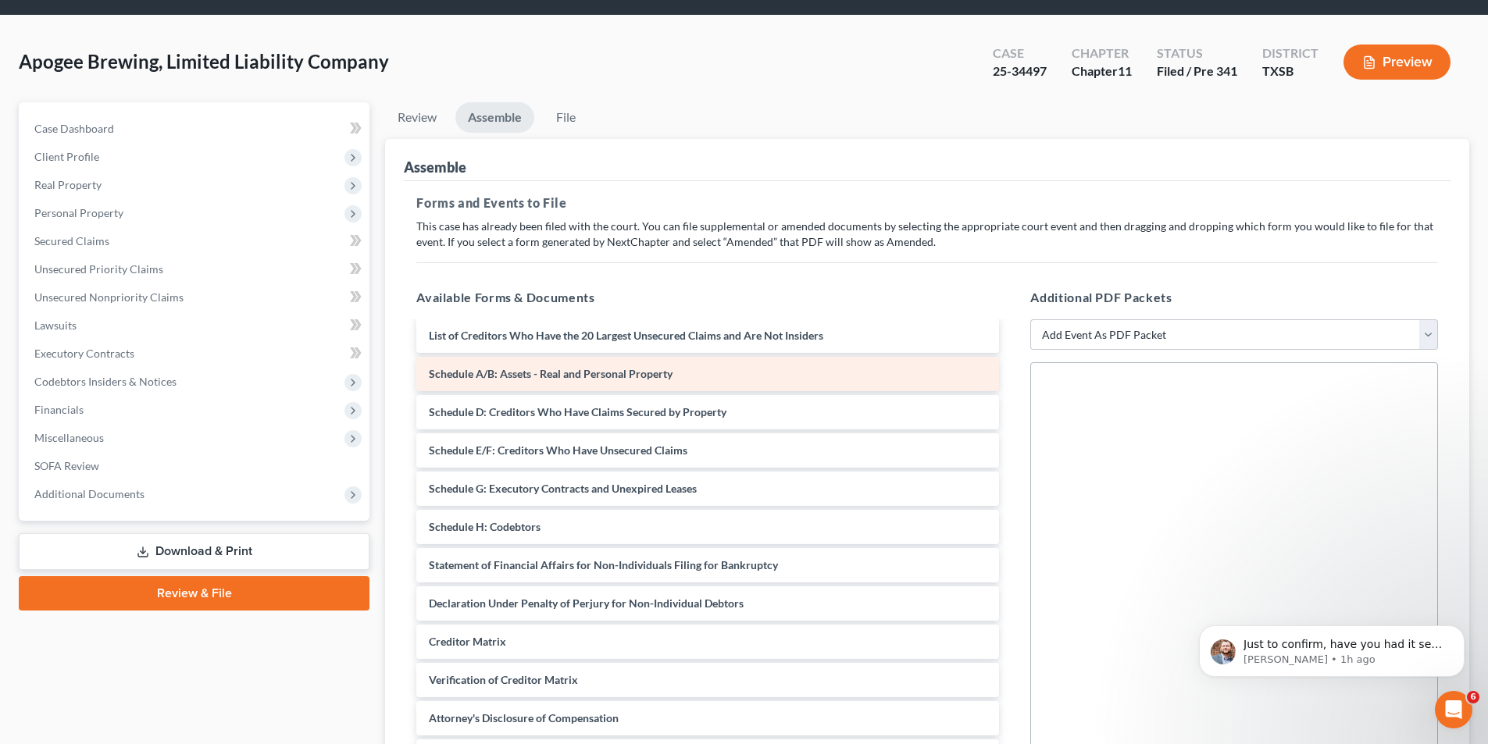
scroll to position [110, 0]
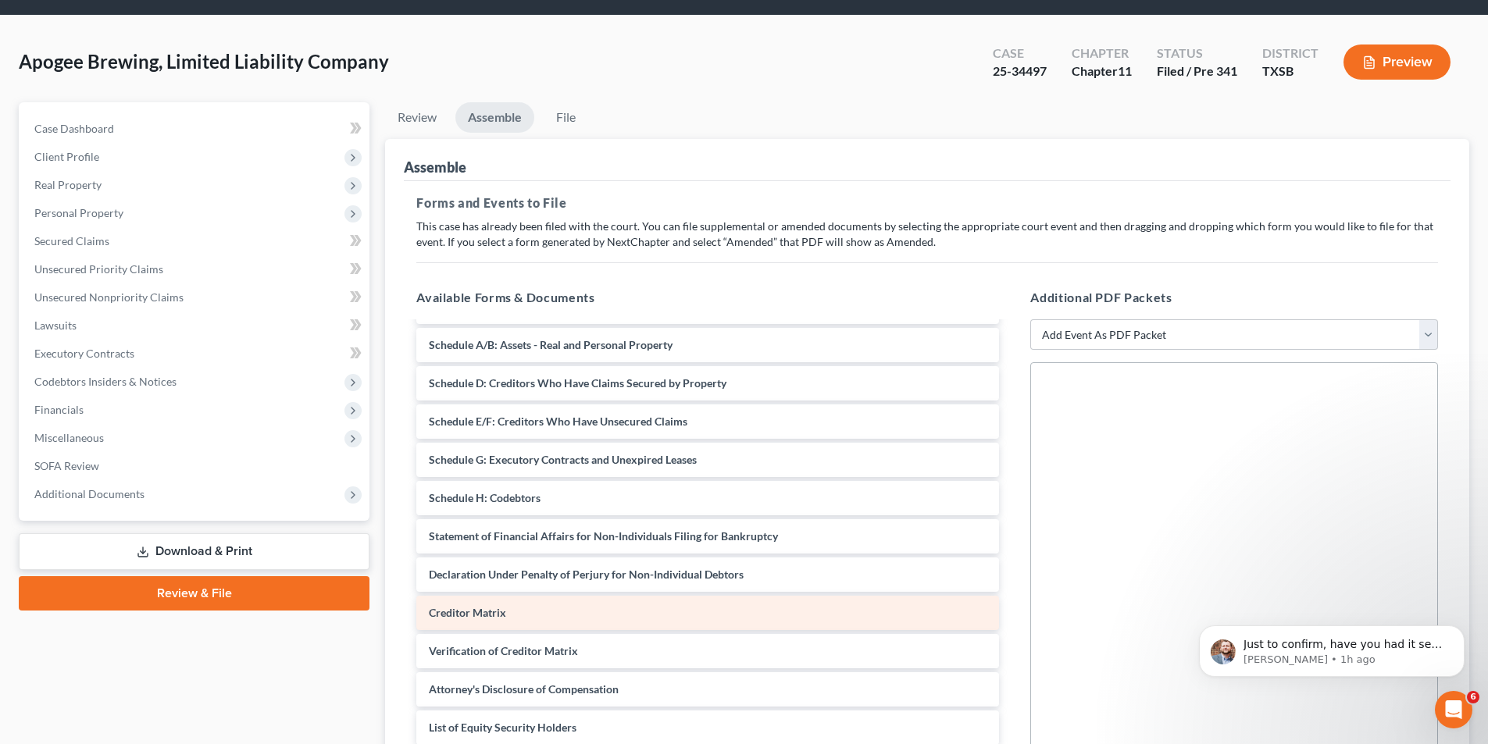
click at [520, 613] on div "Creditor Matrix" at bounding box center [707, 613] width 583 height 34
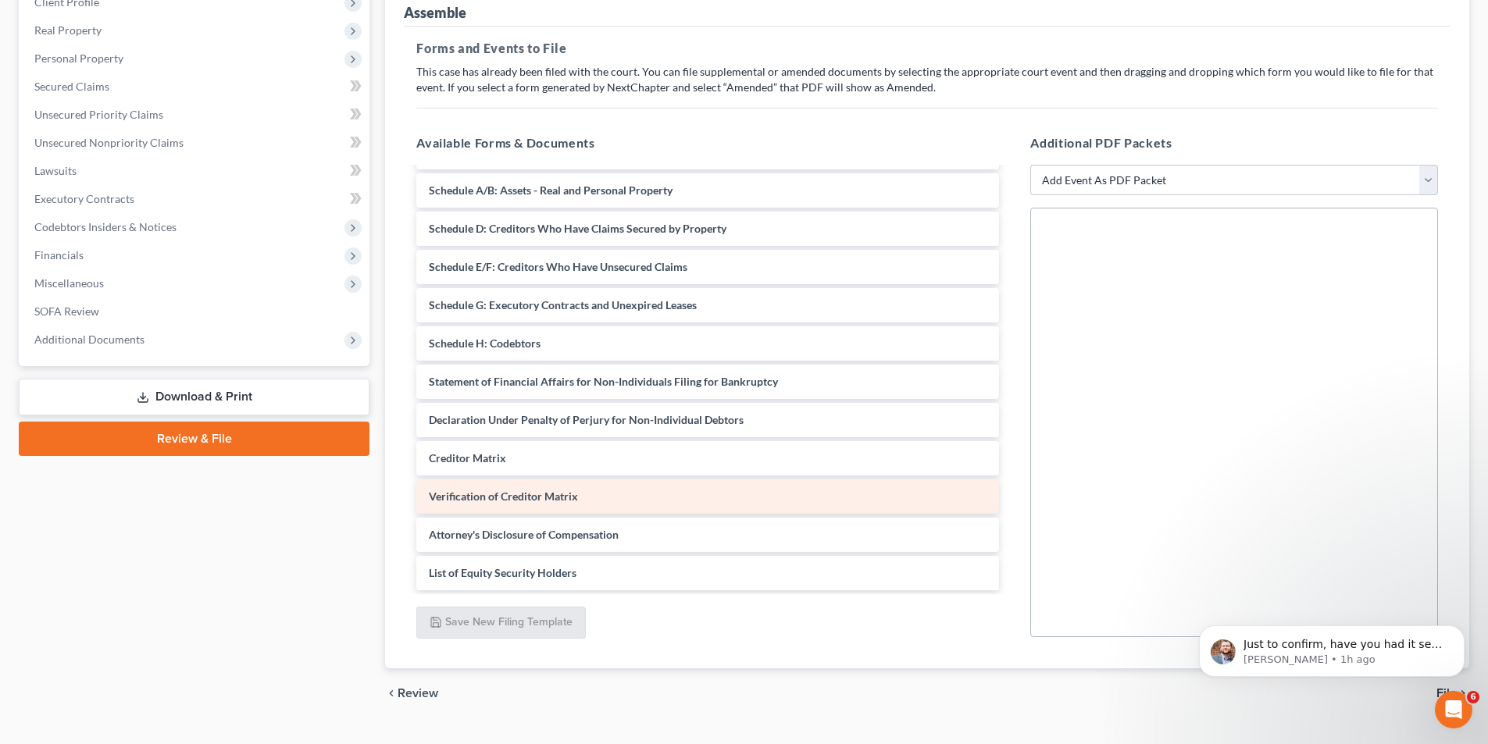
scroll to position [204, 0]
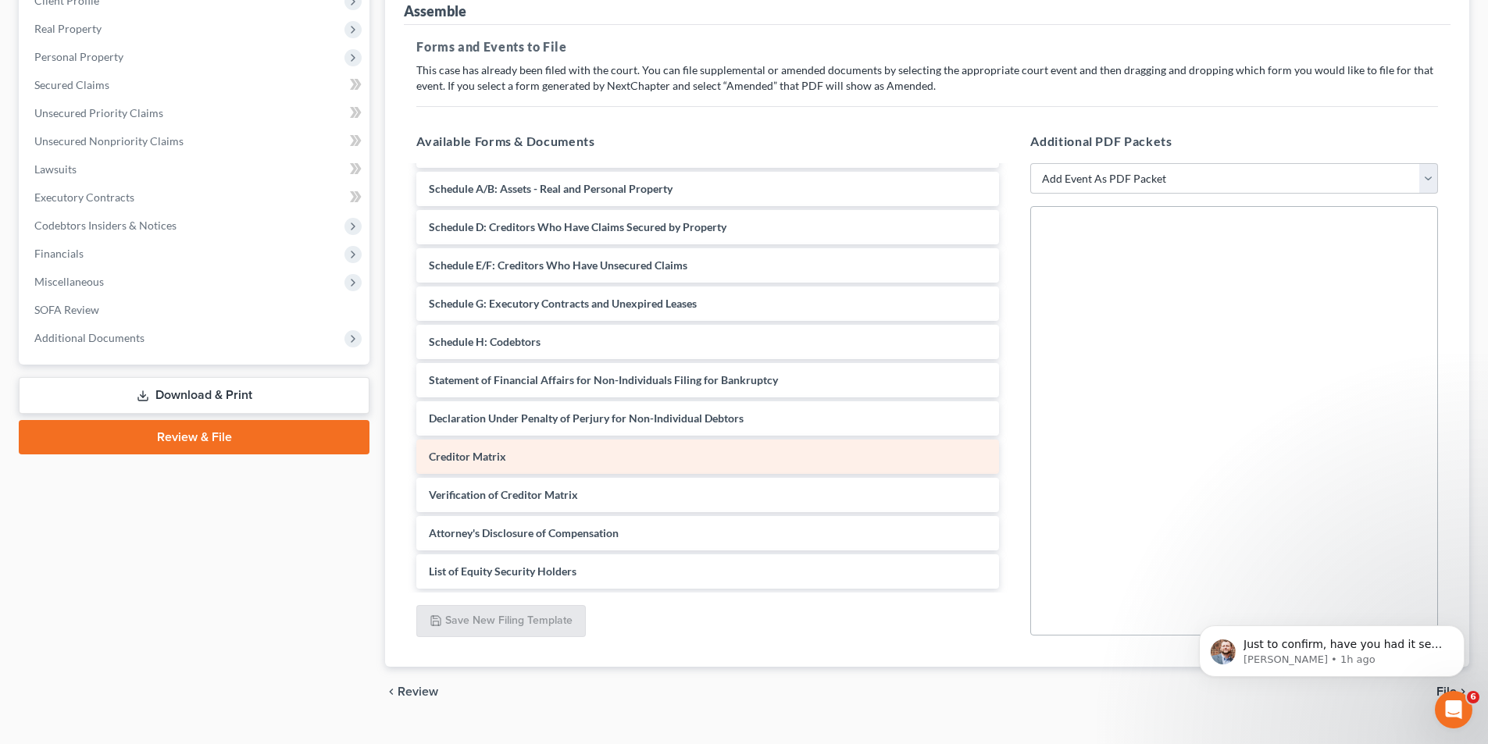
click at [473, 460] on div "Voluntary Petition for Non-Individuals Filing for Bankruptcy Summary of Assets …" at bounding box center [708, 323] width 608 height 532
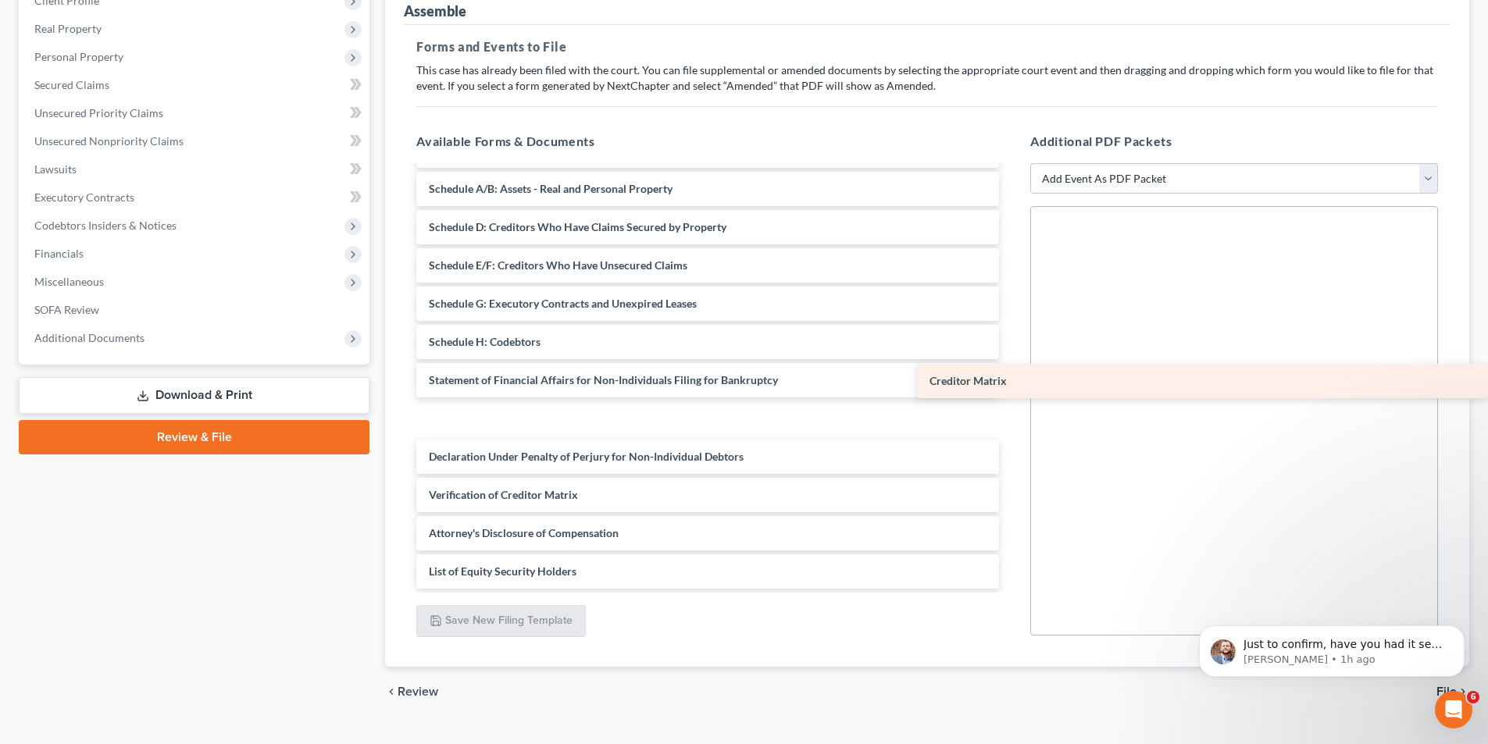
drag, startPoint x: 476, startPoint y: 459, endPoint x: 1319, endPoint y: 384, distance: 846.2
click at [1012, 384] on div "Creditor Matrix Voluntary Petition for Non-Individuals Filing for Bankruptcy Su…" at bounding box center [708, 323] width 608 height 532
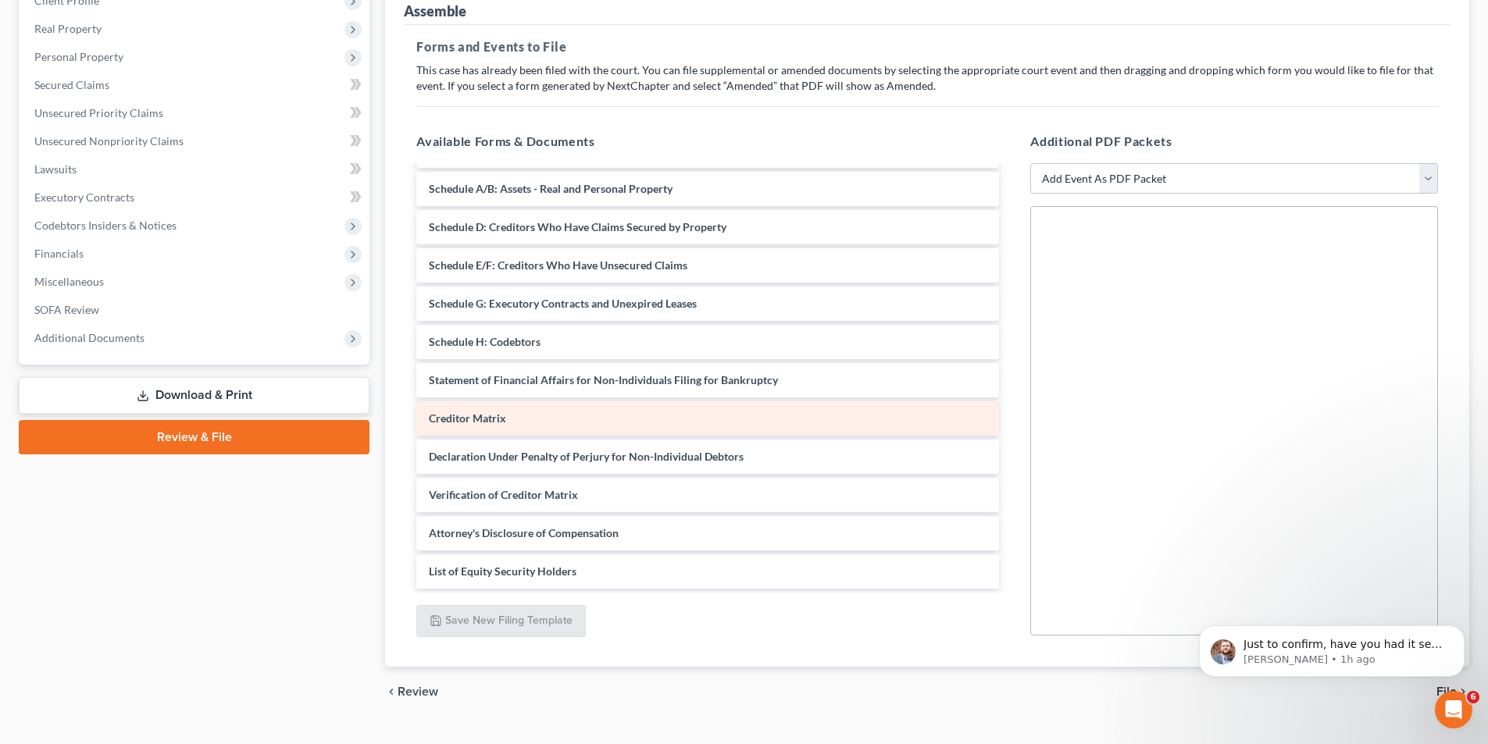
click at [613, 417] on div "Creditor Matrix" at bounding box center [707, 418] width 583 height 34
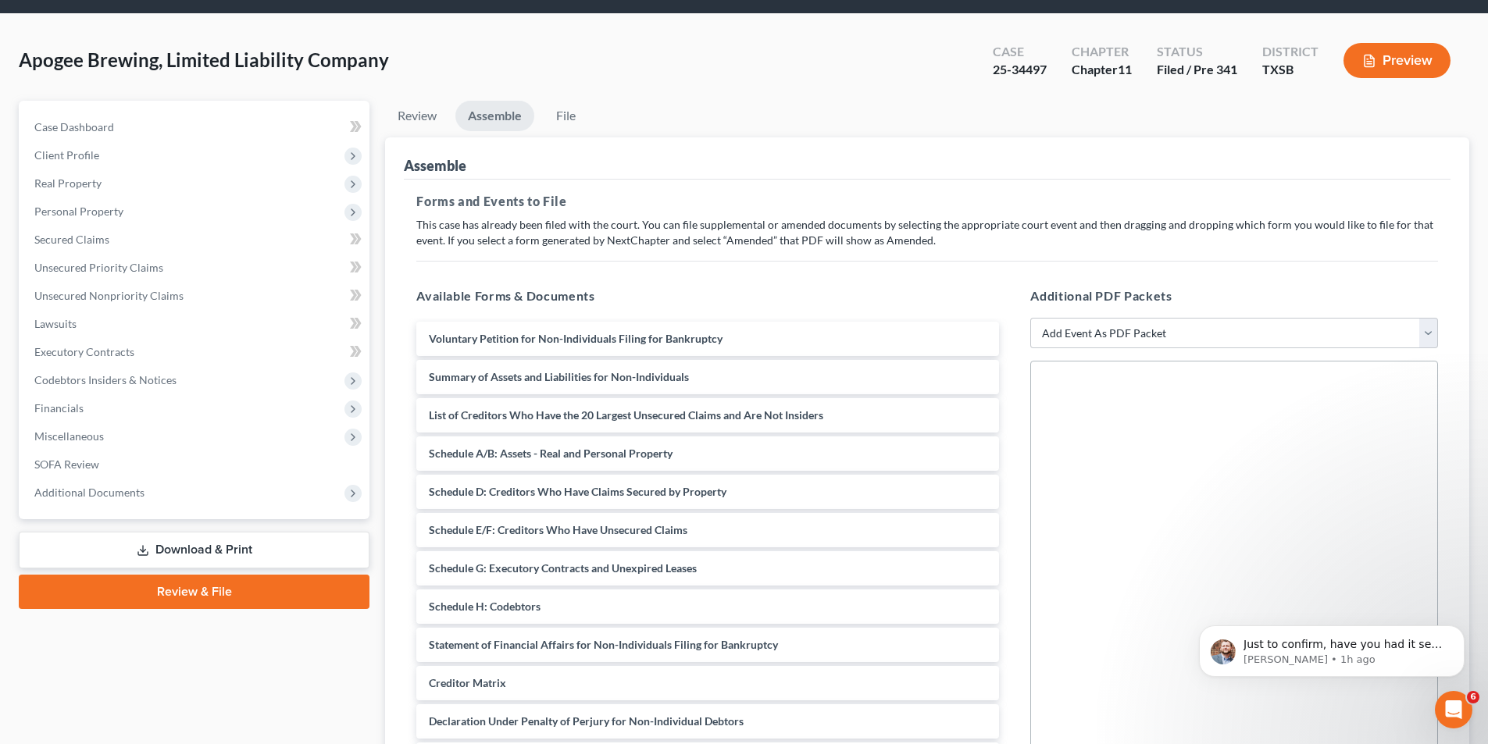
scroll to position [48, 0]
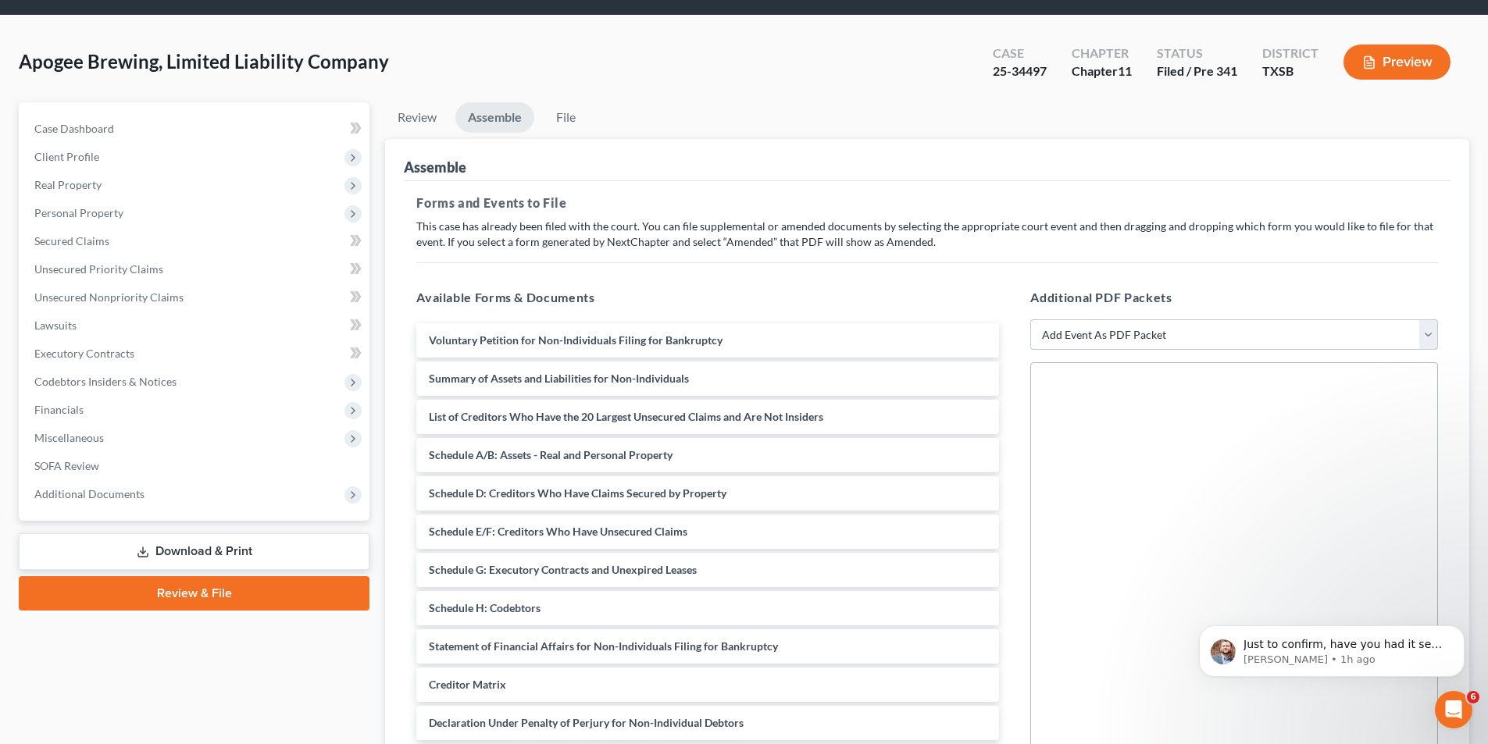
click at [1123, 333] on select "Add Event As PDF Packet 20 Largest Unsecured Creditors Additional Attachments A…" at bounding box center [1234, 334] width 408 height 31
select select "0"
click at [1030, 319] on select "Add Event As PDF Packet 20 Largest Unsecured Creditors Additional Attachments A…" at bounding box center [1234, 334] width 408 height 31
select select
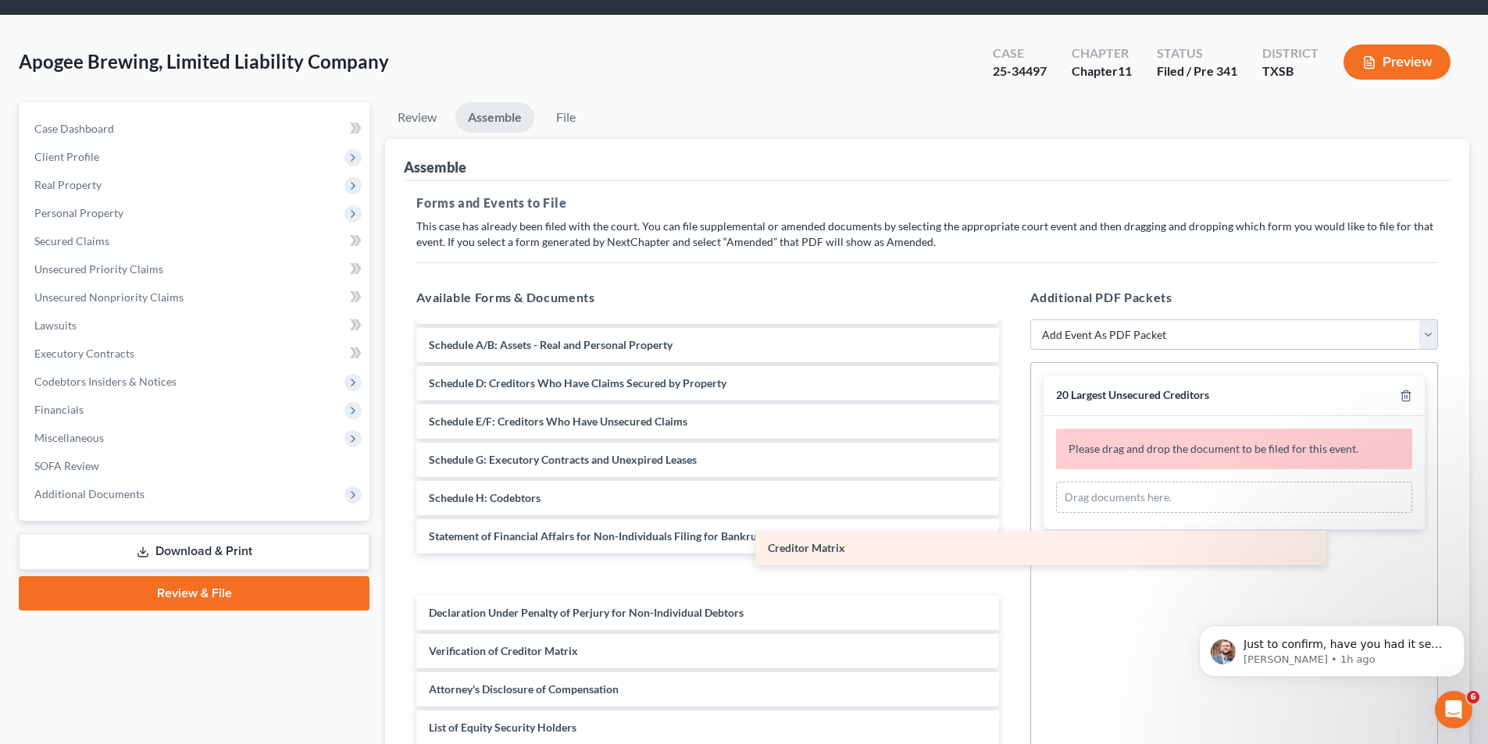
scroll to position [72, 0]
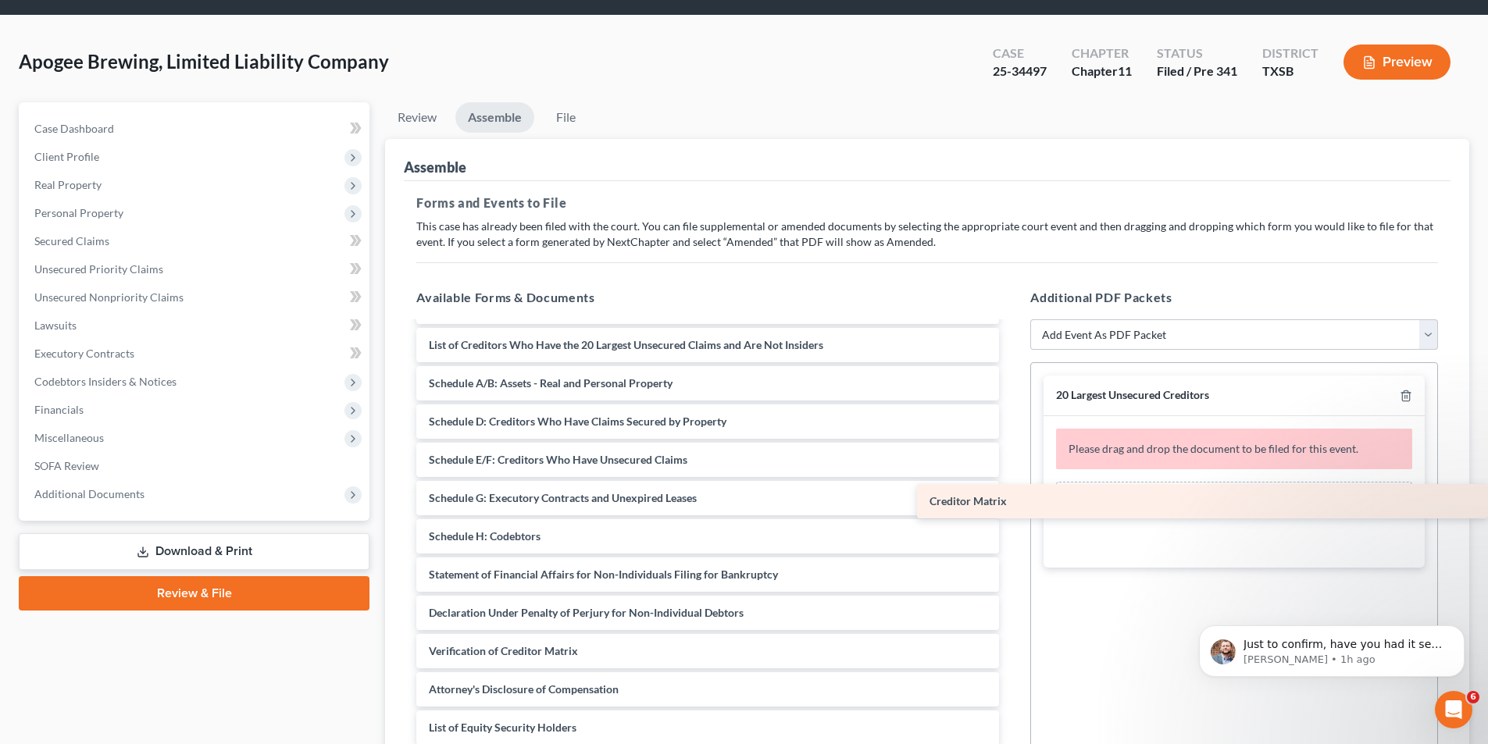
drag, startPoint x: 485, startPoint y: 579, endPoint x: 1160, endPoint y: 503, distance: 679.1
click at [1012, 503] on div "Creditor Matrix Voluntary Petition for Non-Individuals Filing for Bankruptcy Su…" at bounding box center [708, 499] width 608 height 494
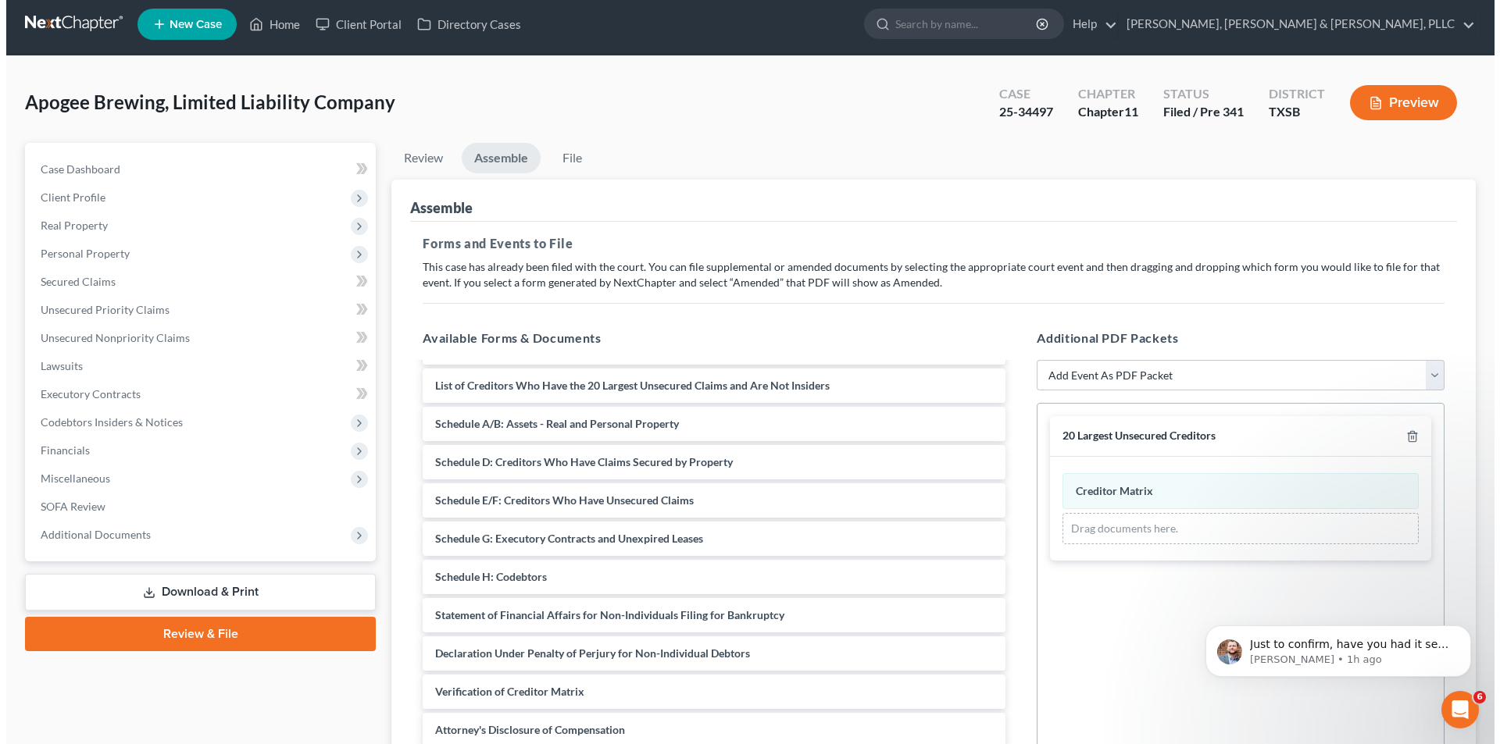
scroll to position [0, 0]
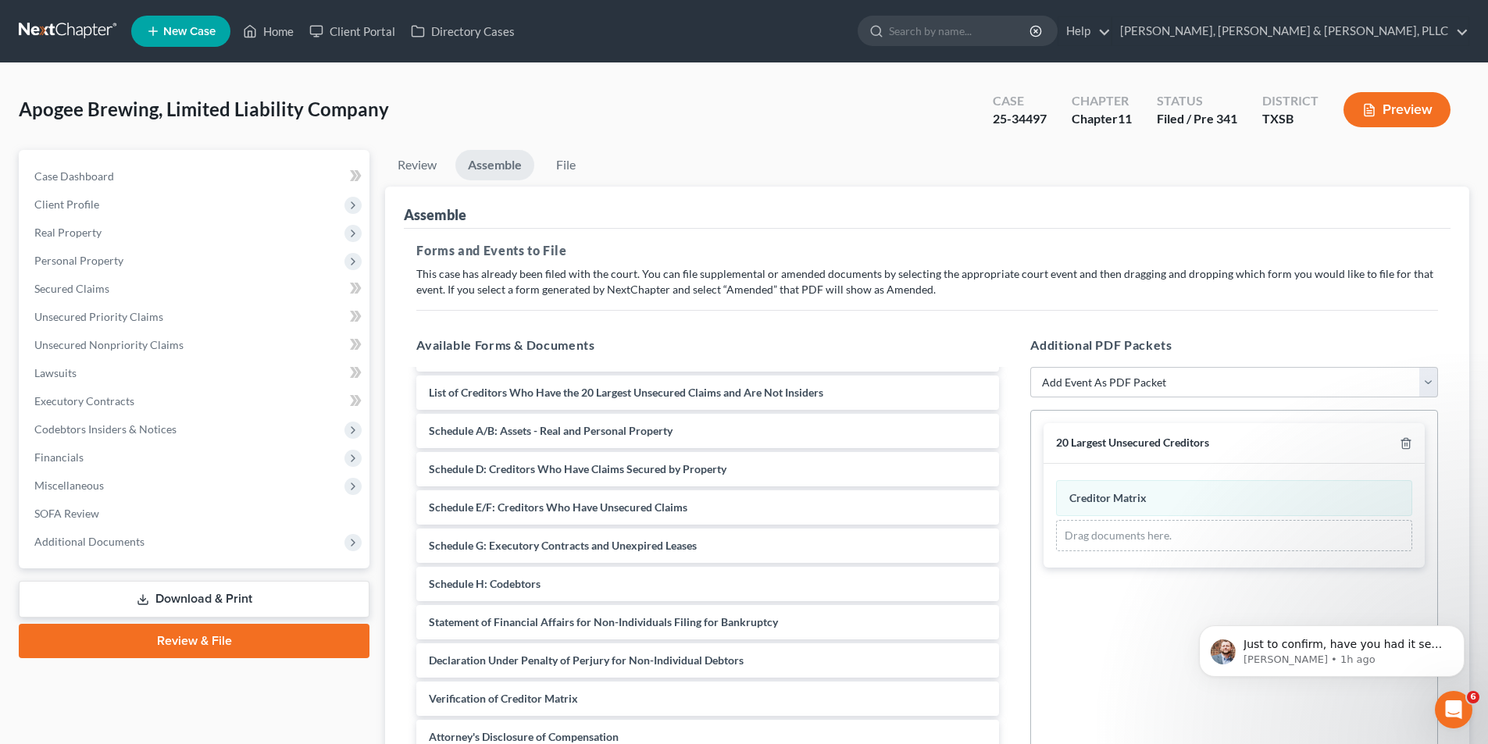
click at [1404, 111] on button "Preview" at bounding box center [1397, 109] width 107 height 35
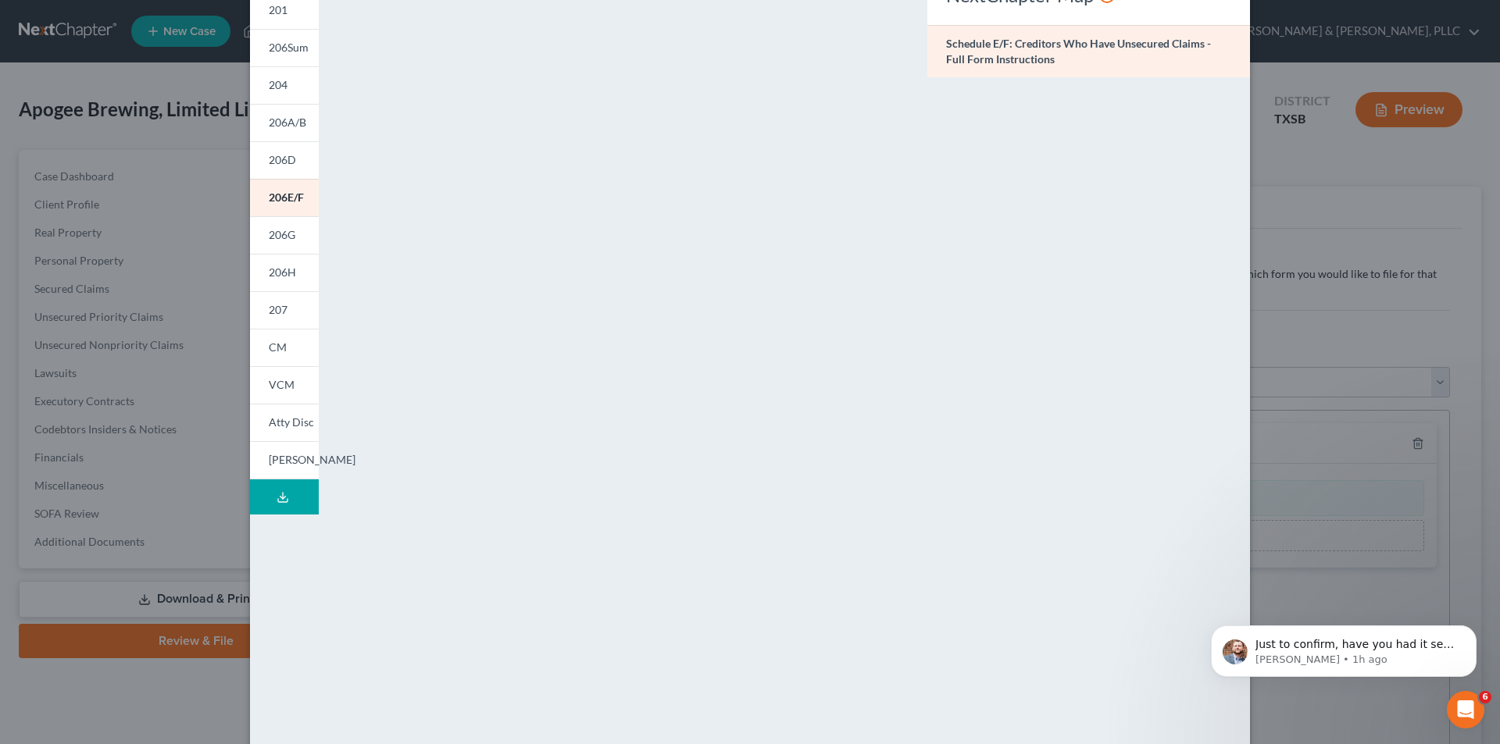
scroll to position [137, 0]
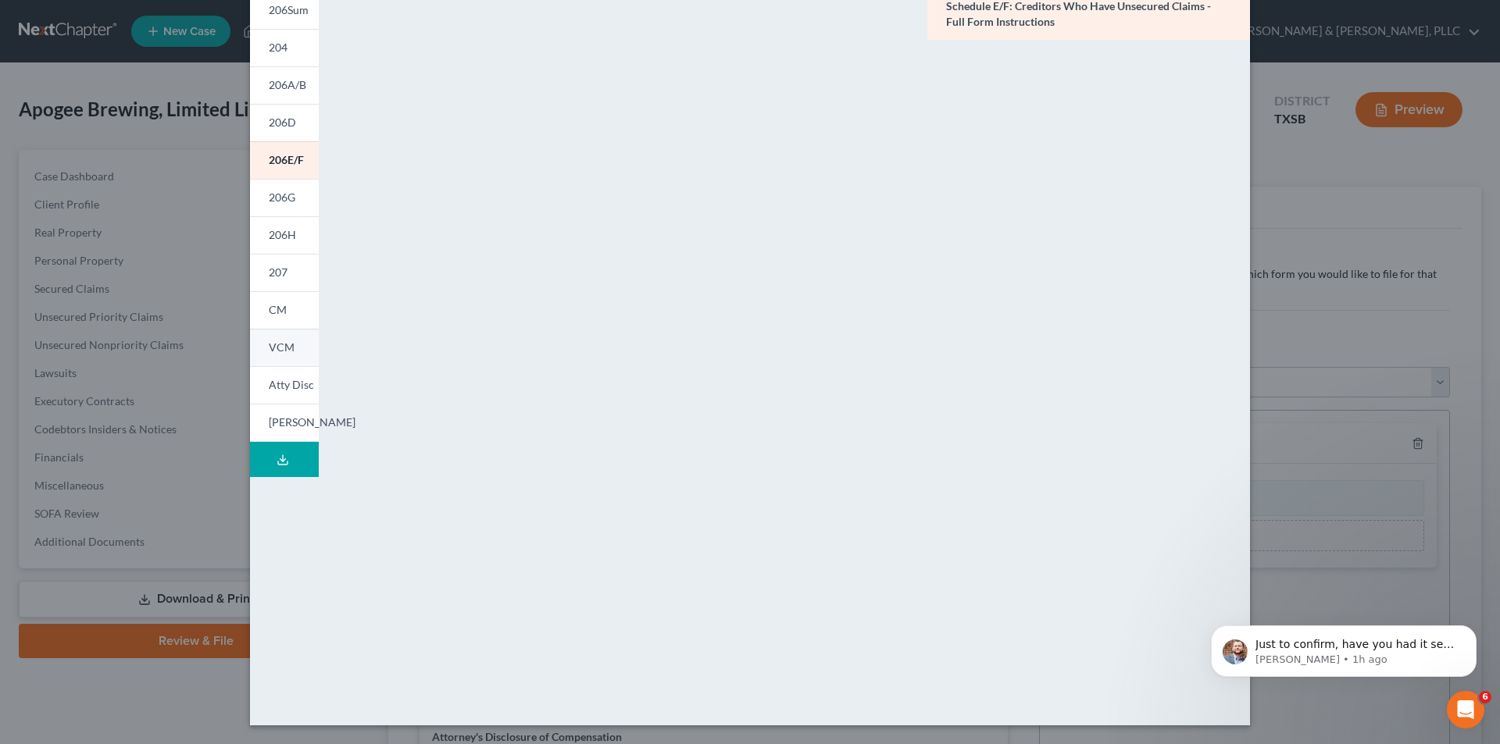
click at [283, 356] on link "VCM" at bounding box center [284, 347] width 69 height 37
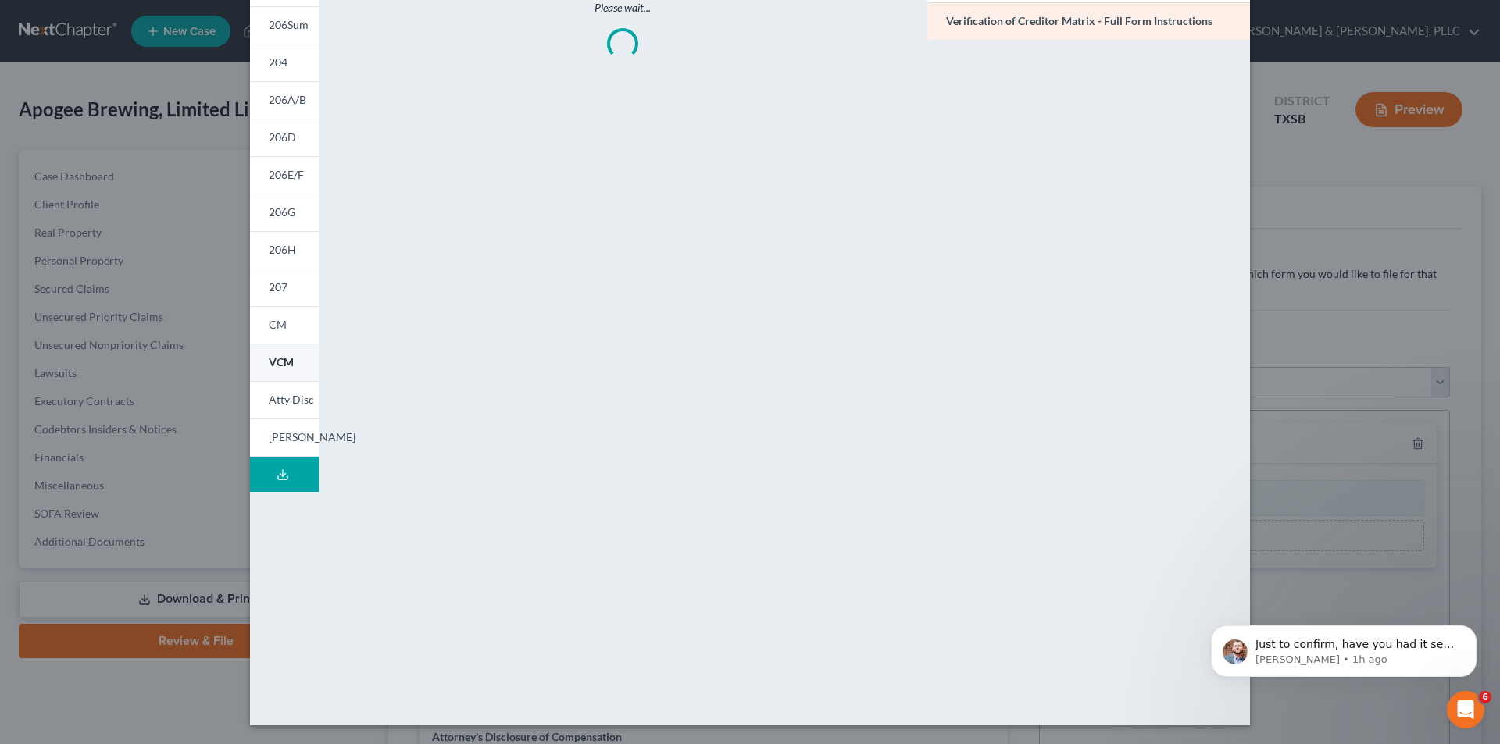
scroll to position [122, 0]
click at [284, 328] on link "CM" at bounding box center [284, 324] width 69 height 37
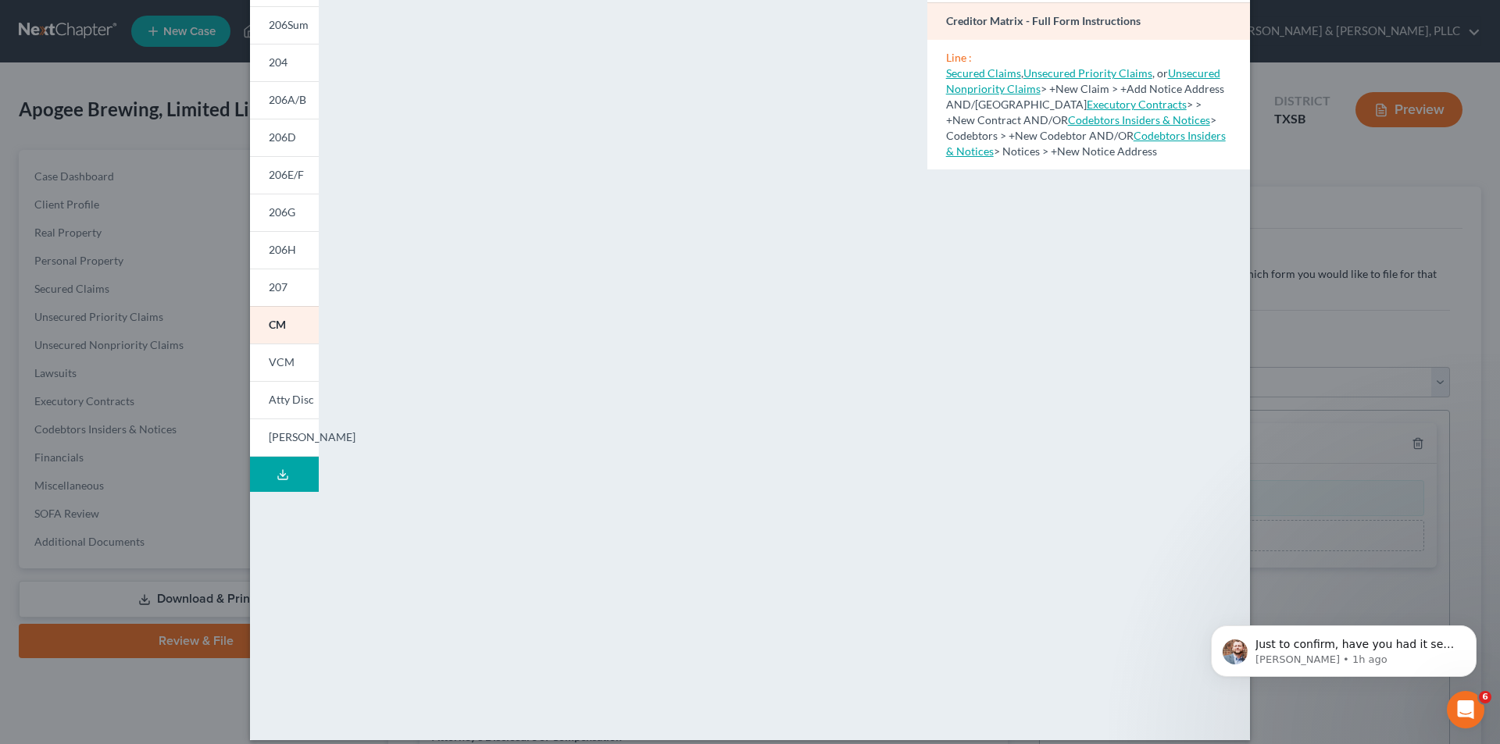
click at [1439, 292] on div "Petition Preview Creditor Matrix × 201 206Sum 204 206A/B 206D 206E/F 206G 206H …" at bounding box center [750, 372] width 1500 height 744
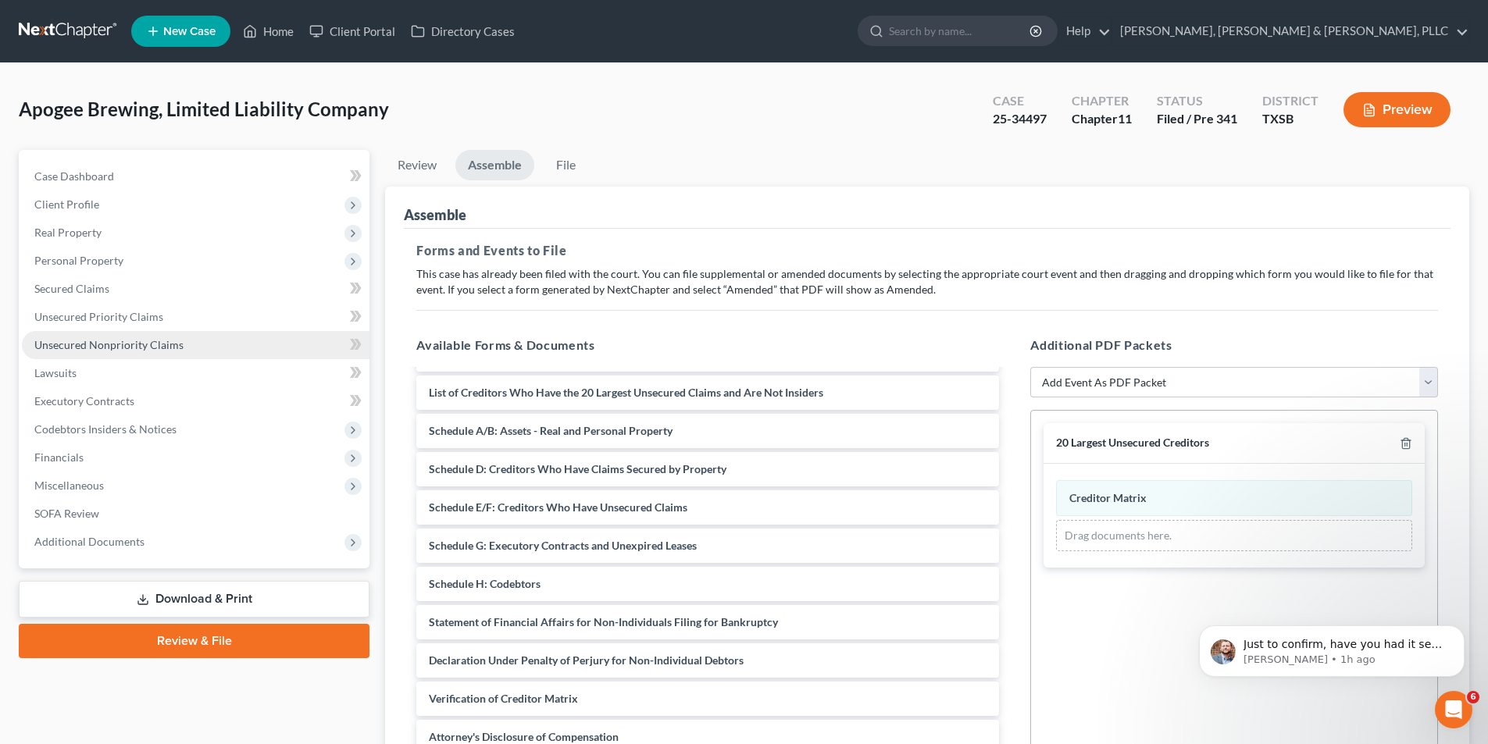
click at [134, 332] on link "Unsecured Nonpriority Claims" at bounding box center [196, 345] width 348 height 28
